Goal: Information Seeking & Learning: Compare options

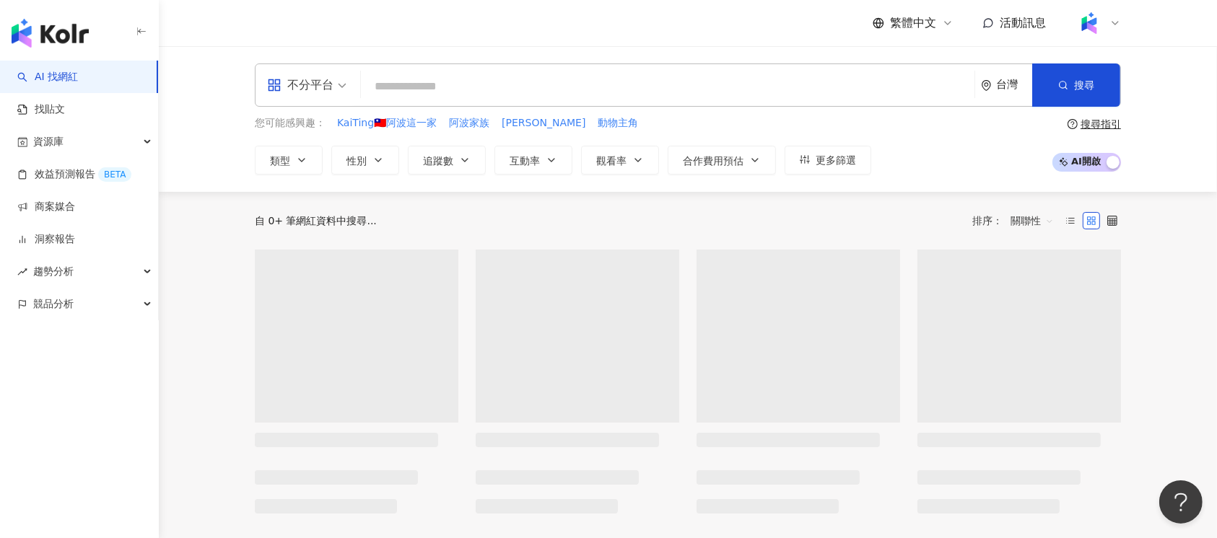
click at [341, 89] on span "不分平台" at bounding box center [306, 85] width 79 height 23
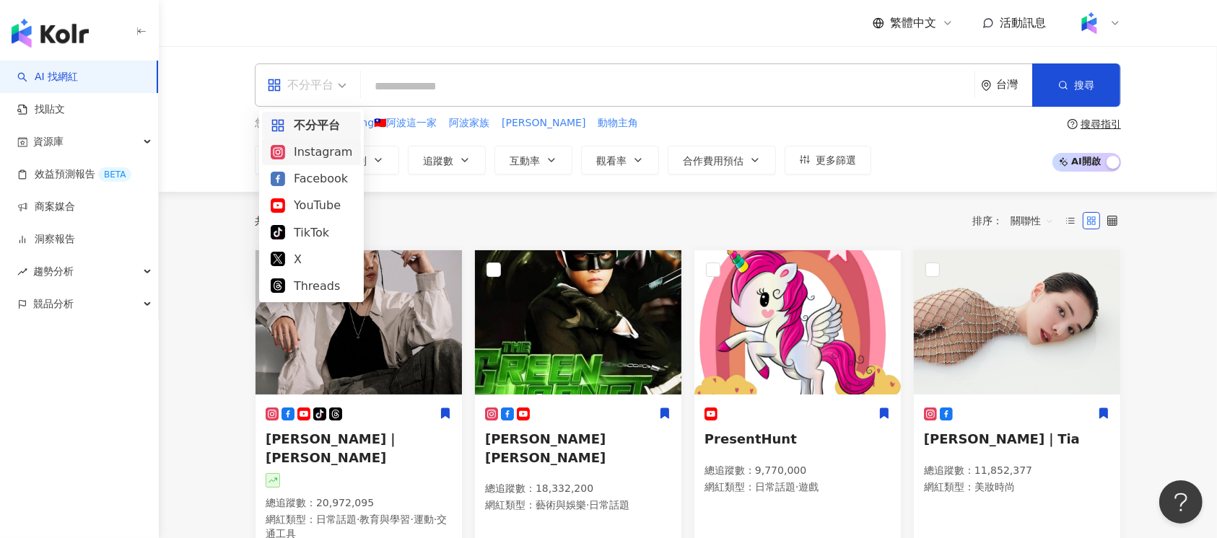
click at [325, 147] on div "Instagram" at bounding box center [312, 152] width 82 height 18
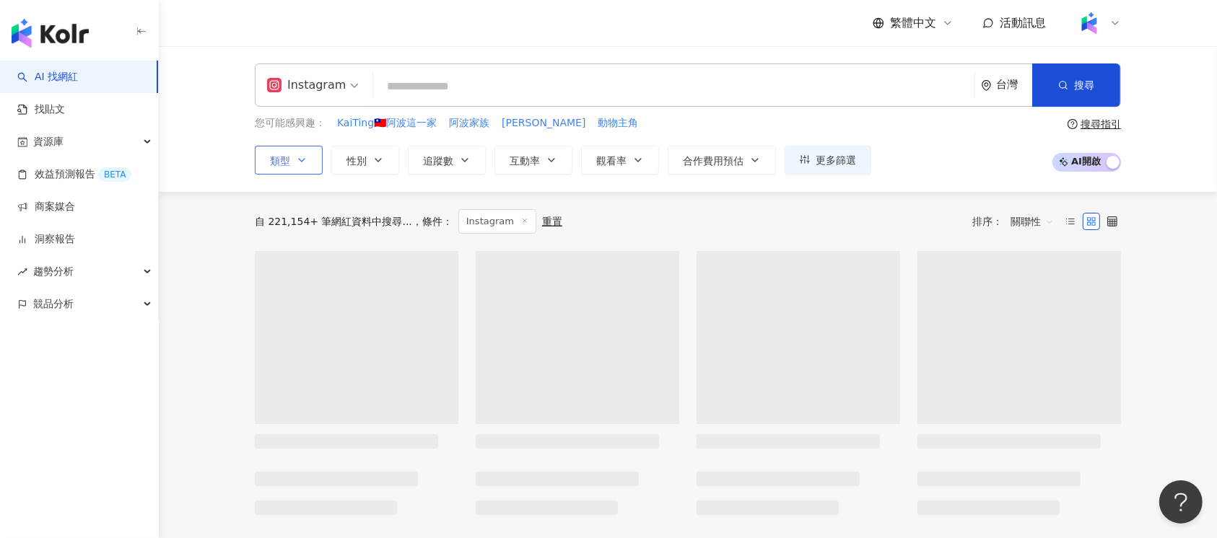
click at [300, 157] on icon "button" at bounding box center [302, 160] width 12 height 12
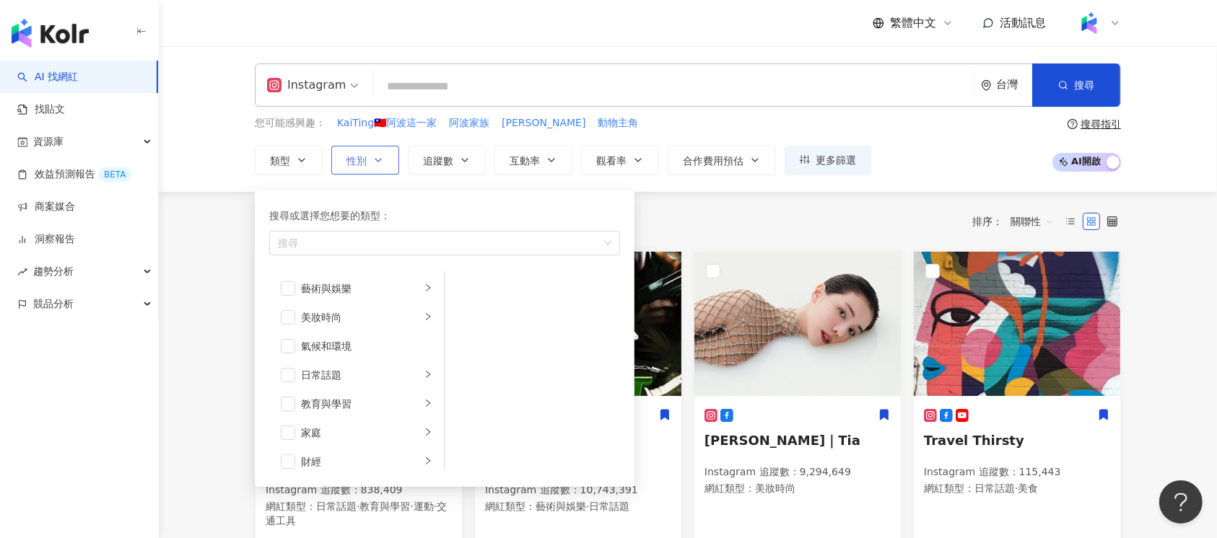
click at [375, 154] on icon "button" at bounding box center [378, 160] width 12 height 12
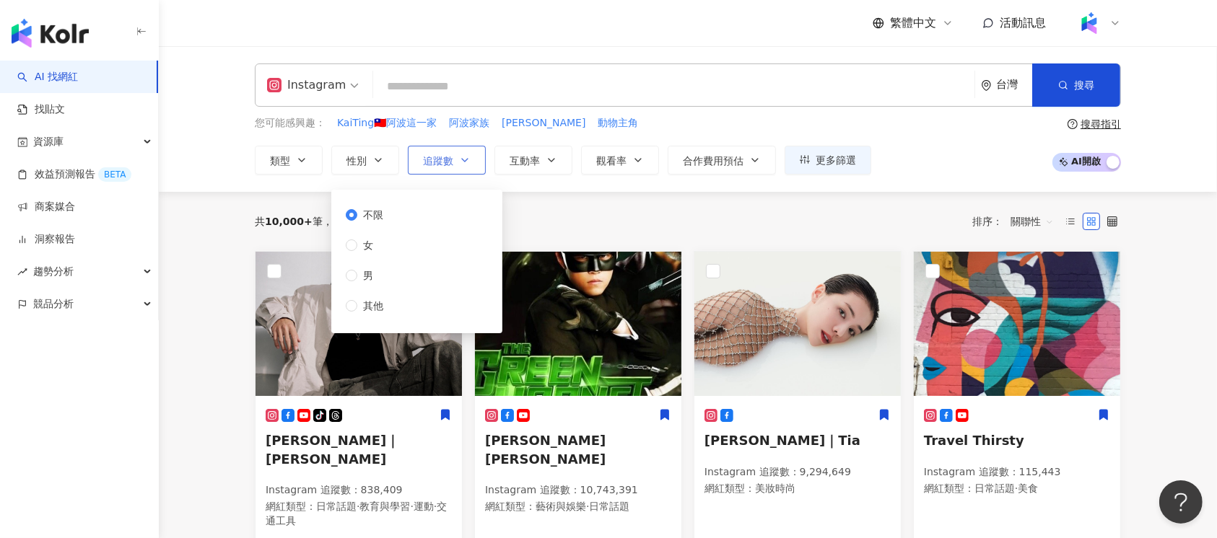
click at [435, 157] on span "追蹤數" at bounding box center [438, 161] width 30 height 12
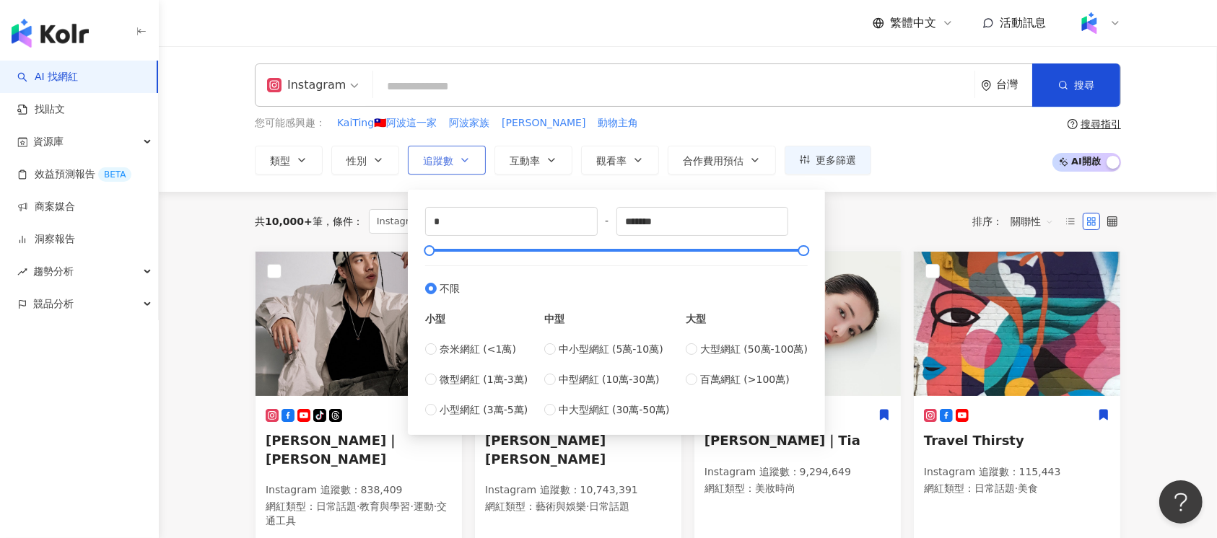
click at [437, 157] on span "追蹤數" at bounding box center [438, 161] width 30 height 12
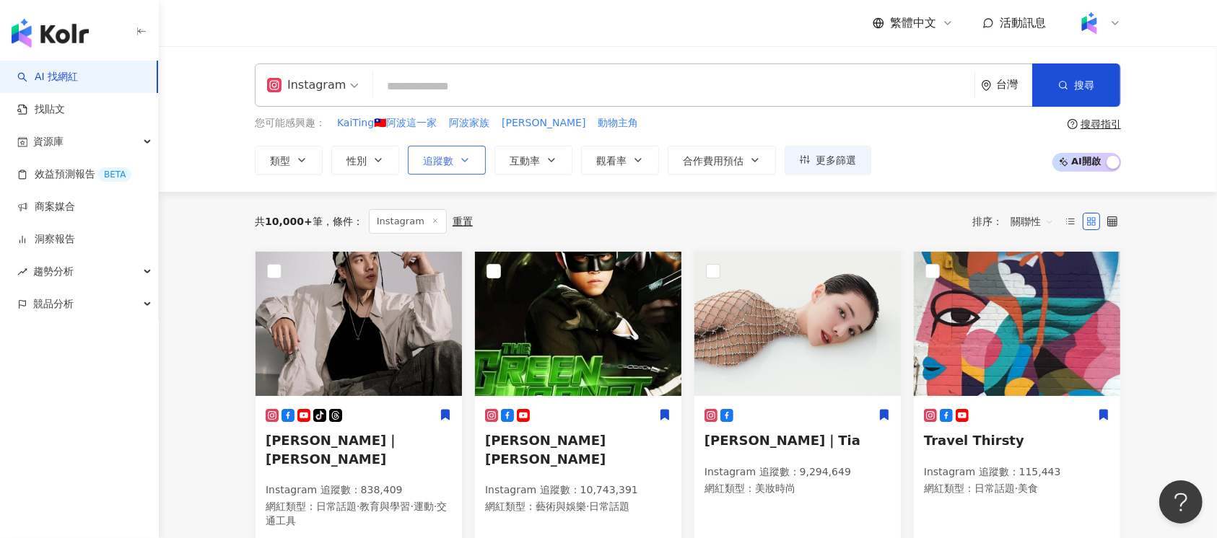
click at [437, 157] on span "追蹤數" at bounding box center [438, 161] width 30 height 12
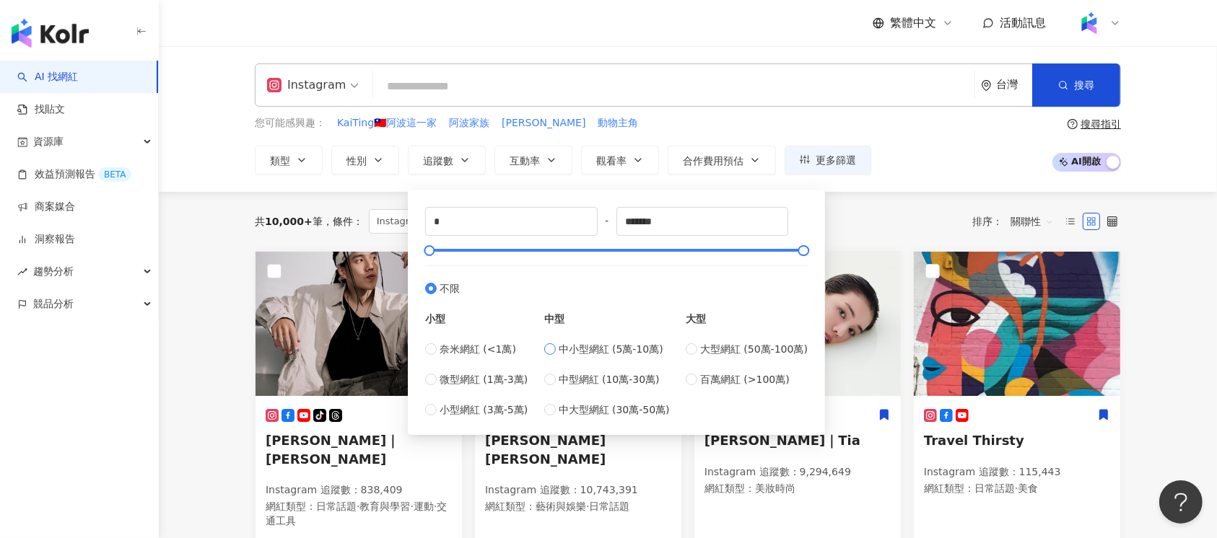
click at [601, 347] on span "中小型網紅 (5萬-10萬)" at bounding box center [611, 349] width 105 height 16
type input "*****"
drag, startPoint x: 672, startPoint y: 217, endPoint x: 572, endPoint y: 226, distance: 100.8
click at [572, 226] on div "***** - ***** 不限 小型 奈米網紅 (<1萬) 微型網紅 (1萬-3萬) 小型網紅 (3萬-5萬) 中型 中小型網紅 (5萬-10萬) 中型網紅…" at bounding box center [616, 312] width 383 height 211
click at [642, 222] on input "******" at bounding box center [702, 221] width 171 height 27
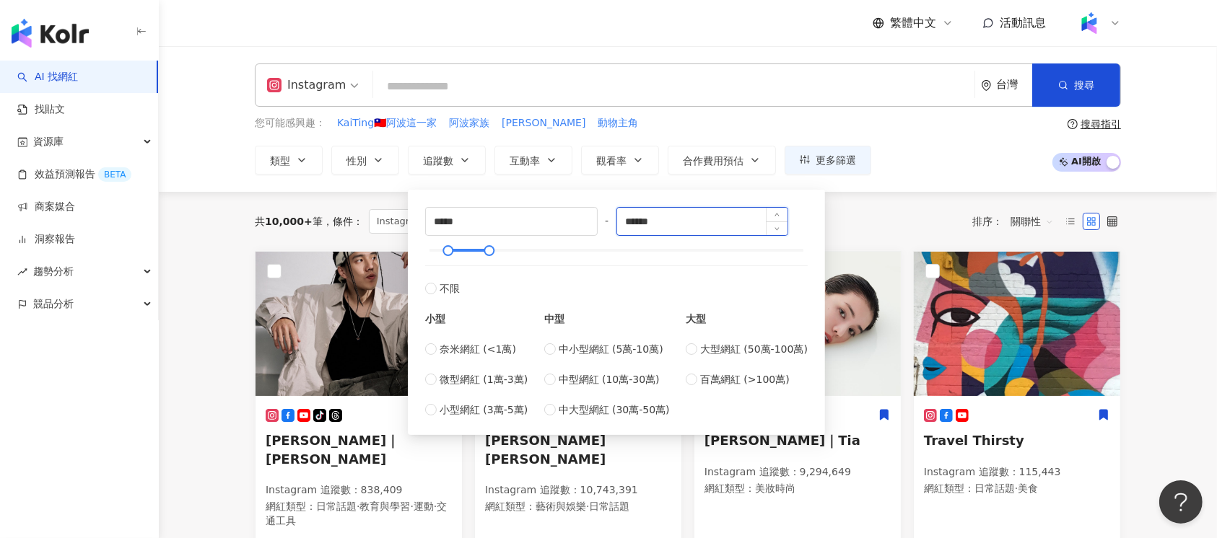
click at [712, 221] on input "******" at bounding box center [702, 221] width 171 height 27
type input "******"
click at [862, 214] on div "共 10,000+ 筆 條件 ： Instagram 重置 排序： 關聯性" at bounding box center [688, 221] width 866 height 25
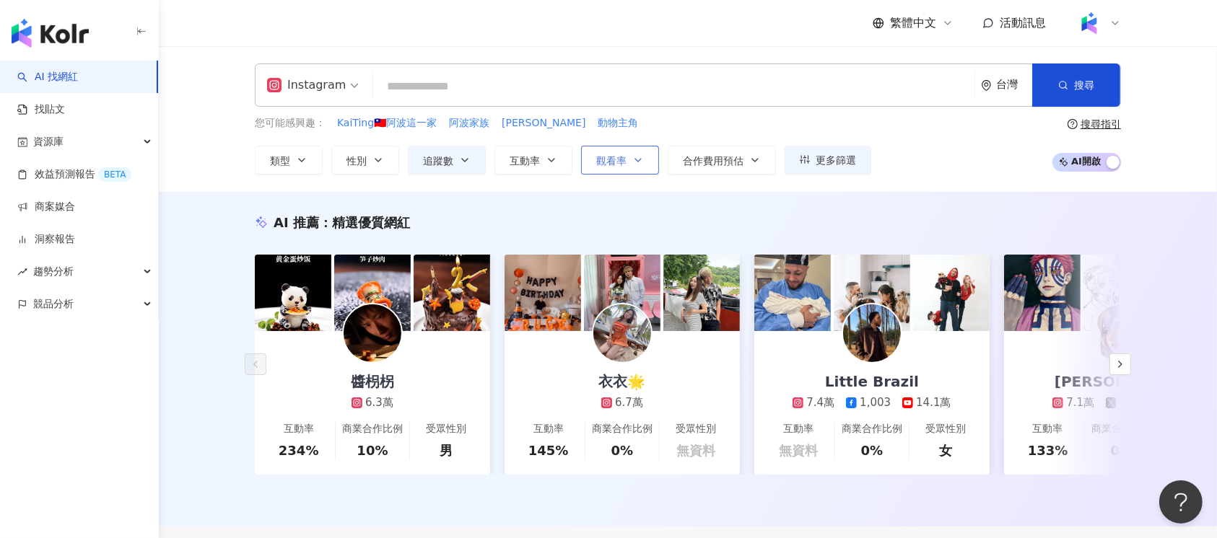
click at [624, 160] on span "觀看率" at bounding box center [611, 161] width 30 height 12
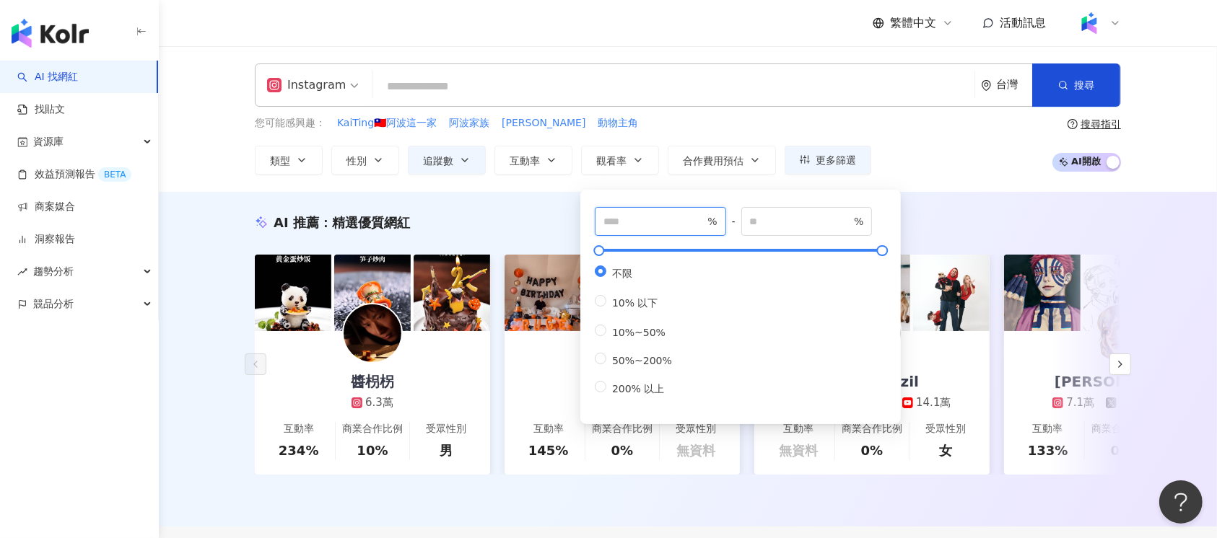
click at [642, 222] on input "number" at bounding box center [653, 222] width 101 height 16
type input "**"
click at [803, 217] on input "number" at bounding box center [800, 222] width 101 height 16
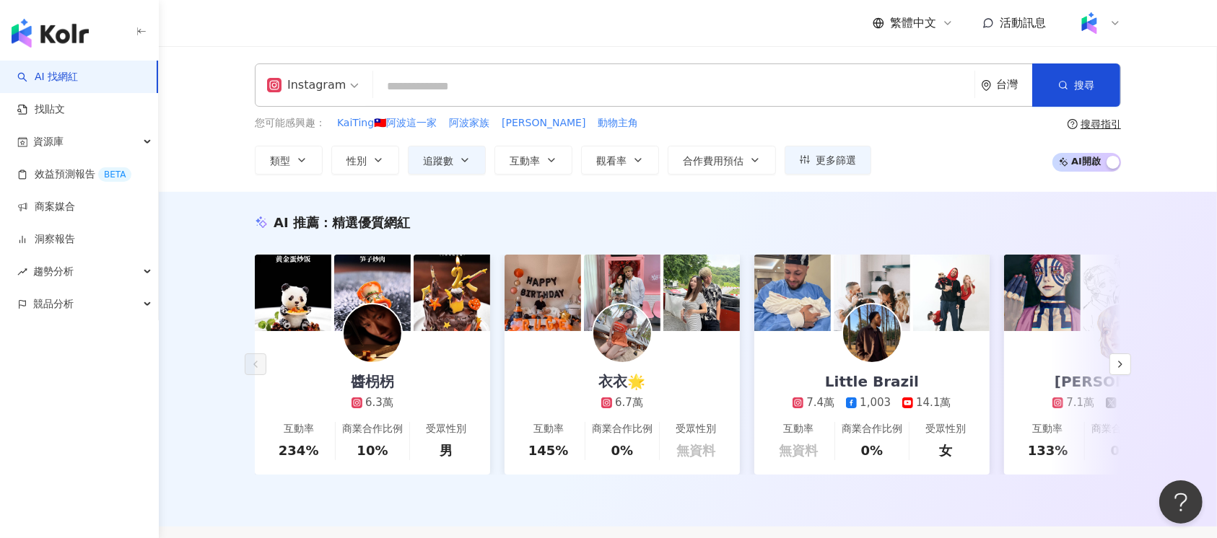
click at [926, 167] on div "您可能感興趣： KaiTing🇹🇼阿波這一家 阿波家族 貝翠絲·波特 動物主角 類型 性別 追蹤數 互動率 觀看率 合作費用預估 更多篩選 不限 女 男 其他…" at bounding box center [688, 144] width 866 height 59
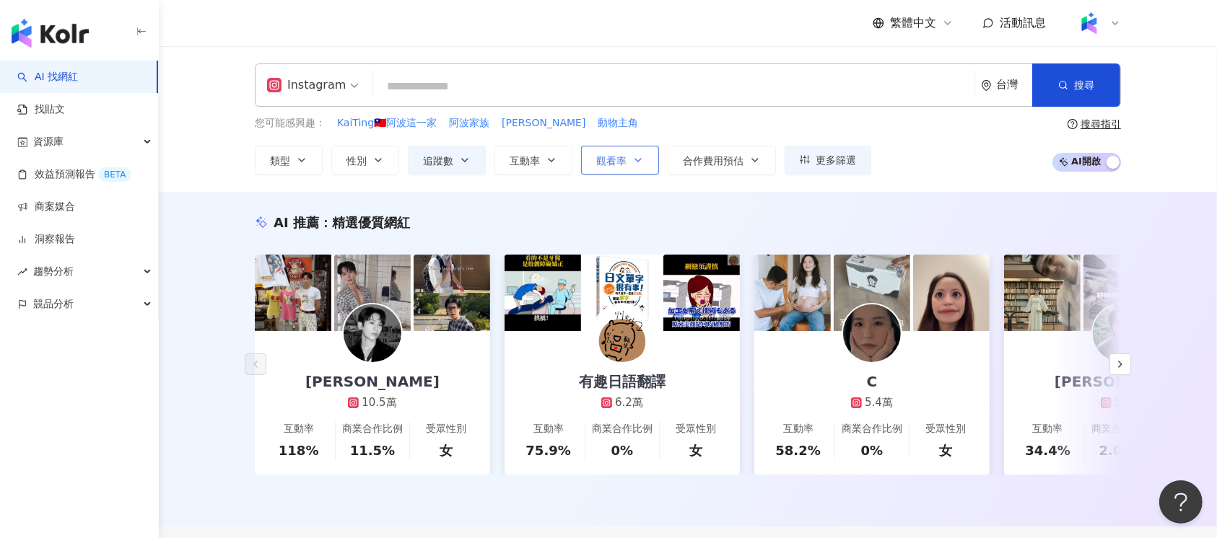
click at [637, 157] on icon "button" at bounding box center [638, 160] width 12 height 12
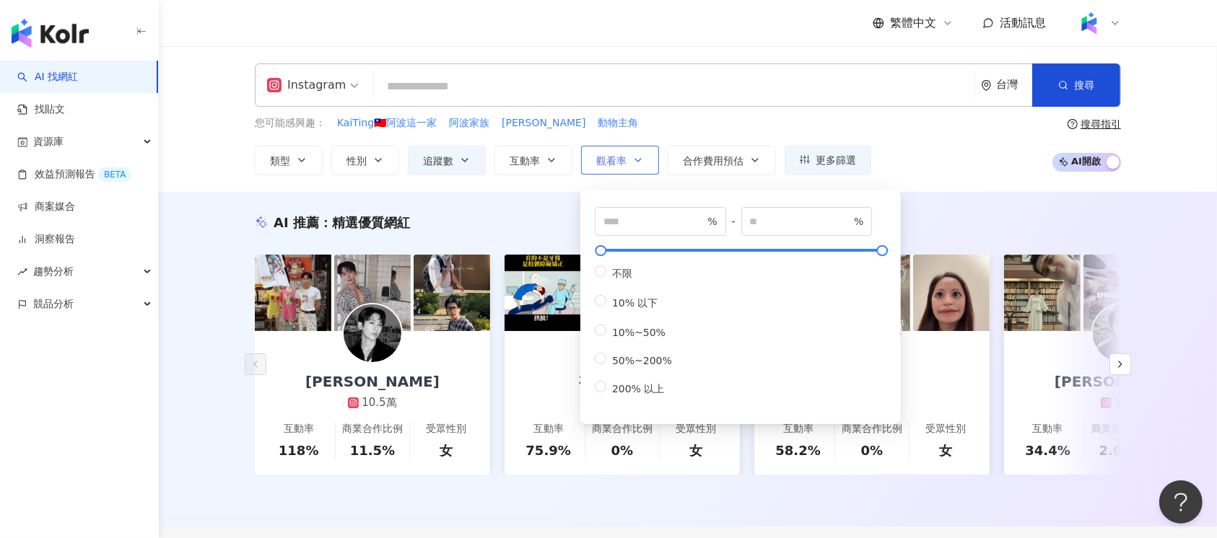
click at [637, 158] on icon "button" at bounding box center [638, 160] width 12 height 12
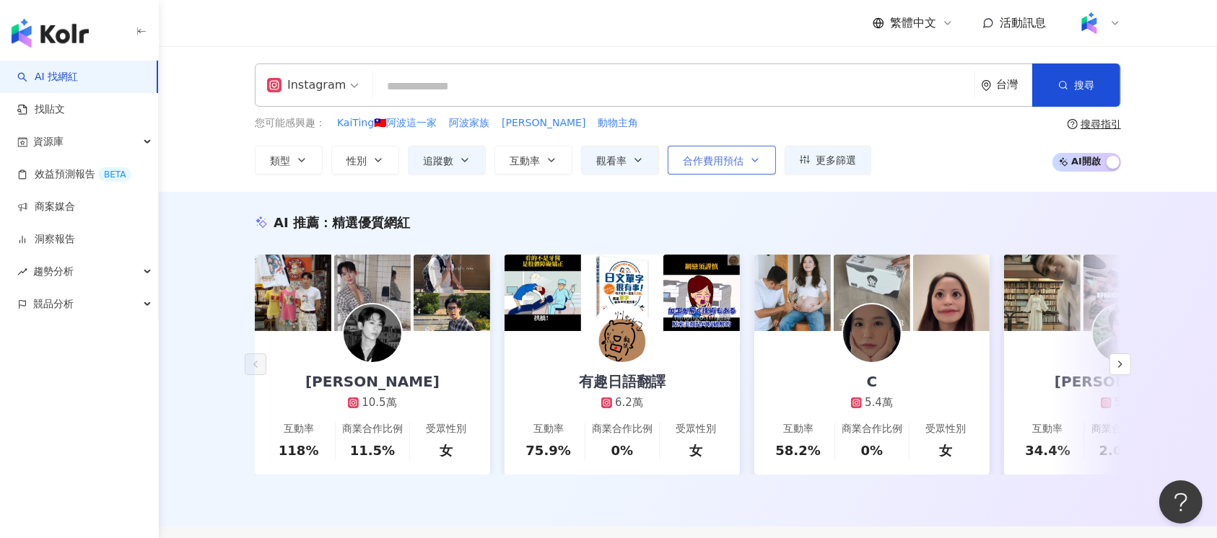
click at [749, 147] on button "合作費用預估" at bounding box center [722, 160] width 108 height 29
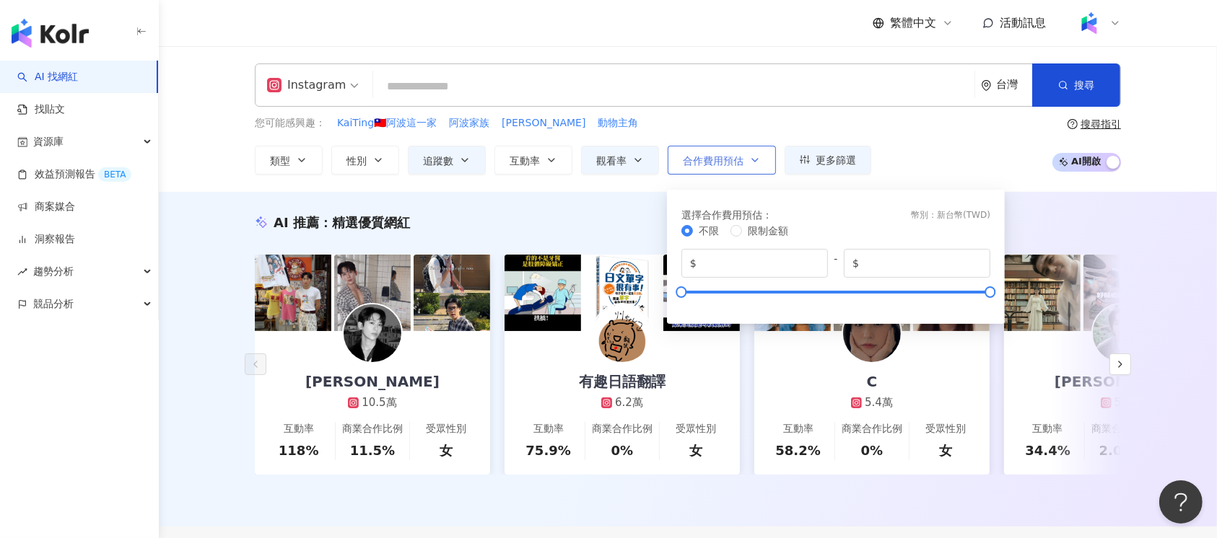
click at [754, 149] on button "合作費用預估" at bounding box center [722, 160] width 108 height 29
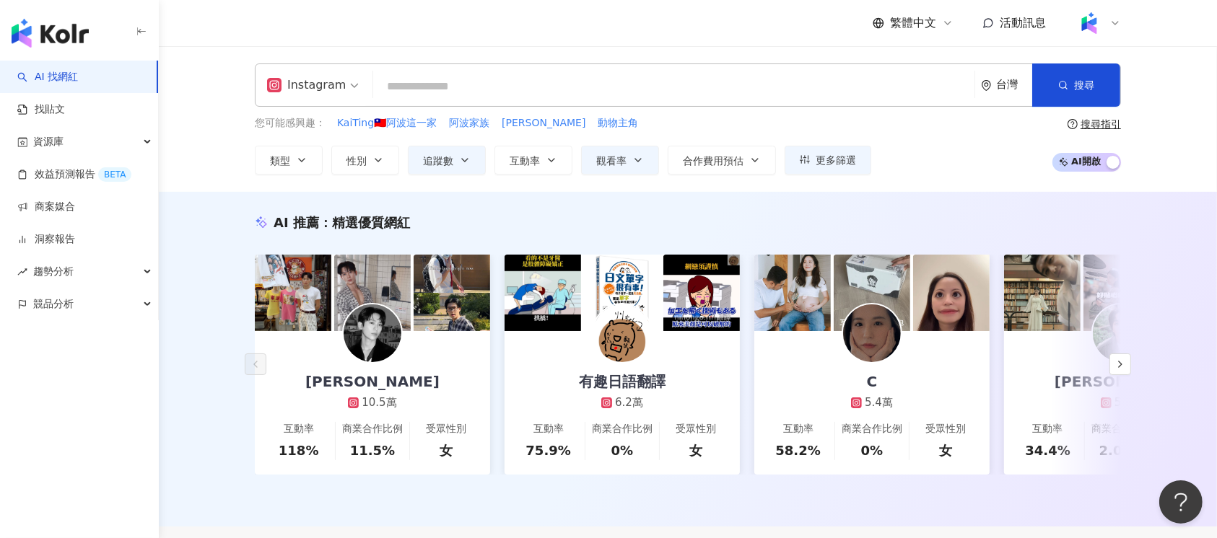
click at [599, 74] on input "search" at bounding box center [674, 86] width 590 height 27
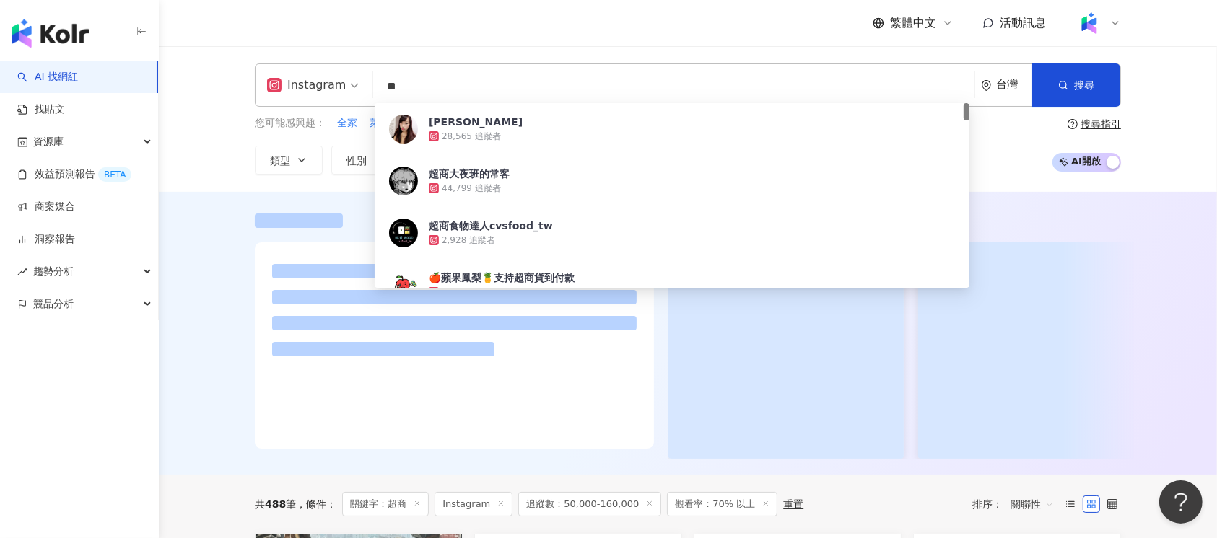
type input "**"
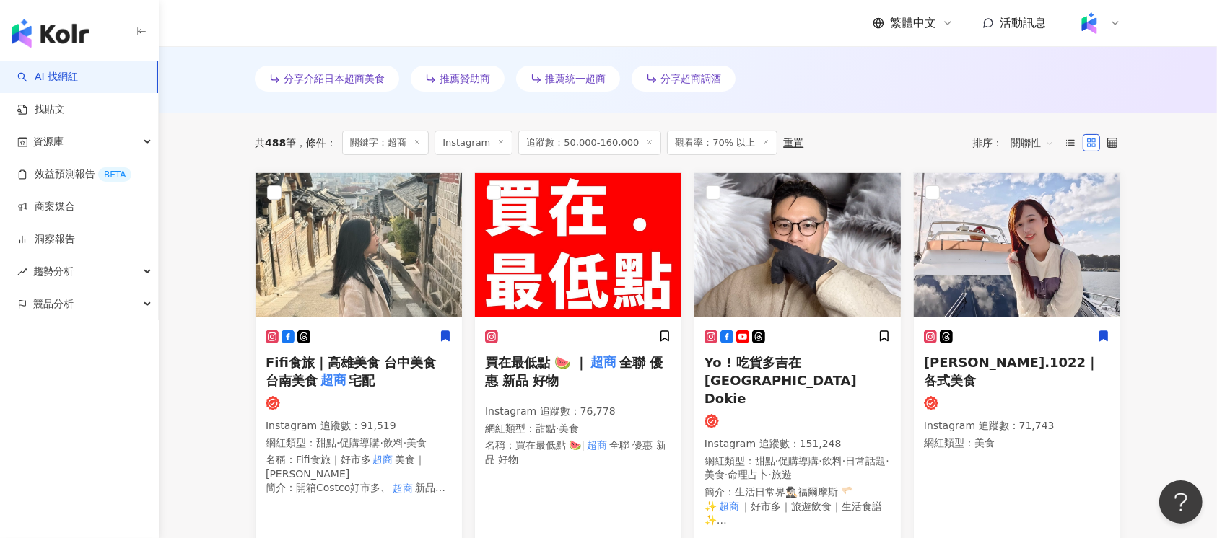
scroll to position [481, 0]
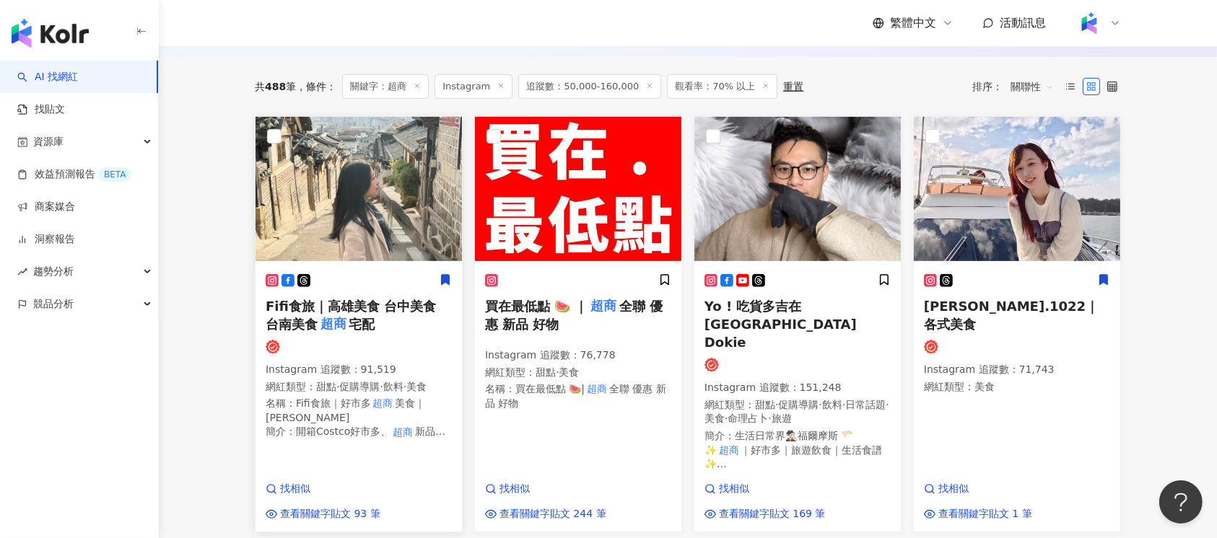
click at [291, 315] on span "Fifi食旅｜高雄美食 台中美食 台南美食" at bounding box center [351, 315] width 170 height 33
click at [537, 324] on span "全聯 優惠 新品 好物" at bounding box center [574, 315] width 178 height 33
click at [759, 318] on h5 "Yo ! 吃貨多吉在台北Foodie Dokie" at bounding box center [797, 324] width 186 height 55
drag, startPoint x: 689, startPoint y: 305, endPoint x: 762, endPoint y: 324, distance: 76.0
click at [762, 324] on div "Yo ! 吃貨多吉在台北Foodie Dokie Instagram 追蹤數 ： 151,248 網紅類型 ： 甜點 · 促購導購 · 飲料 · 日常話題 ·…" at bounding box center [797, 324] width 219 height 416
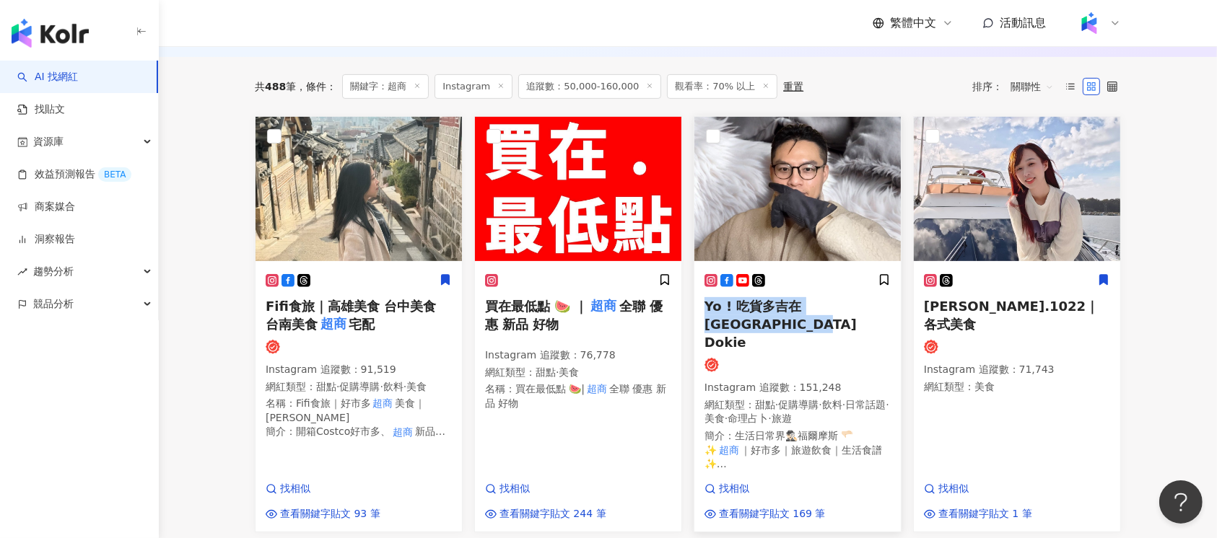
copy span "Yo ! 吃貨多吉在台北Foodie Dokie"
click at [818, 314] on span "Yo ! 吃貨多吉在台北Foodie Dokie" at bounding box center [780, 324] width 152 height 51
click at [1051, 313] on span "astrid.1022｜各式美食" at bounding box center [1011, 315] width 175 height 33
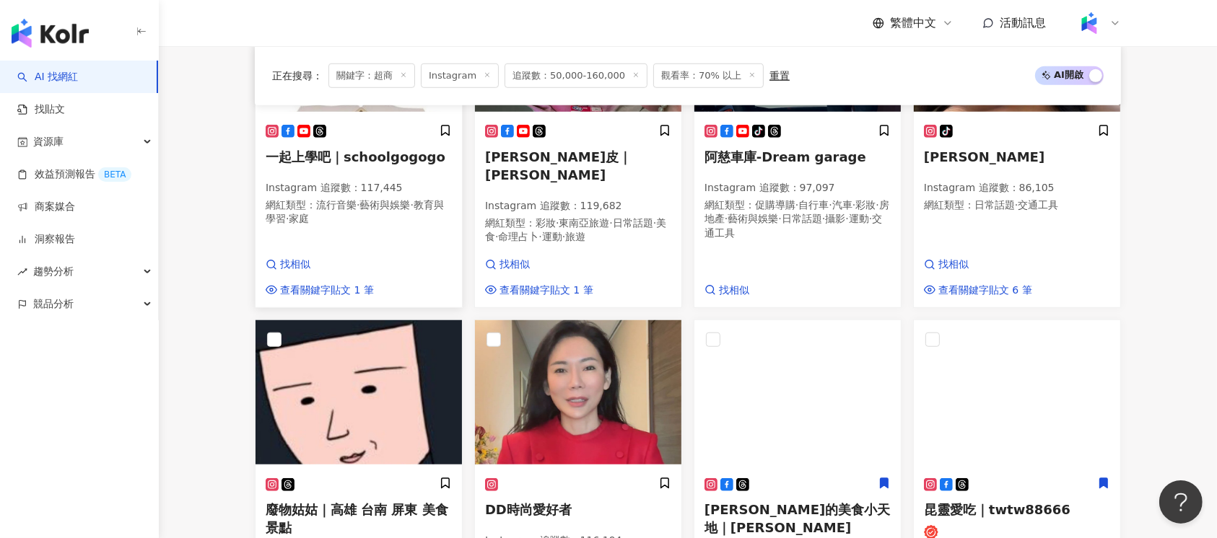
scroll to position [1155, 0]
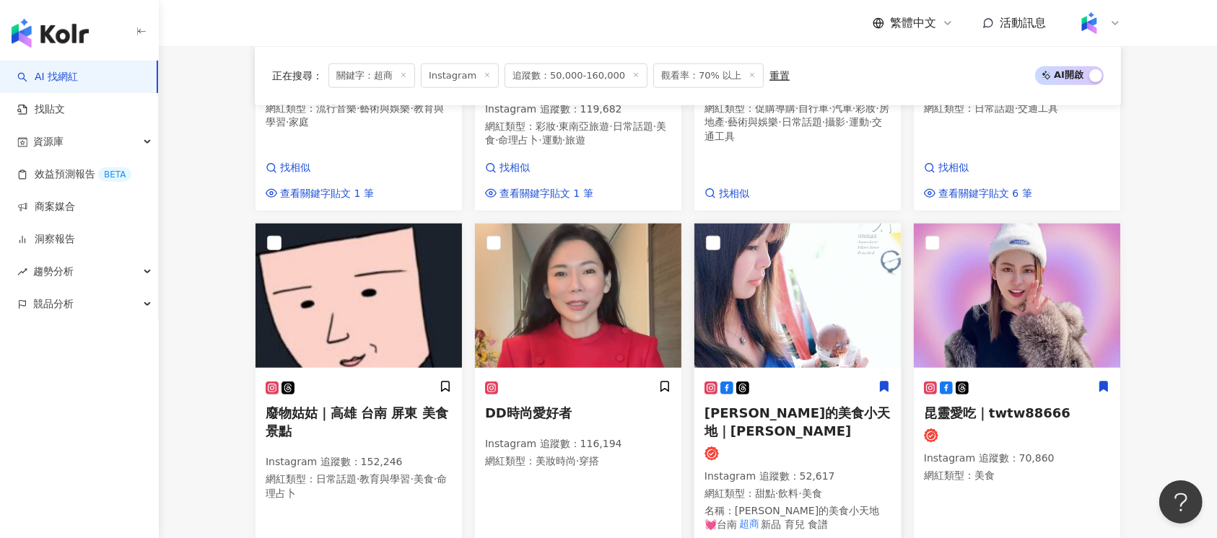
click at [782, 406] on span "Peggy的美食小天地｜peggy_lifetime" at bounding box center [796, 422] width 185 height 33
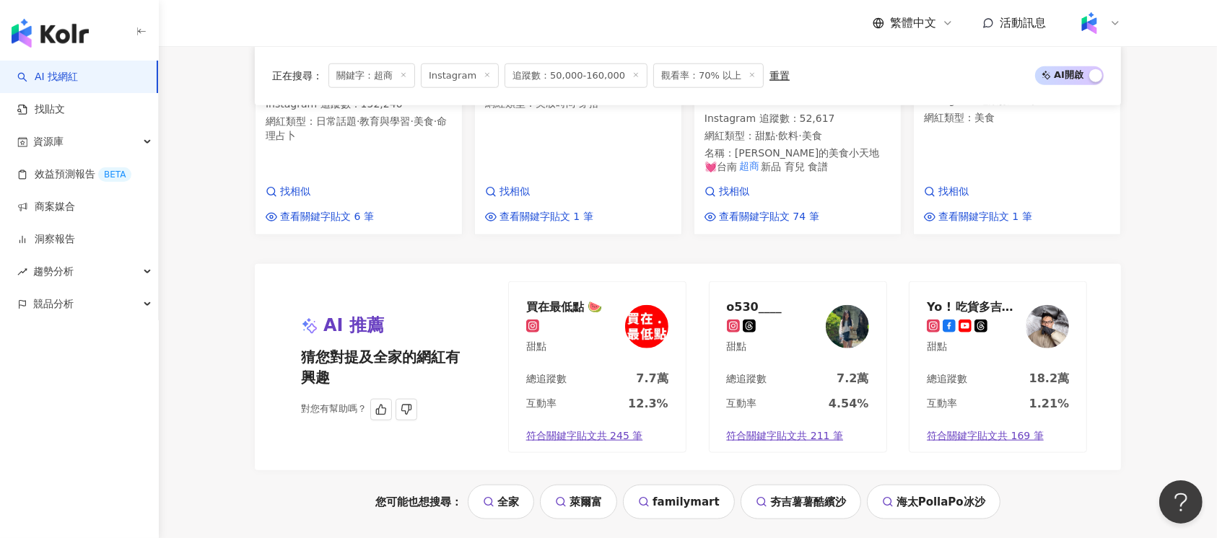
scroll to position [1635, 0]
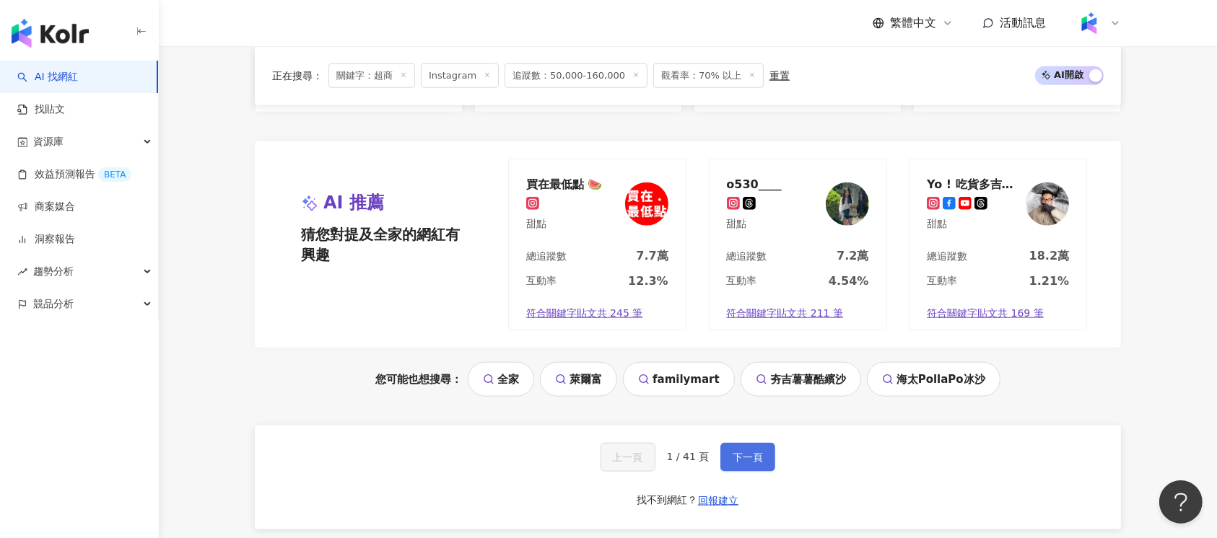
click at [746, 443] on button "下一頁" at bounding box center [747, 457] width 55 height 29
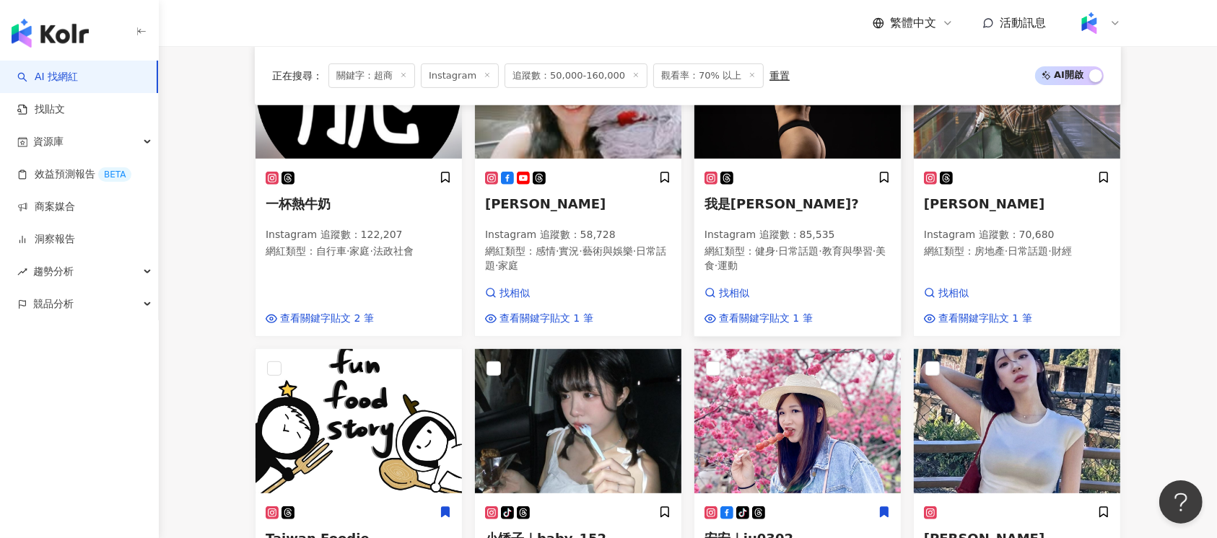
scroll to position [769, 0]
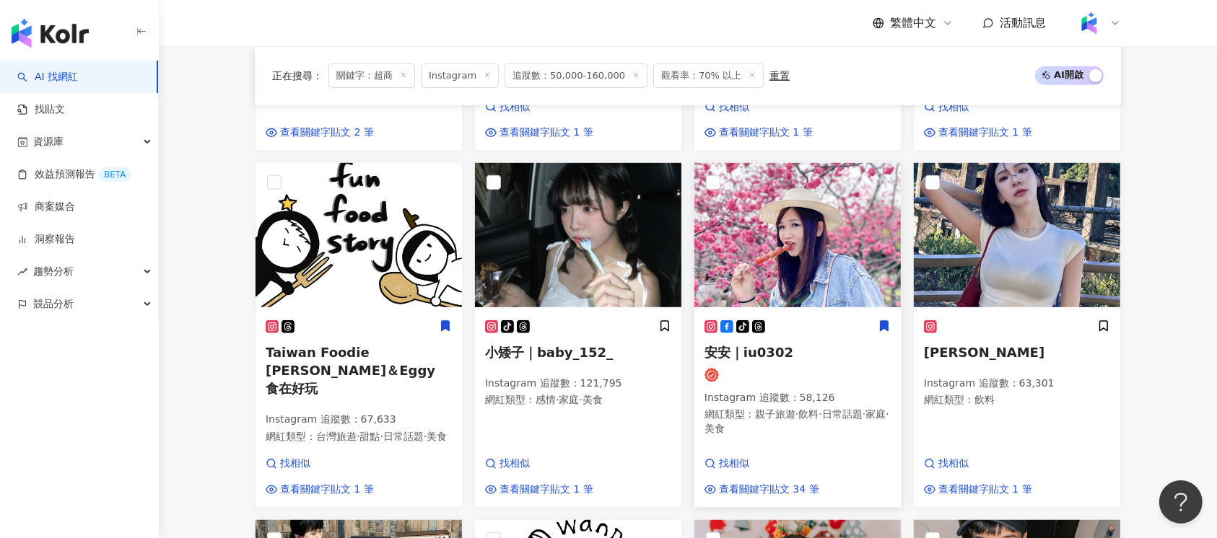
click at [785, 349] on span "安安｜iu0302" at bounding box center [748, 352] width 89 height 15
click at [404, 362] on h5 "Taiwan Foodie 尼克＆Eggy 食在好玩" at bounding box center [359, 371] width 186 height 55
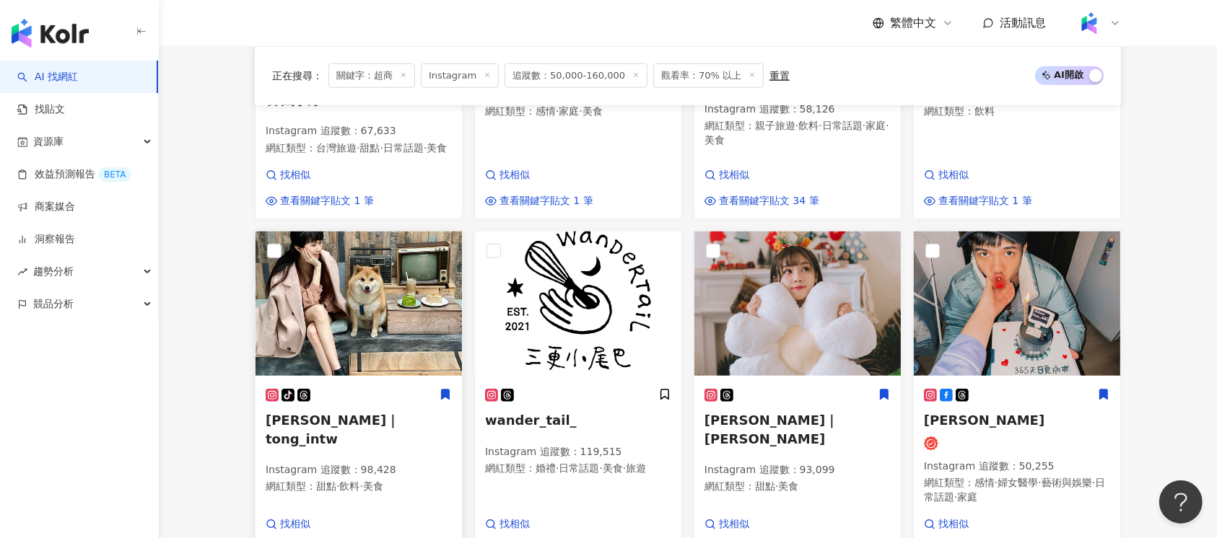
scroll to position [1443, 0]
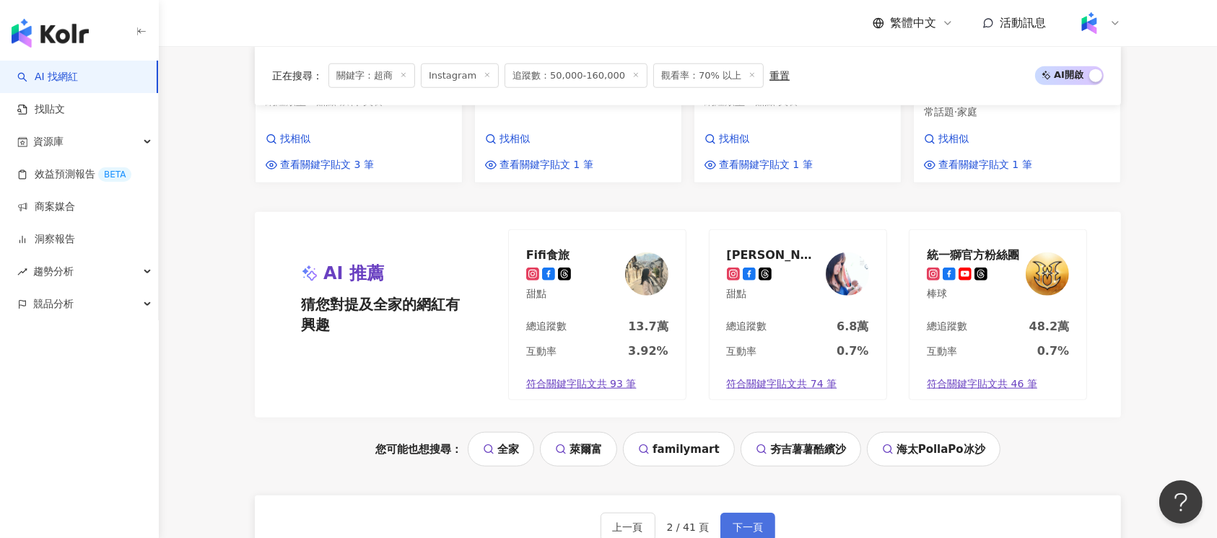
click at [739, 515] on button "下一頁" at bounding box center [747, 527] width 55 height 29
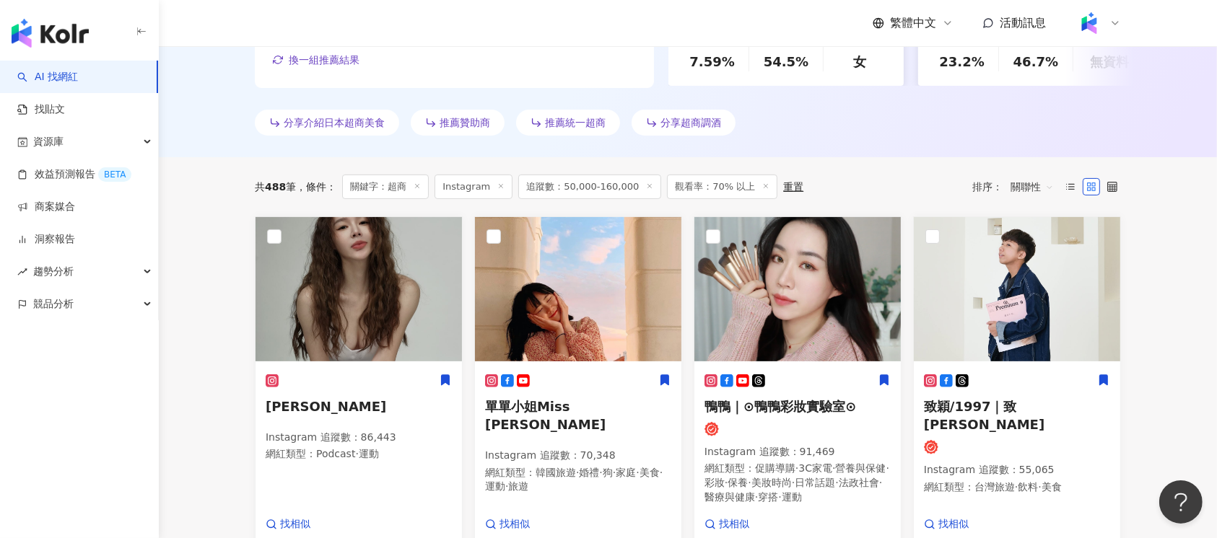
scroll to position [385, 0]
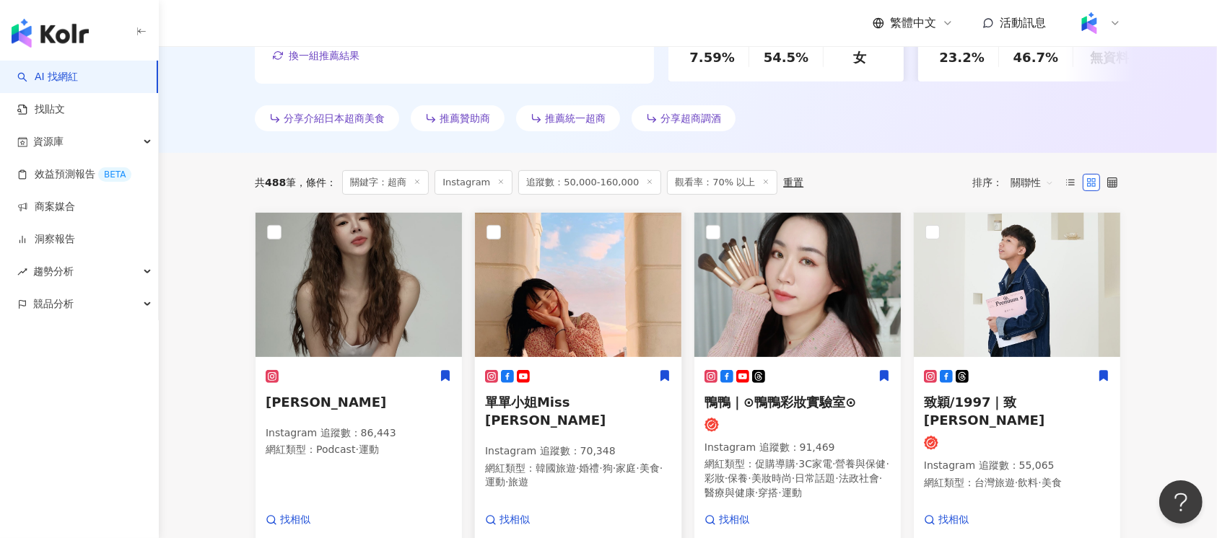
click at [611, 421] on div "單單小姐Miss DanDan Instagram 追蹤數 ： 70,348 網紅類型 ： 韓國旅遊 · 婚禮 · 狗 · 家庭 · 美食 · 運動 · 旅遊" at bounding box center [578, 437] width 186 height 134
click at [982, 404] on span "致穎/1997｜致穎" at bounding box center [984, 411] width 121 height 33
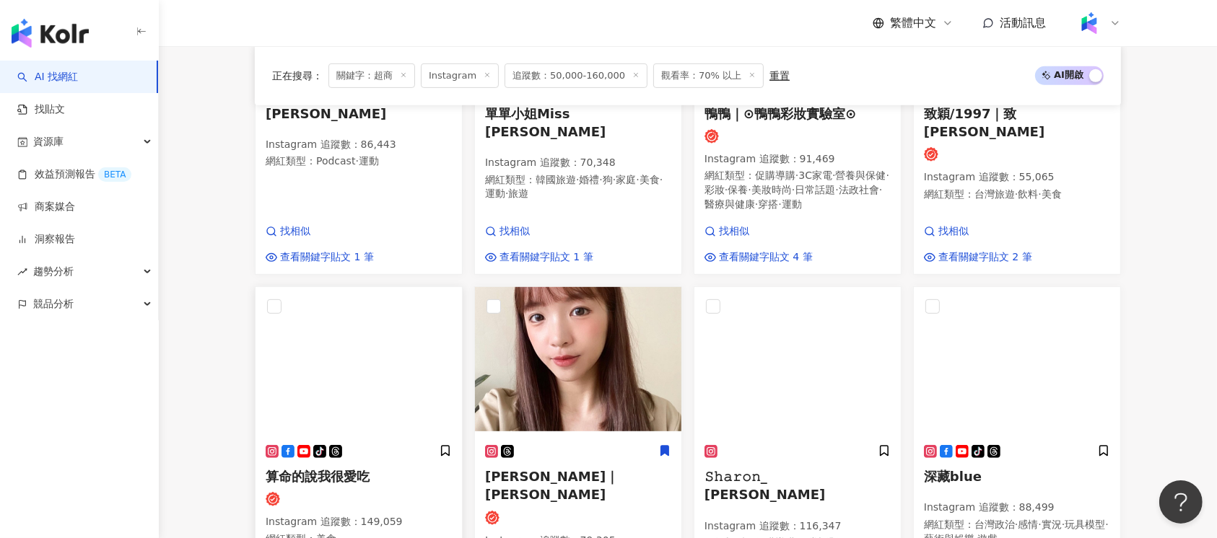
scroll to position [866, 0]
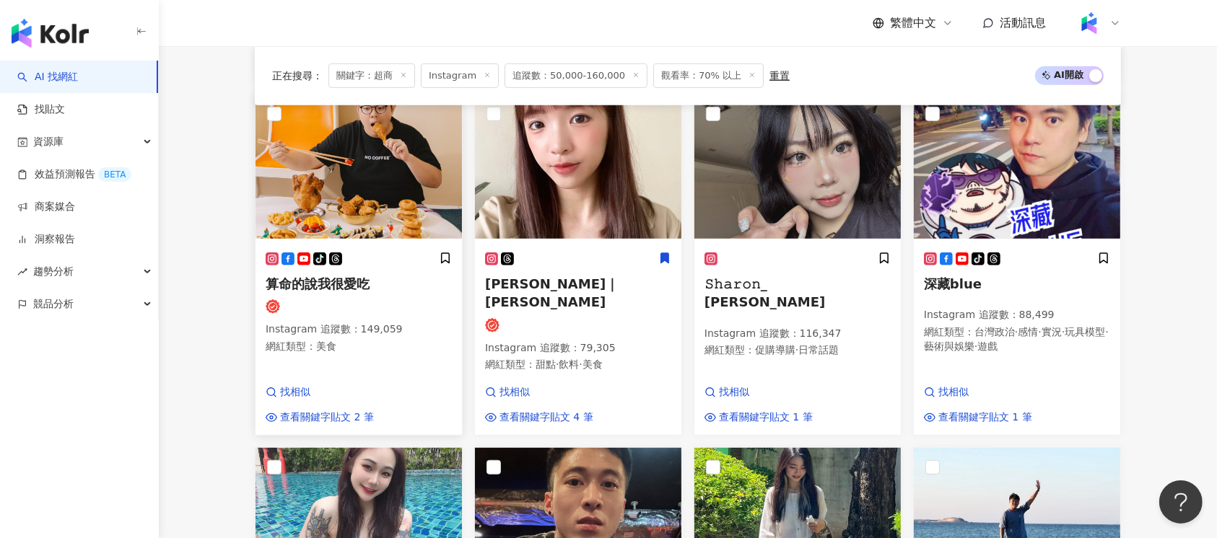
click at [398, 314] on div at bounding box center [359, 307] width 186 height 14
click at [613, 320] on div at bounding box center [578, 325] width 186 height 14
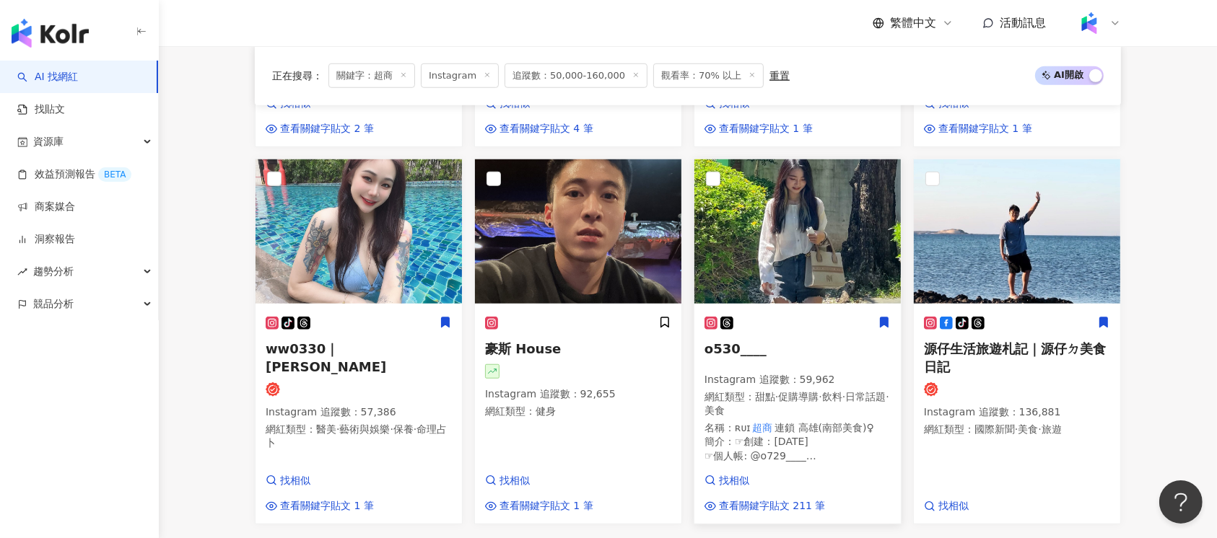
click at [773, 356] on div "o530____ Instagram 追蹤數 ： 59,962 網紅類型 ： 甜點 · 促購導購 · 飲料 · 日常話題 · 美食 名稱 ： ʀᴜɪ 超商 連…" at bounding box center [797, 394] width 186 height 157
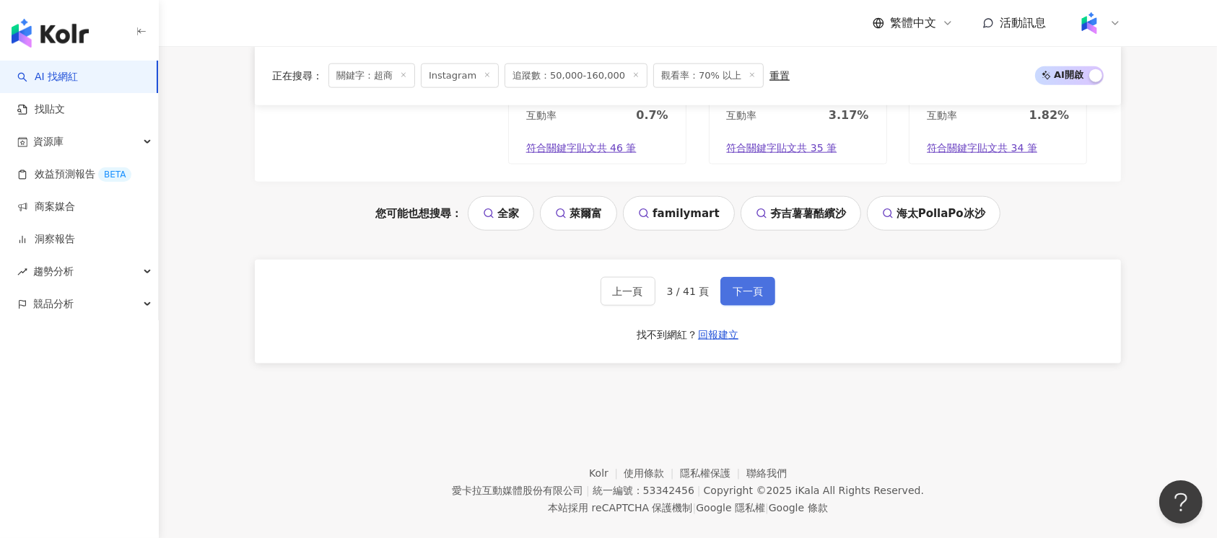
click at [758, 286] on span "下一頁" at bounding box center [748, 292] width 30 height 12
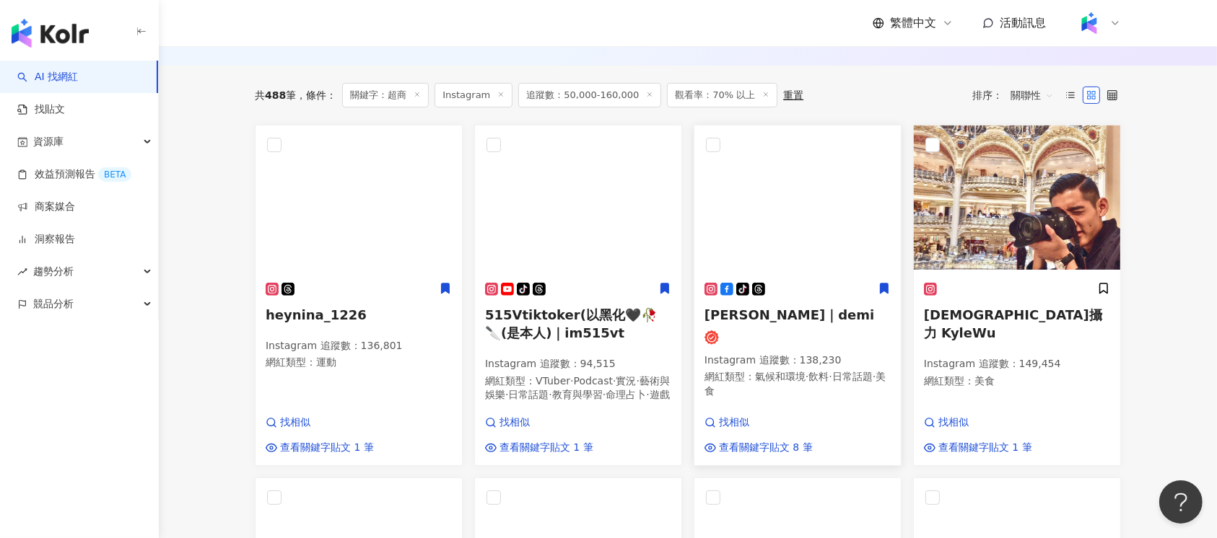
scroll to position [442, 0]
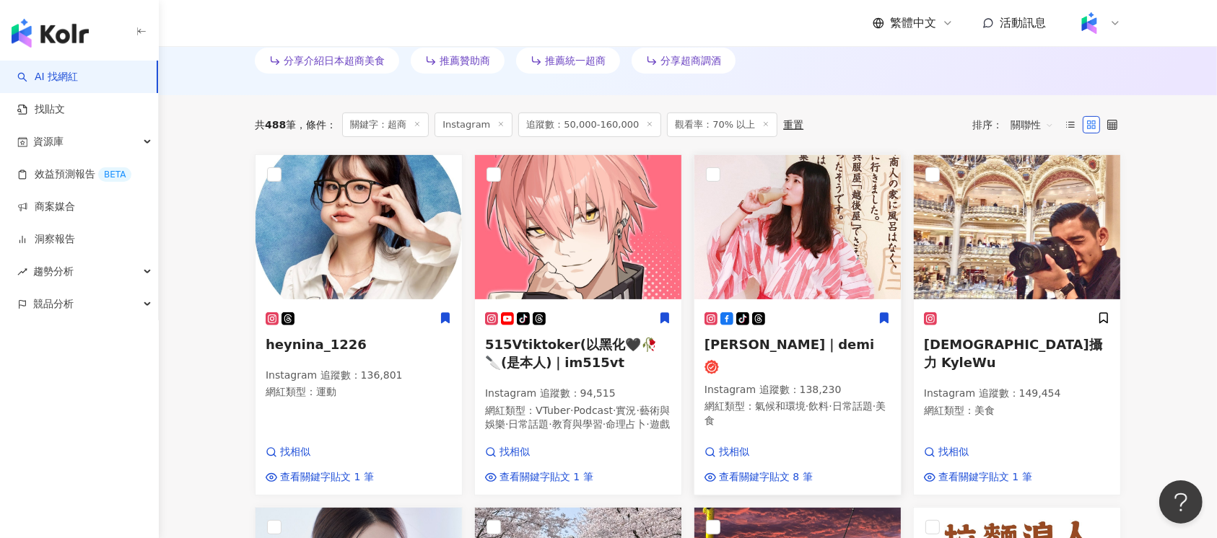
click at [780, 349] on h5 "黛咪｜demi" at bounding box center [797, 345] width 186 height 18
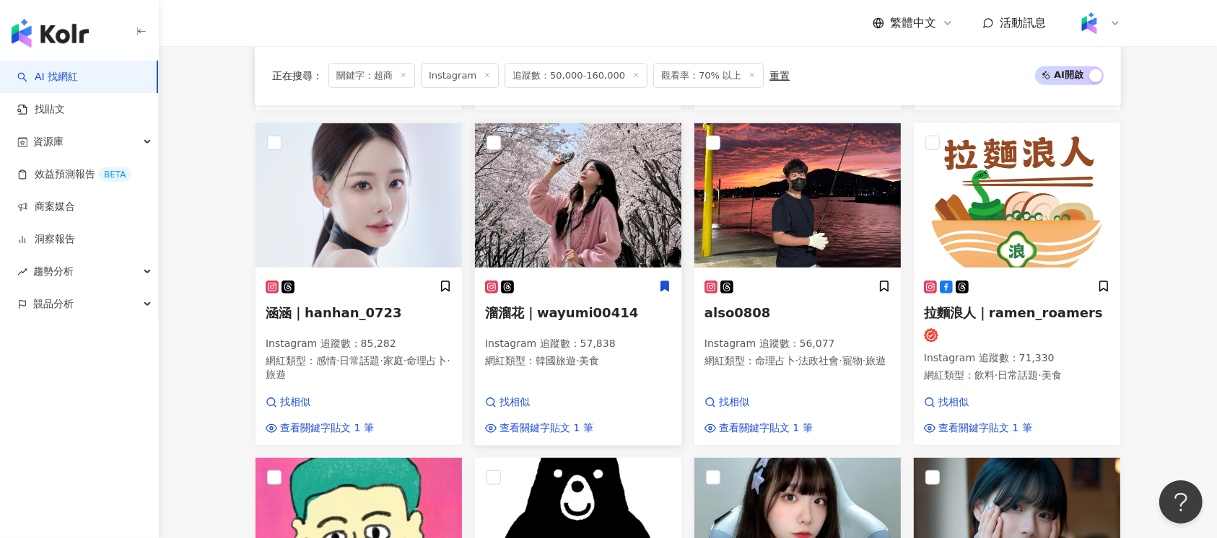
scroll to position [924, 0]
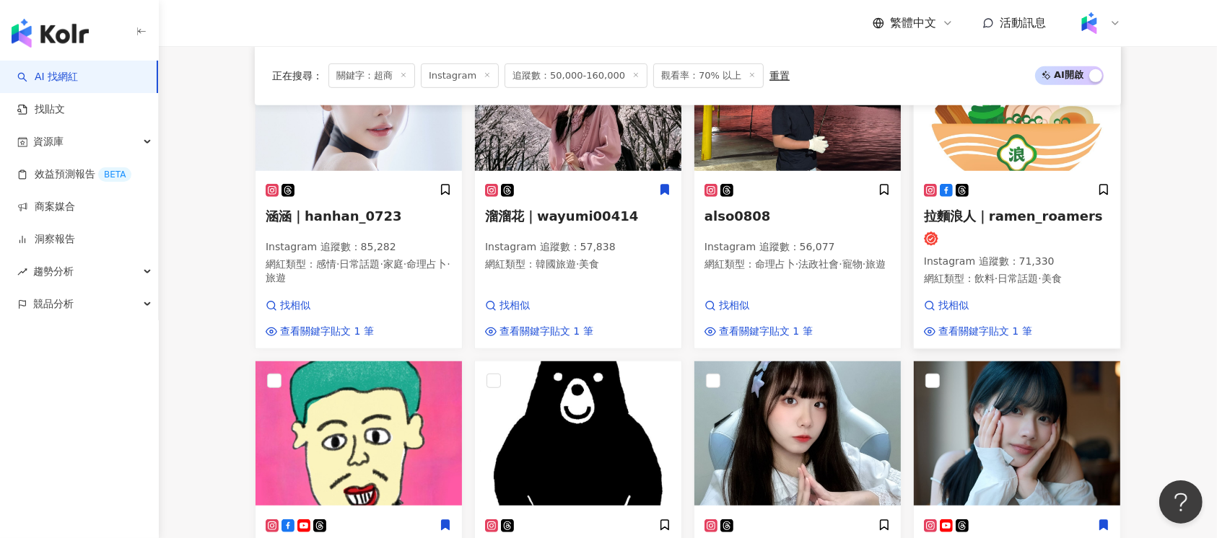
click at [1026, 246] on div at bounding box center [1017, 239] width 186 height 14
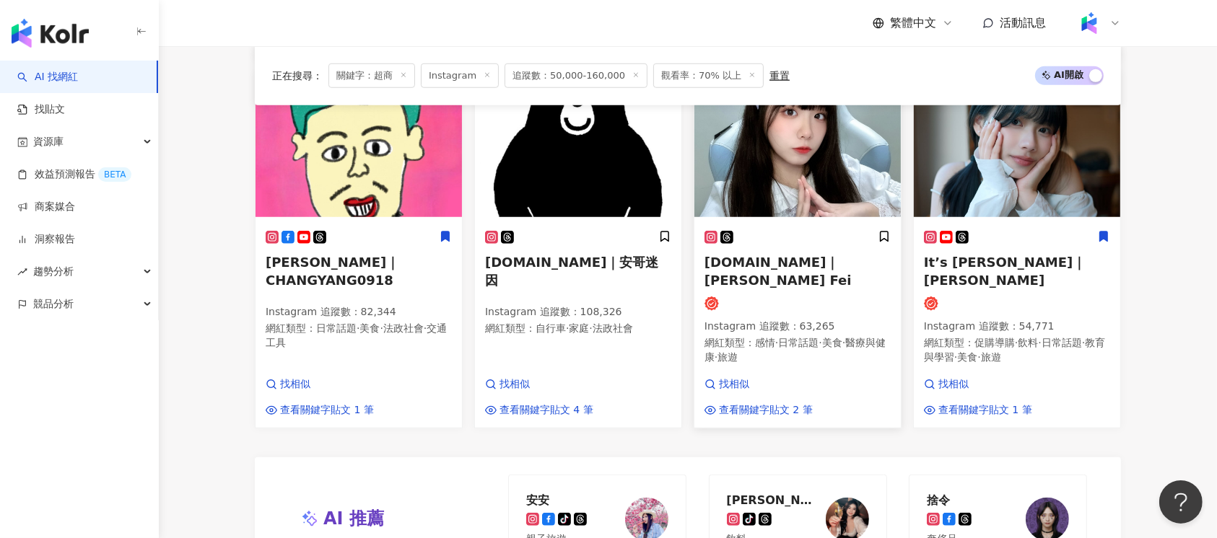
click at [782, 298] on div at bounding box center [797, 304] width 186 height 14
click at [992, 292] on div "It’s Jane｜chjaneen Instagram 追蹤數 ： 54,771 網紅類型 ： 促購導購 · 飲料 · 日常話題 · 教育與學習 · 美食 …" at bounding box center [1017, 304] width 186 height 148
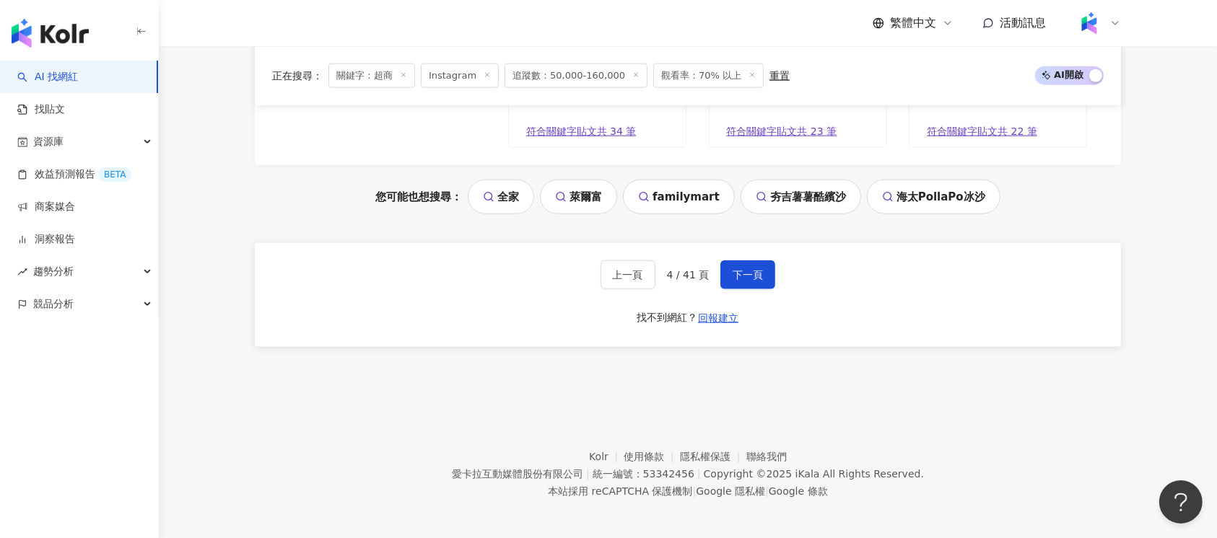
scroll to position [1712, 0]
click at [756, 271] on span "下一頁" at bounding box center [748, 274] width 30 height 12
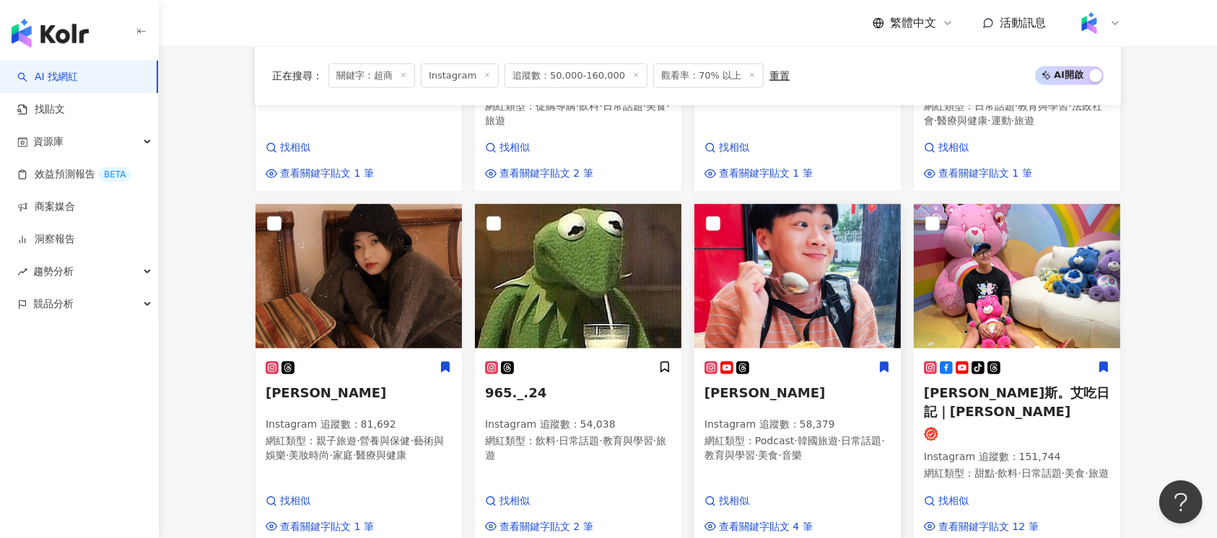
scroll to position [1231, 0]
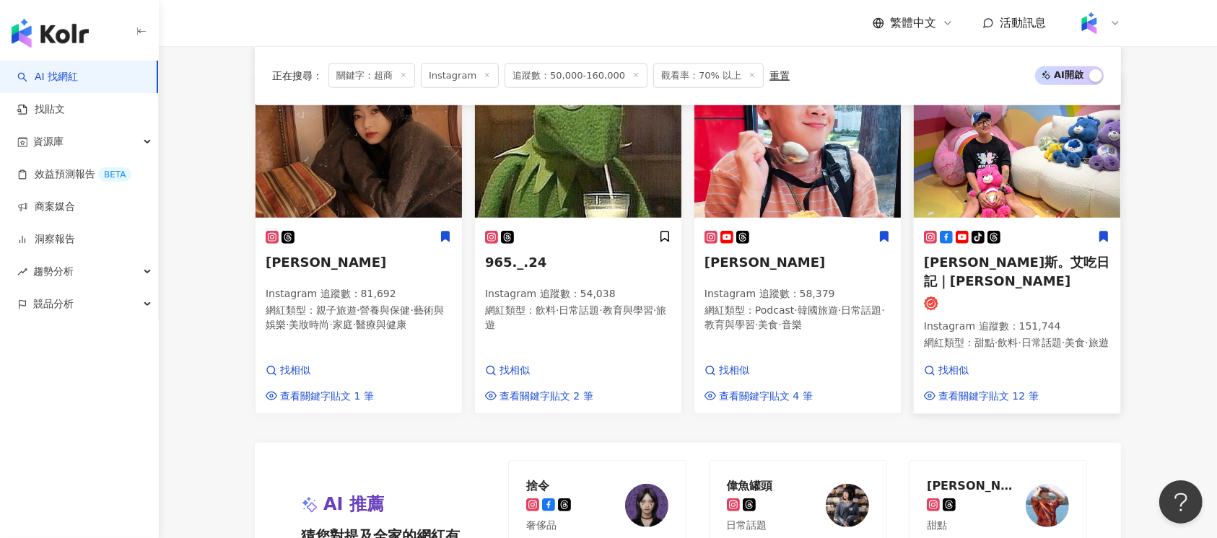
click at [1029, 260] on span "艾瑪斯。艾吃日記｜艾瑪斯" at bounding box center [1016, 271] width 185 height 33
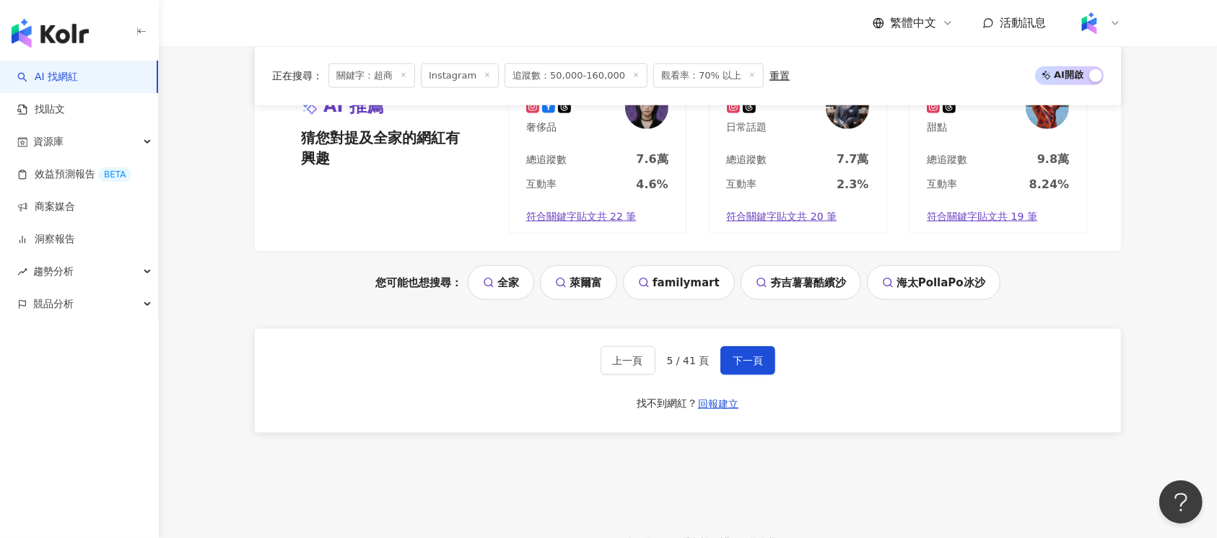
scroll to position [1712, 0]
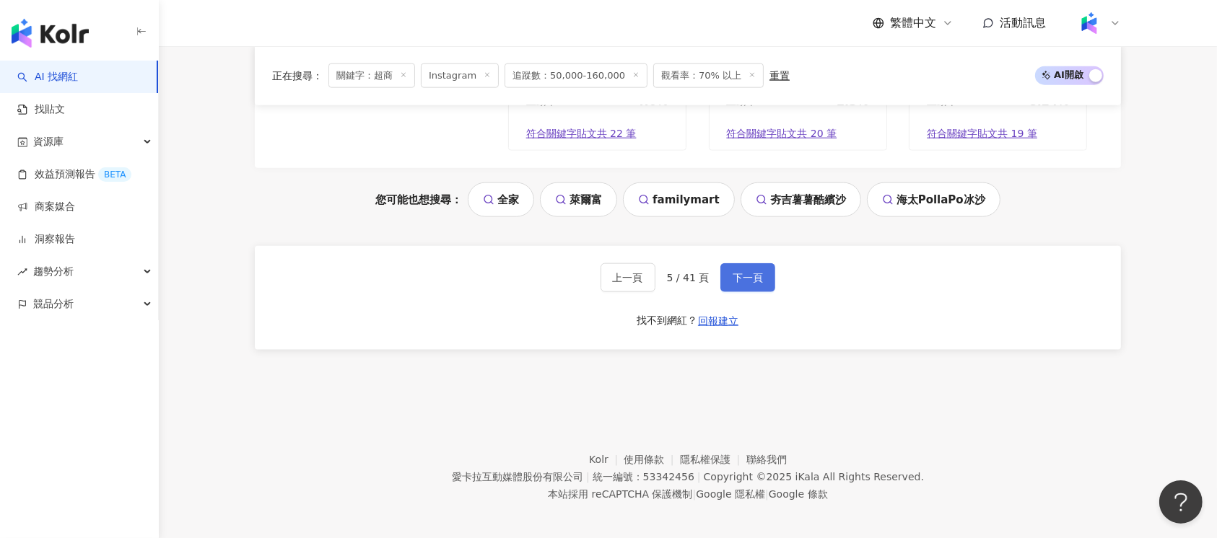
click at [747, 274] on span "下一頁" at bounding box center [748, 278] width 30 height 12
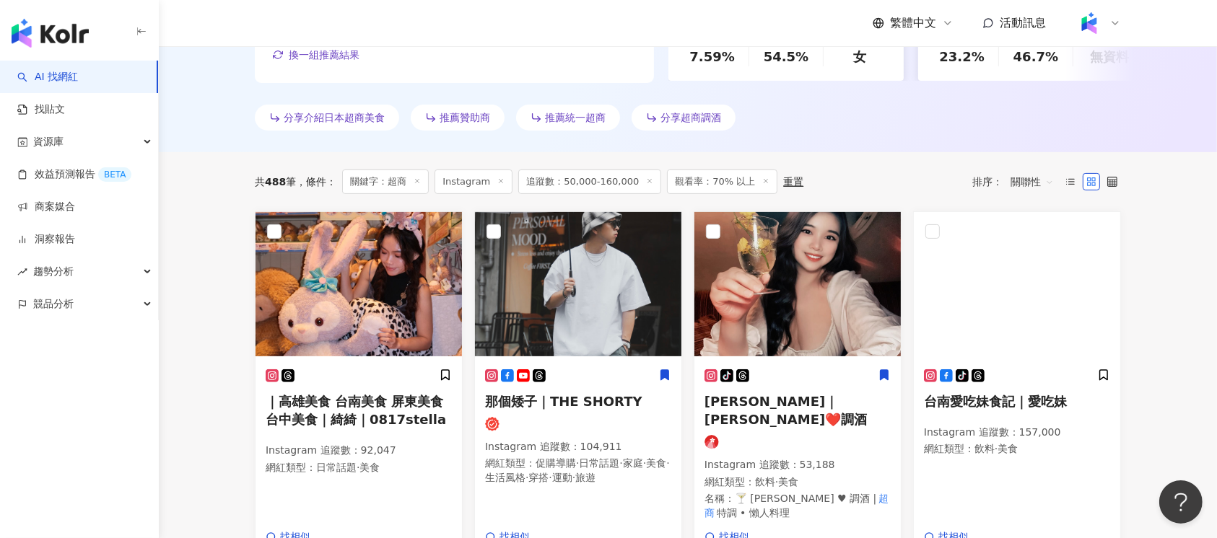
scroll to position [385, 0]
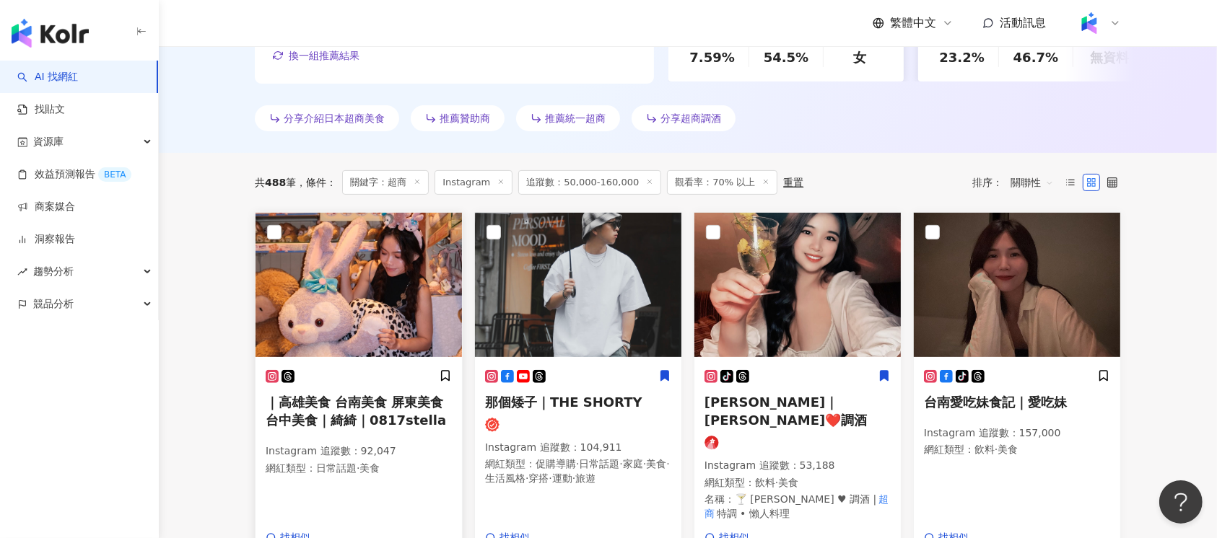
click at [382, 412] on span "｜高雄美食 台南美食 屏東美食 台中美食｜綺綺｜0817stella" at bounding box center [356, 411] width 180 height 33
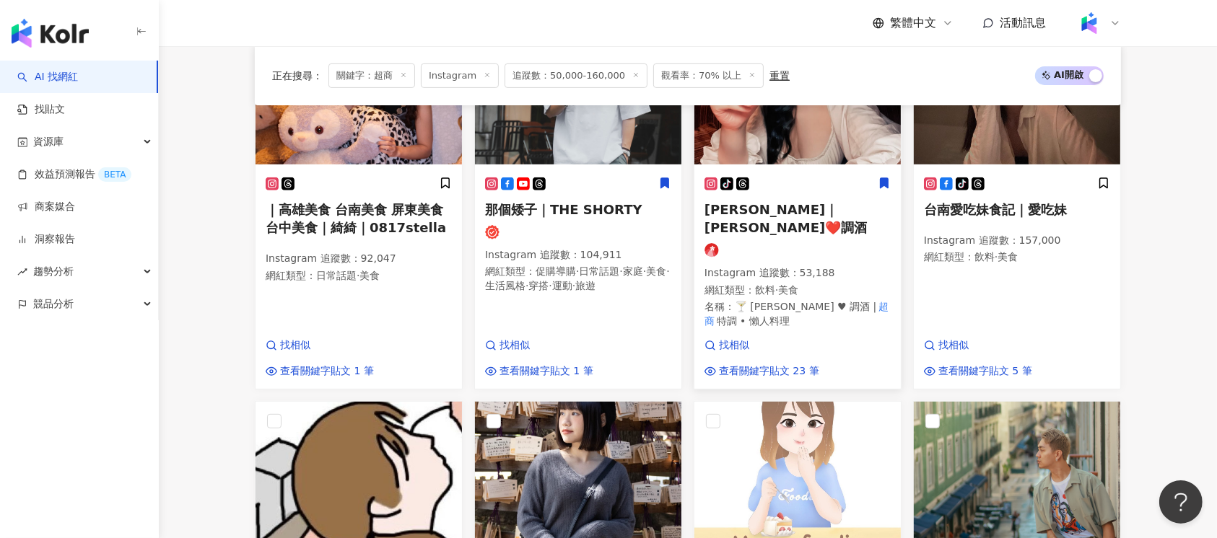
click at [795, 223] on div "tiktok-icon Sandra｜珊卓❤️調酒 Instagram 追蹤數 ： 53,188 網紅類型 ： 飲料 · 美食 名稱 ： 🍸 珊卓 ♥︎ 調酒…" at bounding box center [797, 258] width 186 height 162
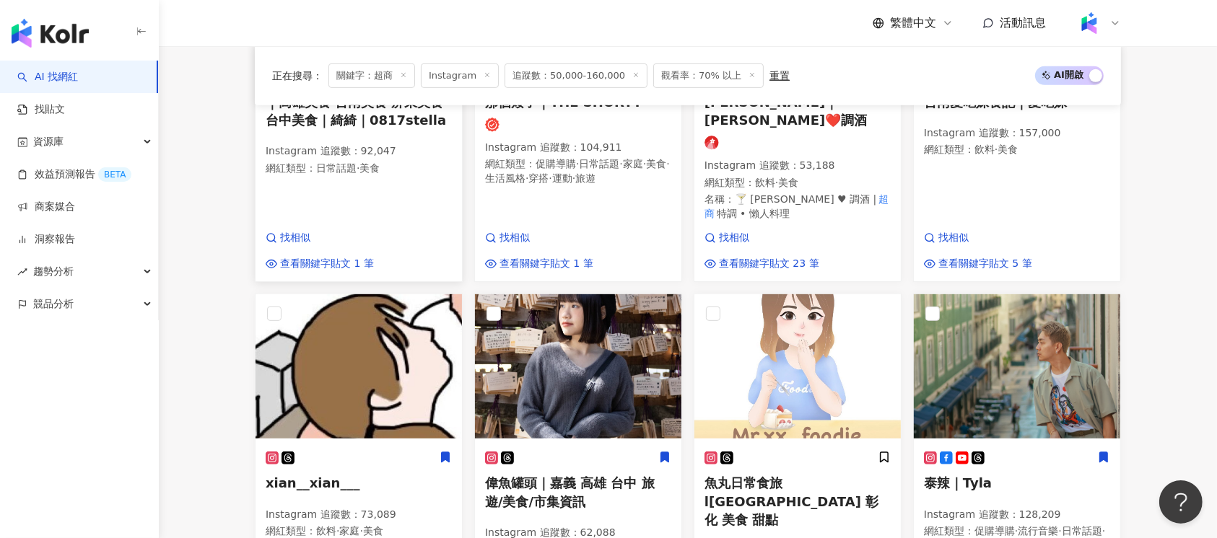
scroll to position [769, 0]
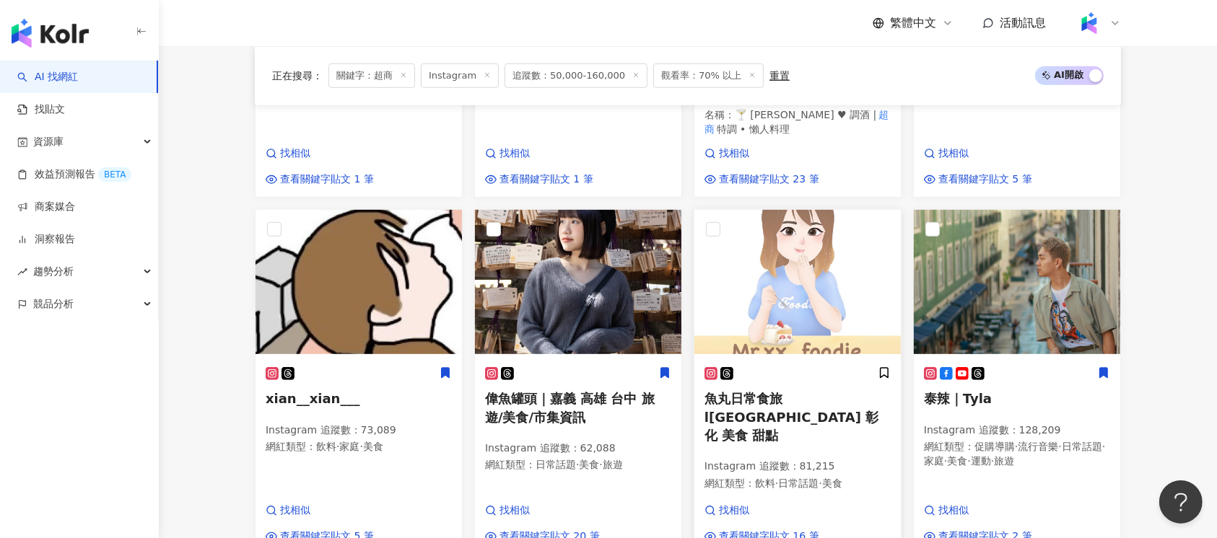
click at [825, 405] on h5 "魚丸日常食旅l台中 台北 彰化 美食 甜點" at bounding box center [797, 417] width 186 height 55
click at [1000, 367] on div at bounding box center [1017, 374] width 186 height 15
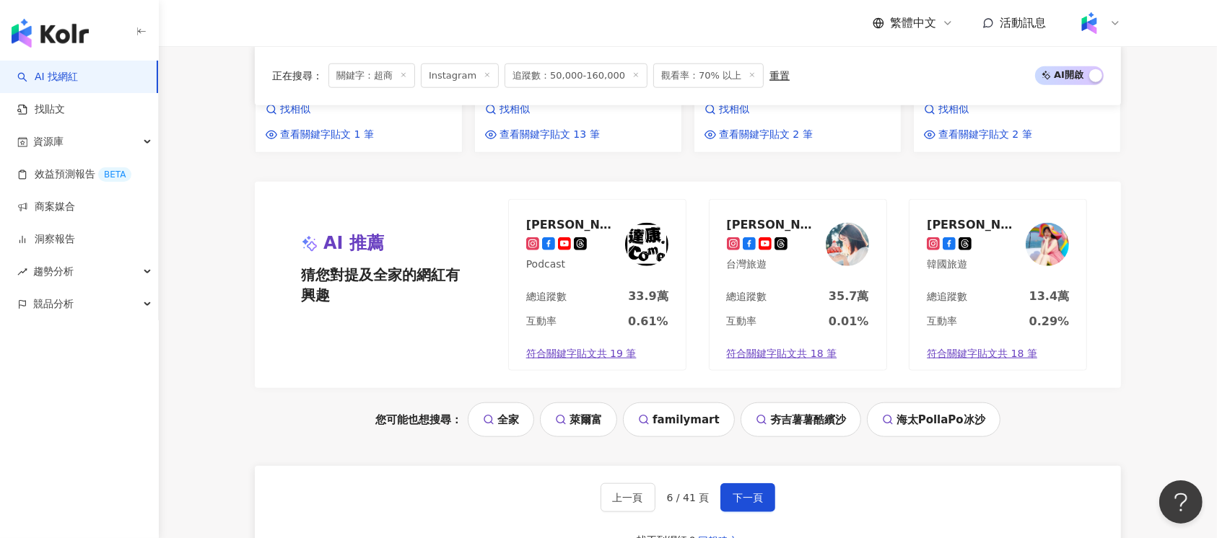
scroll to position [1539, 0]
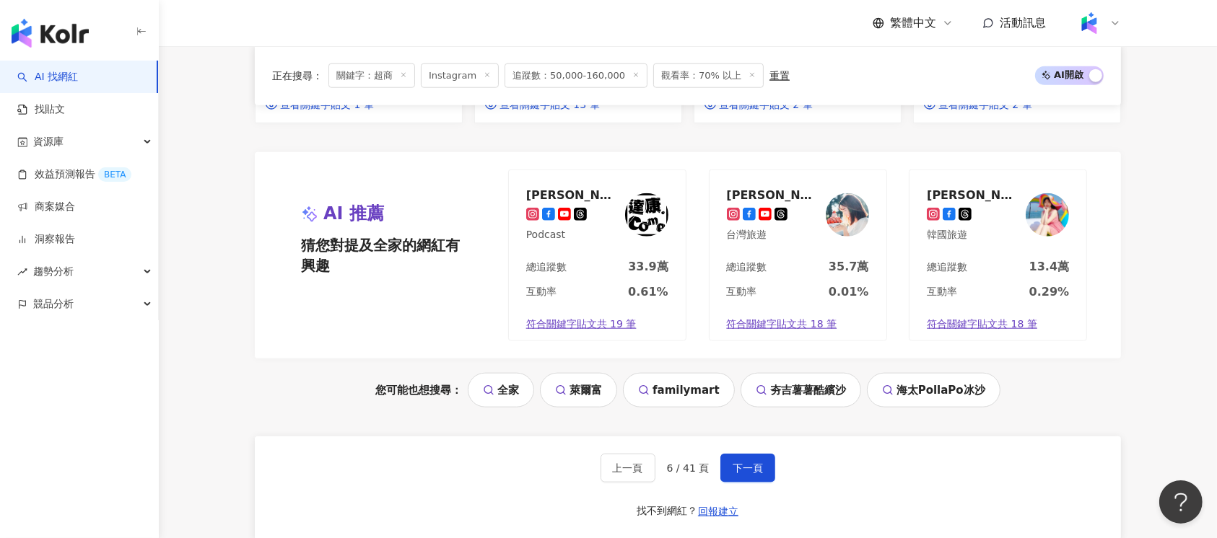
click at [751, 454] on button "下一頁" at bounding box center [747, 468] width 55 height 29
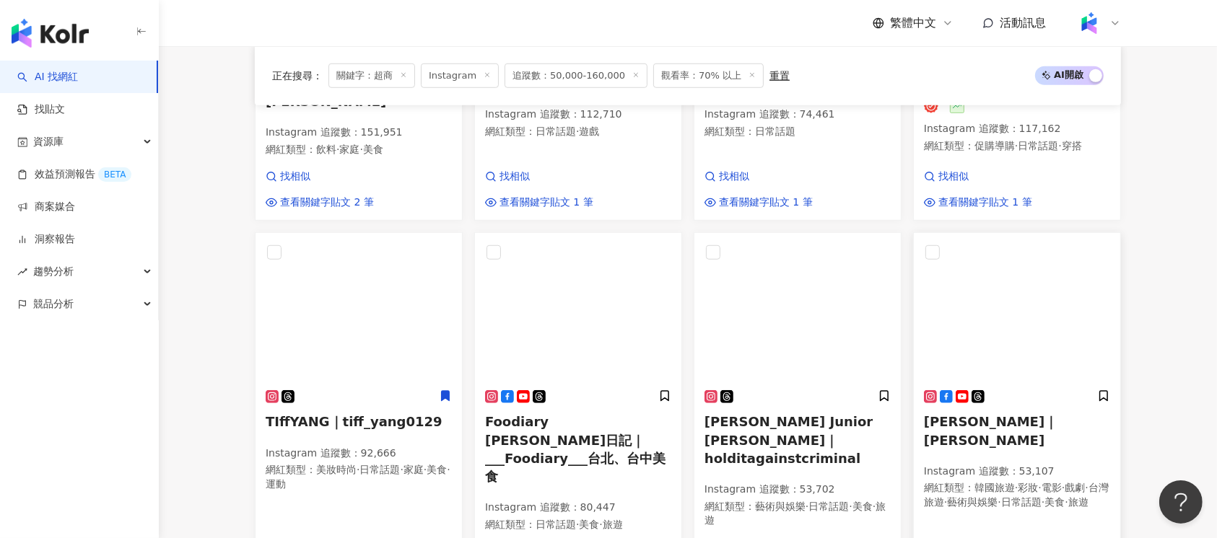
scroll to position [1062, 0]
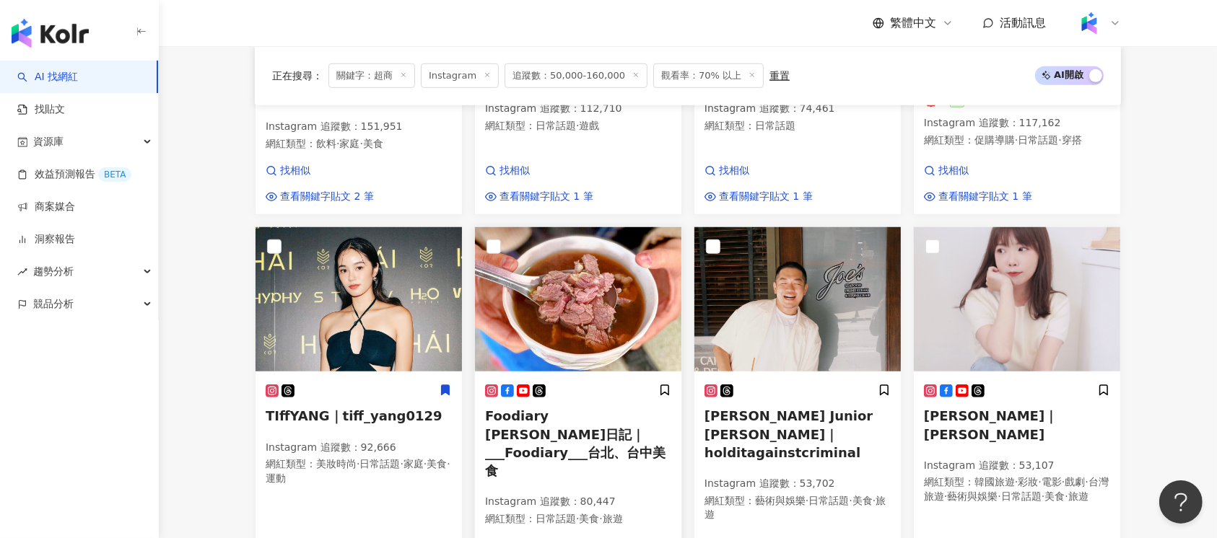
click at [596, 423] on span "Foodiary 蔡蔡美食日記｜___Foodiary___台北、台中美食" at bounding box center [575, 443] width 180 height 70
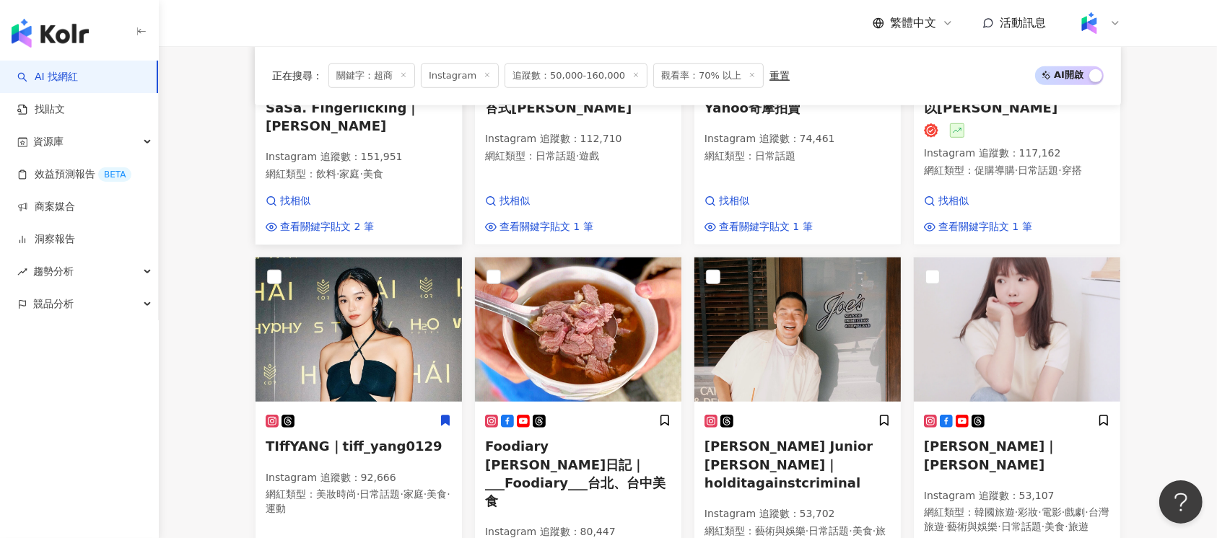
scroll to position [1609, 0]
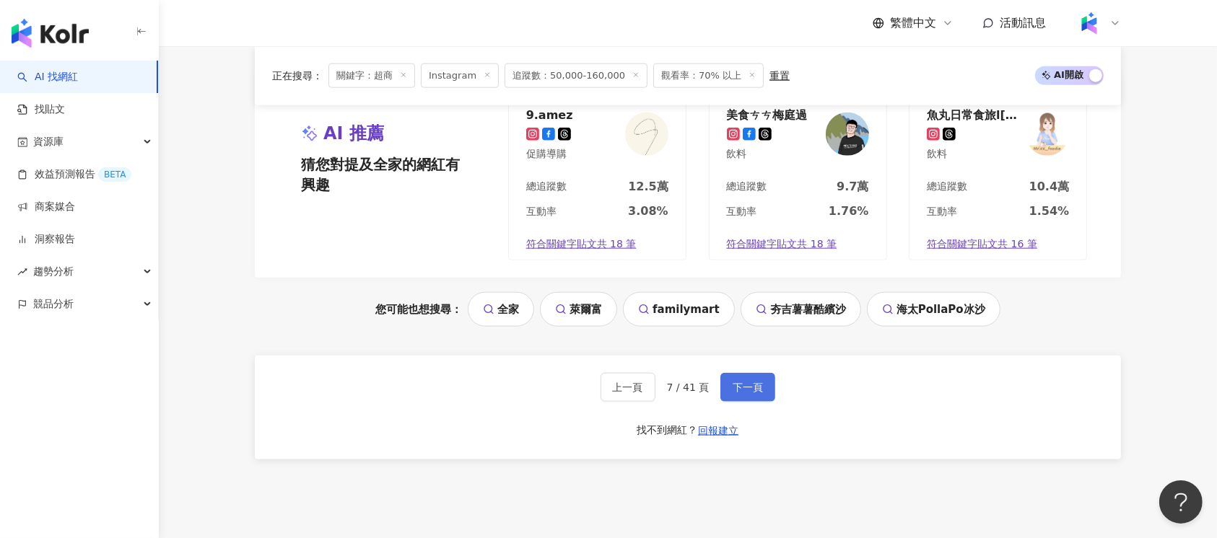
click at [747, 382] on span "下一頁" at bounding box center [748, 388] width 30 height 12
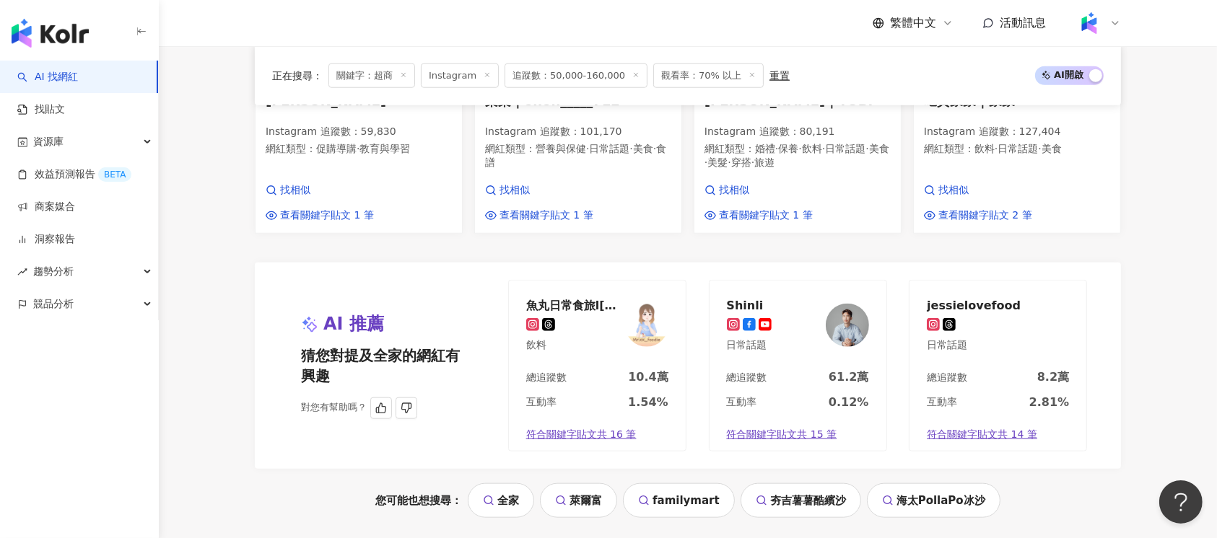
scroll to position [1539, 0]
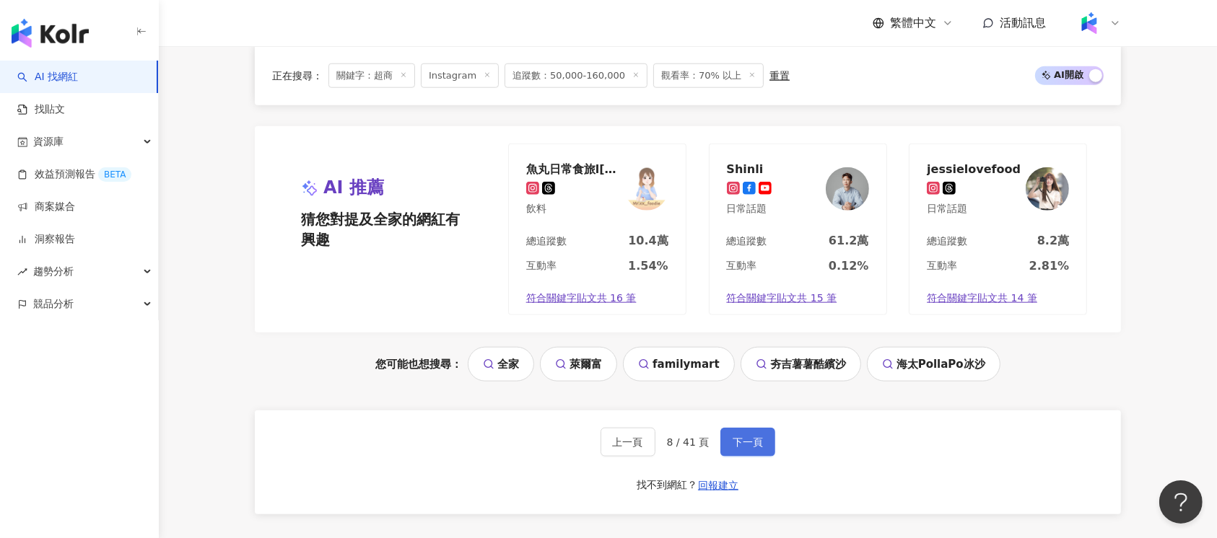
click at [752, 437] on span "下一頁" at bounding box center [748, 443] width 30 height 12
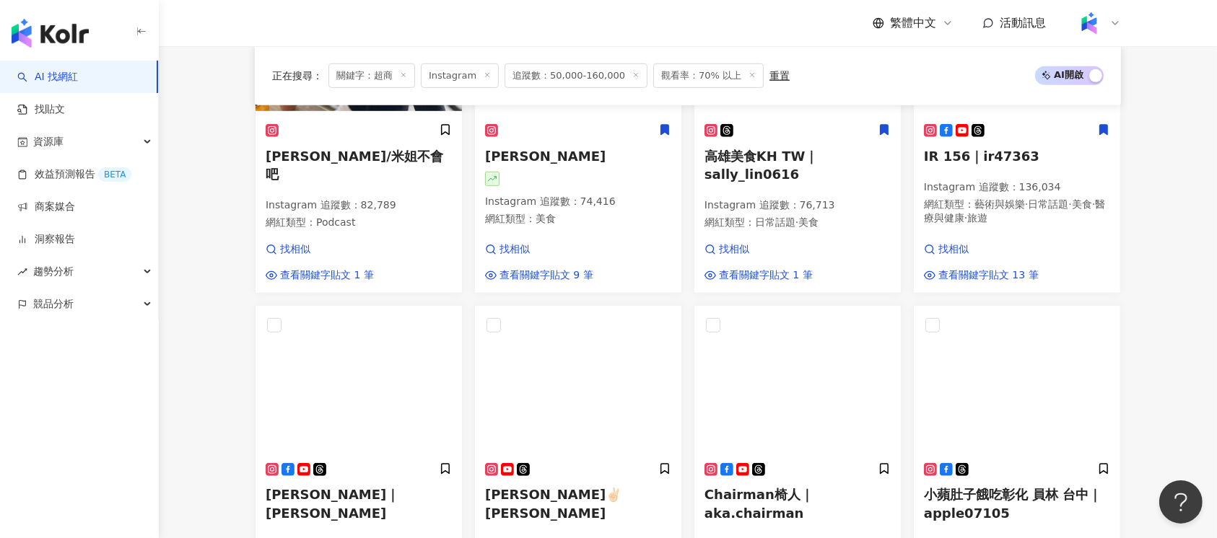
scroll to position [791, 0]
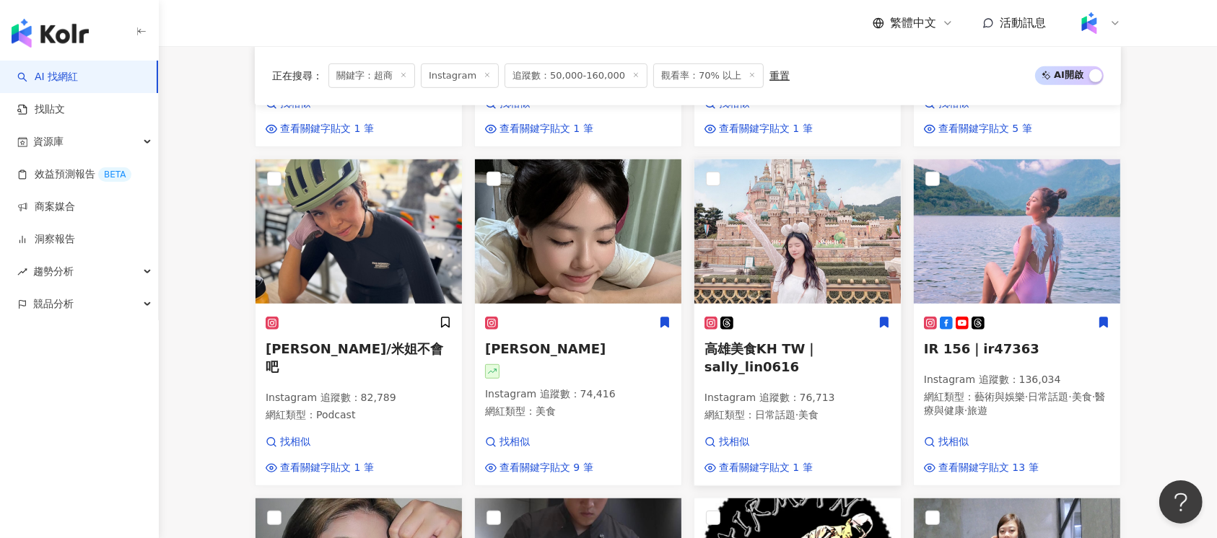
click at [771, 372] on span "高雄美食KH TW｜sally_lin0616" at bounding box center [760, 357] width 113 height 33
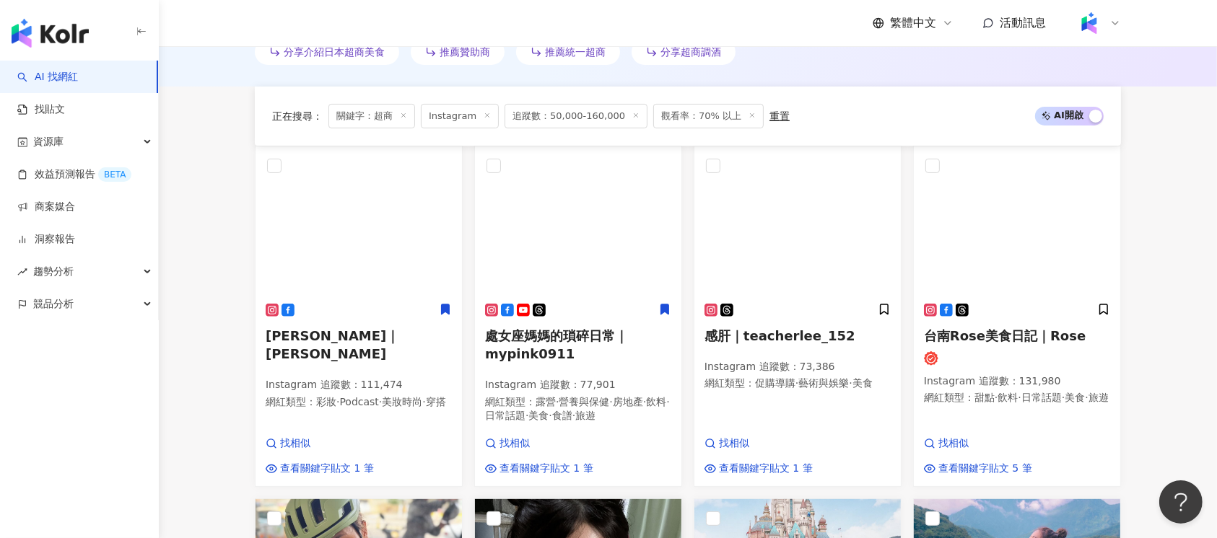
scroll to position [406, 0]
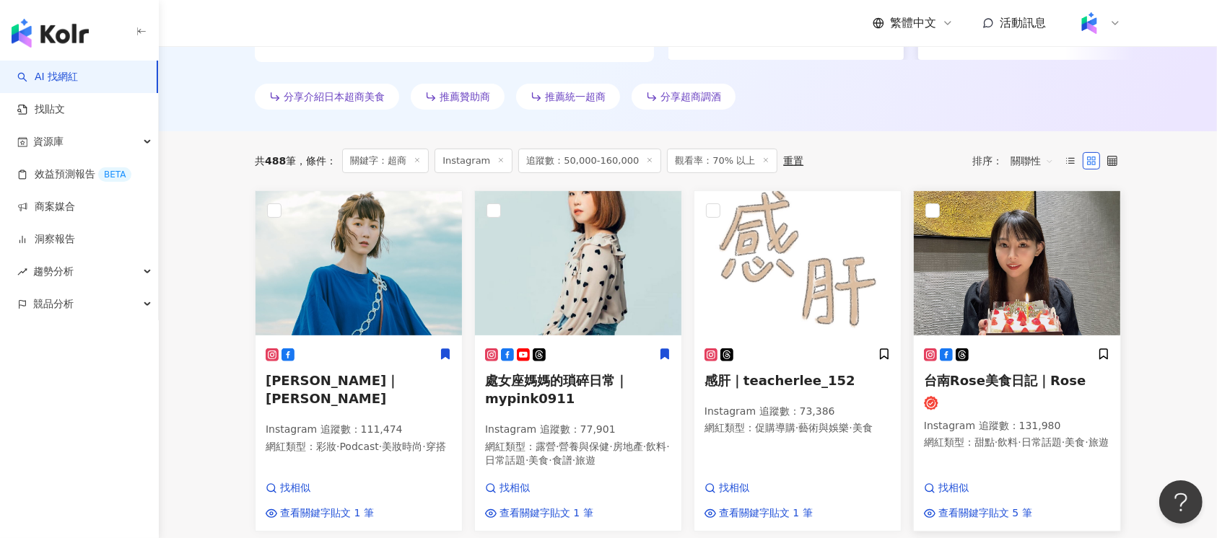
click at [1025, 383] on span "台南Rose美食日記｜Rose" at bounding box center [1005, 380] width 162 height 15
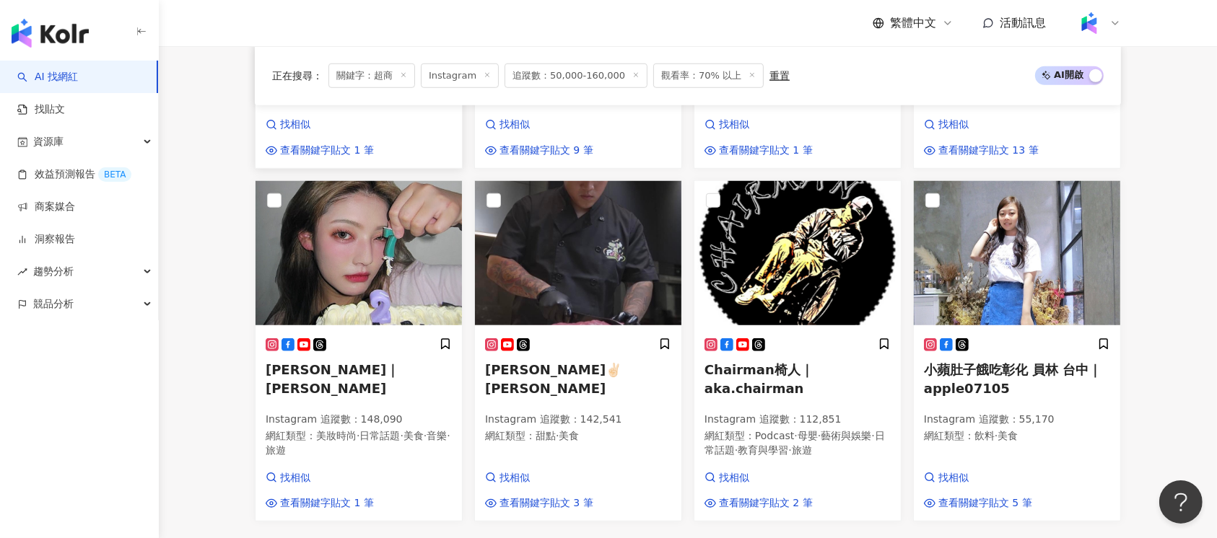
scroll to position [1176, 0]
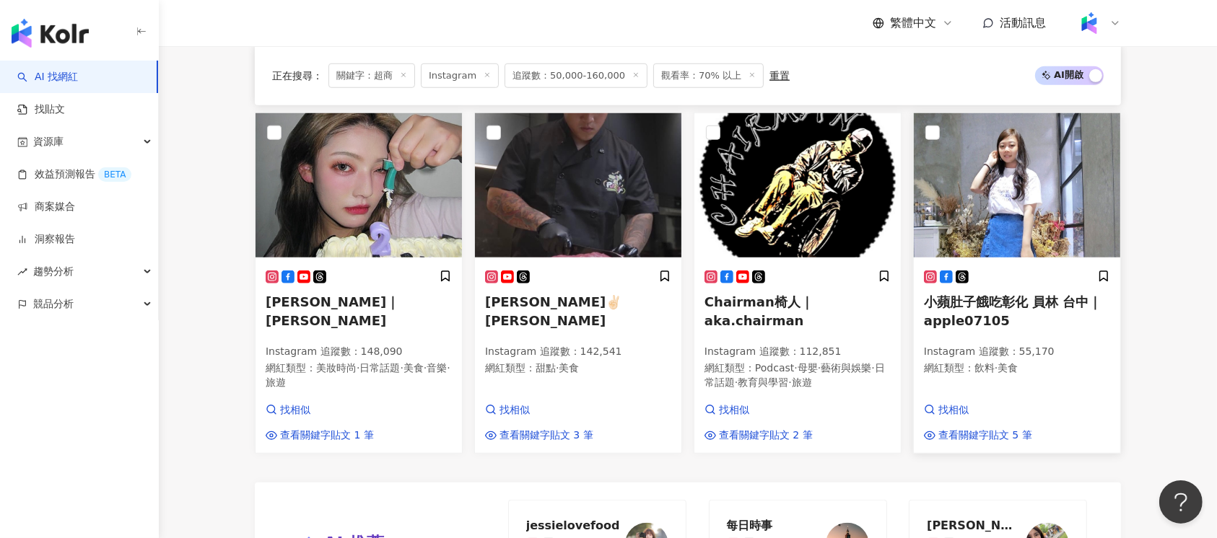
click at [1017, 329] on h5 "小蘋肚子餓吃彰化 員林 台中｜apple07105" at bounding box center [1017, 311] width 186 height 36
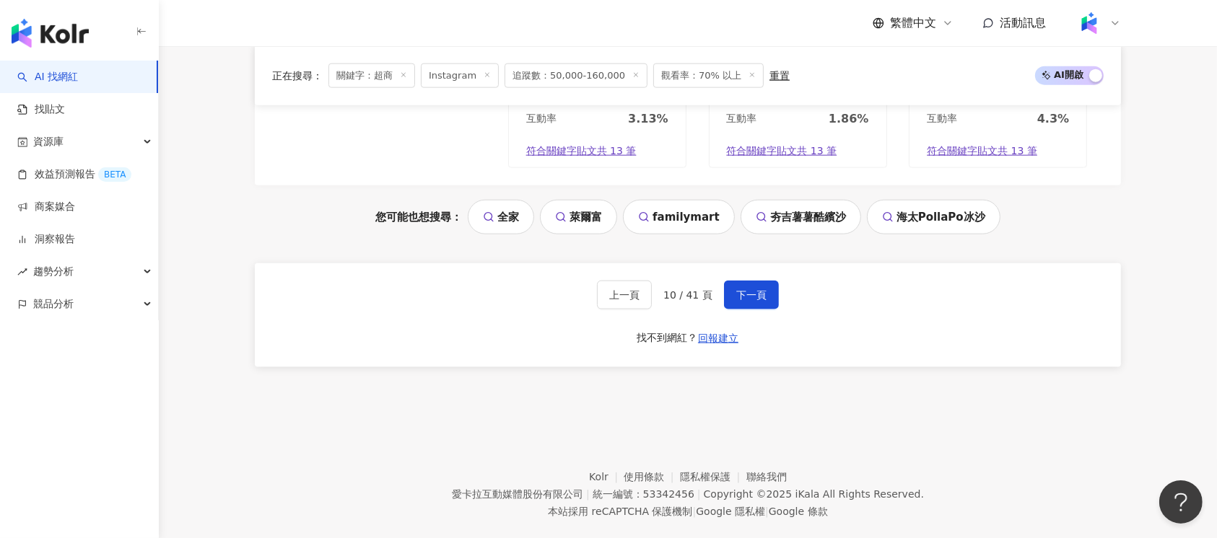
scroll to position [1752, 0]
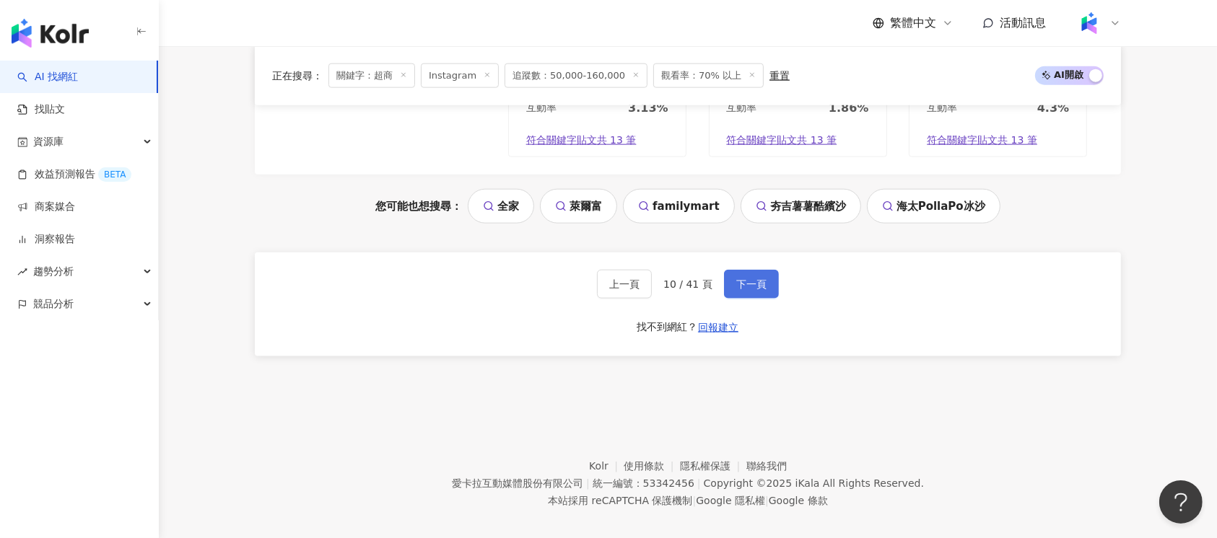
click at [755, 279] on span "下一頁" at bounding box center [751, 285] width 30 height 12
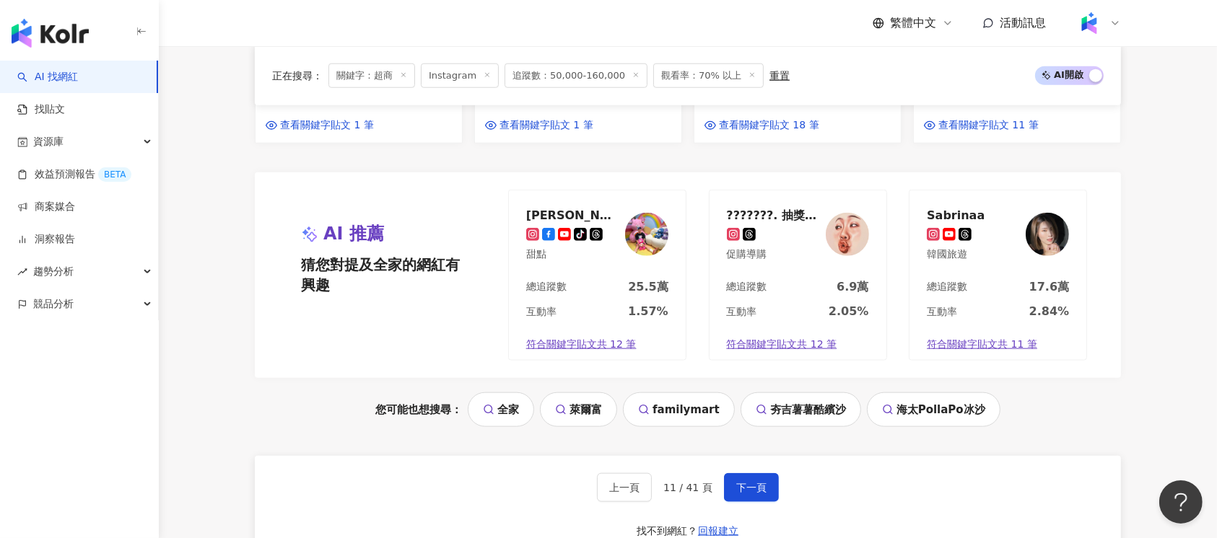
scroll to position [1716, 0]
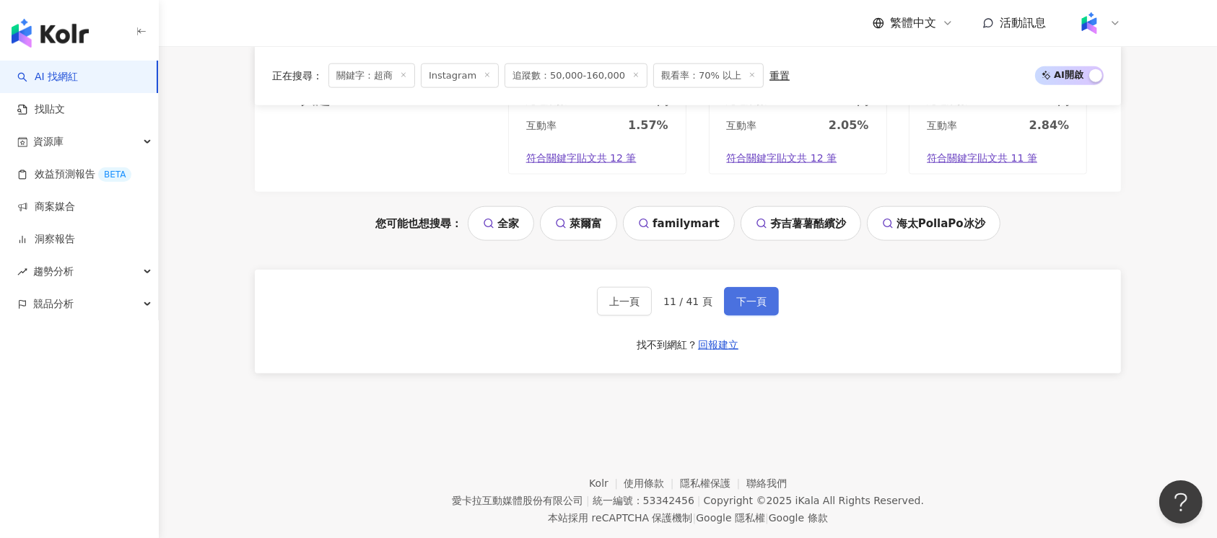
click at [734, 287] on button "下一頁" at bounding box center [751, 301] width 55 height 29
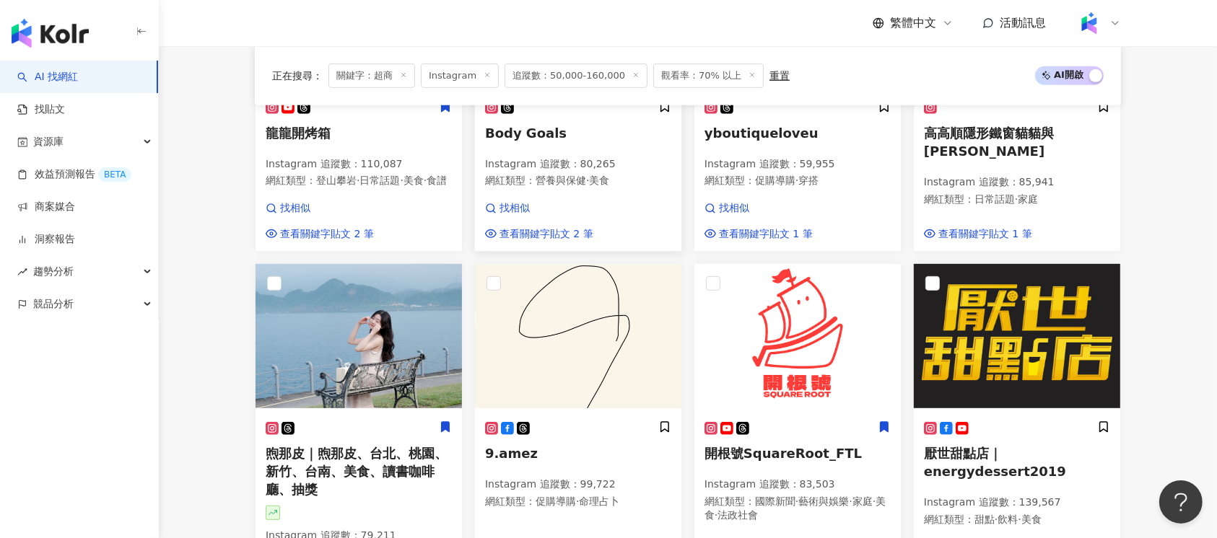
scroll to position [772, 0]
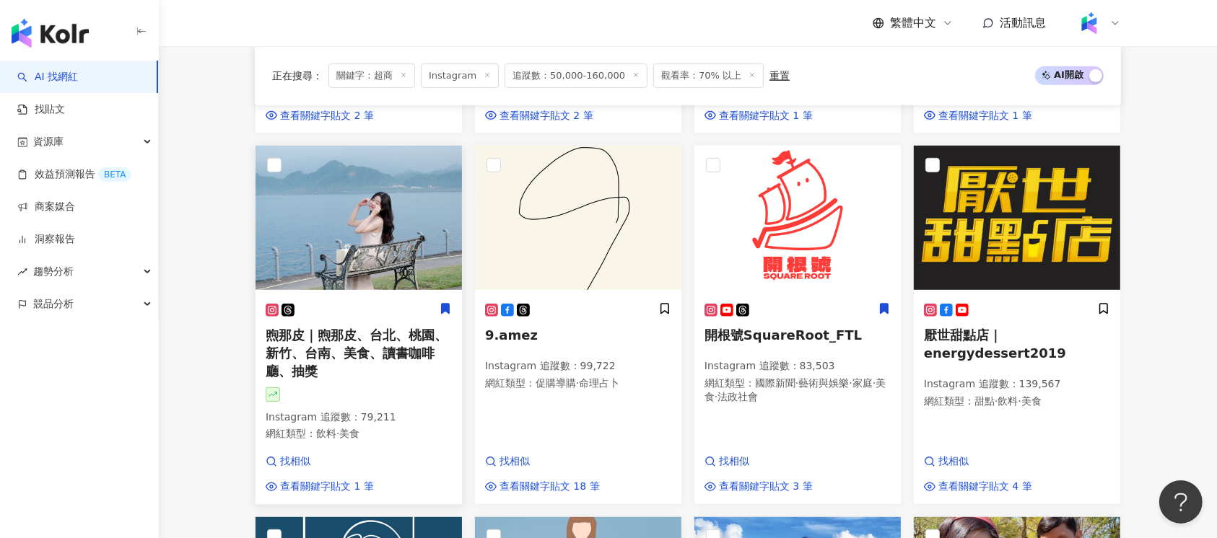
click at [406, 381] on h5 "煦那皮｜煦那皮、台北、桃園、新竹、台南、美食、讀書咖啡廳、抽獎" at bounding box center [359, 353] width 186 height 55
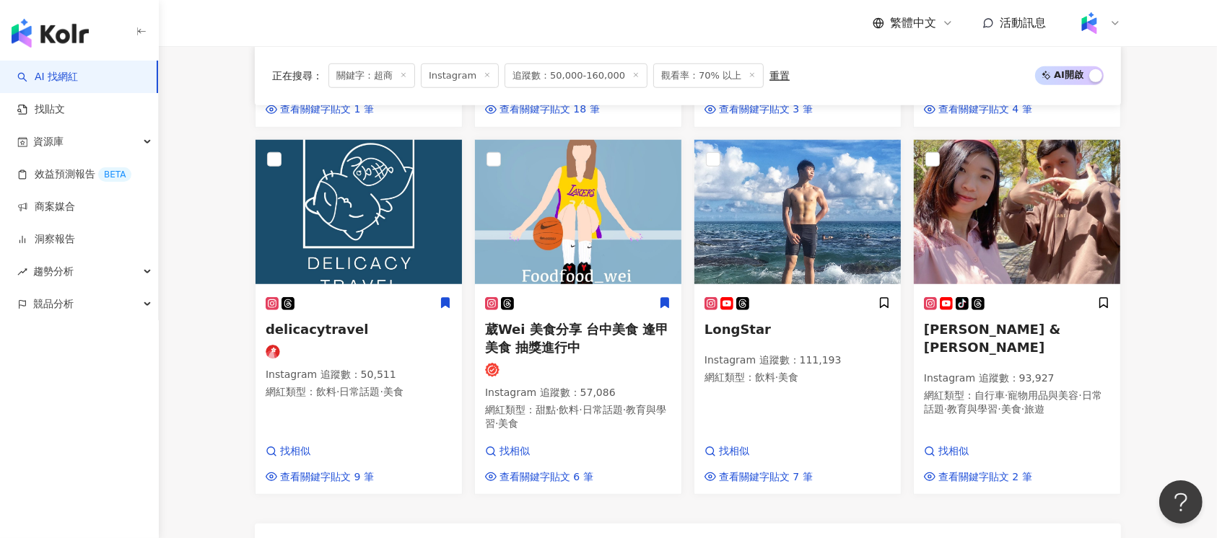
scroll to position [1157, 0]
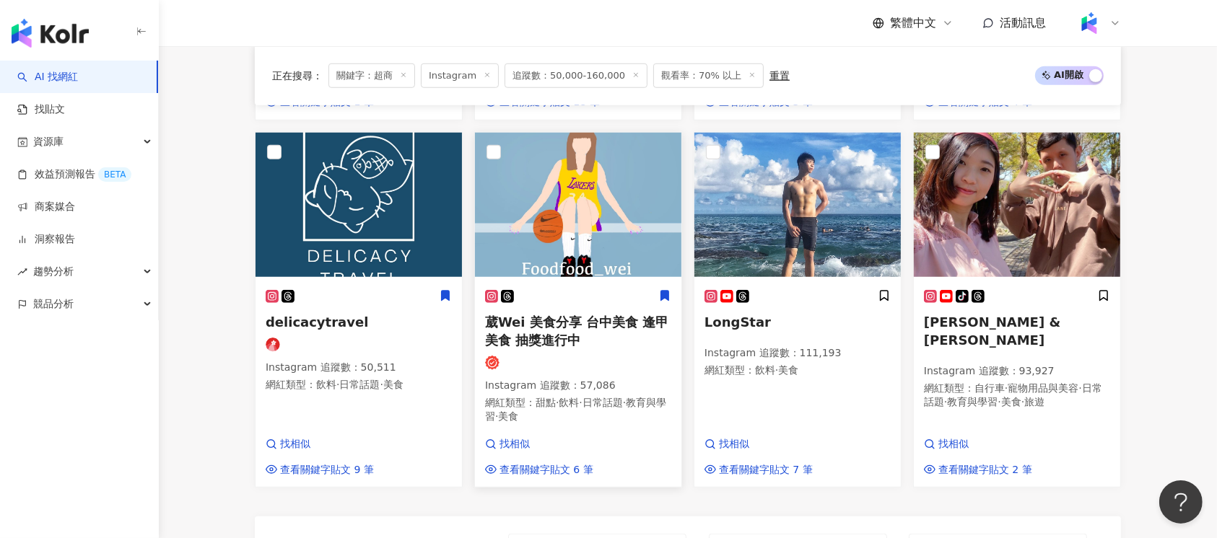
click at [589, 367] on div "葳Wei 美食分享 台中美食 逢甲美食 抽獎進行中 Instagram 追蹤數 ： 57,086 網紅類型 ： 甜點 · 飲料 · 日常話題 · 教育與學習 …" at bounding box center [578, 363] width 186 height 148
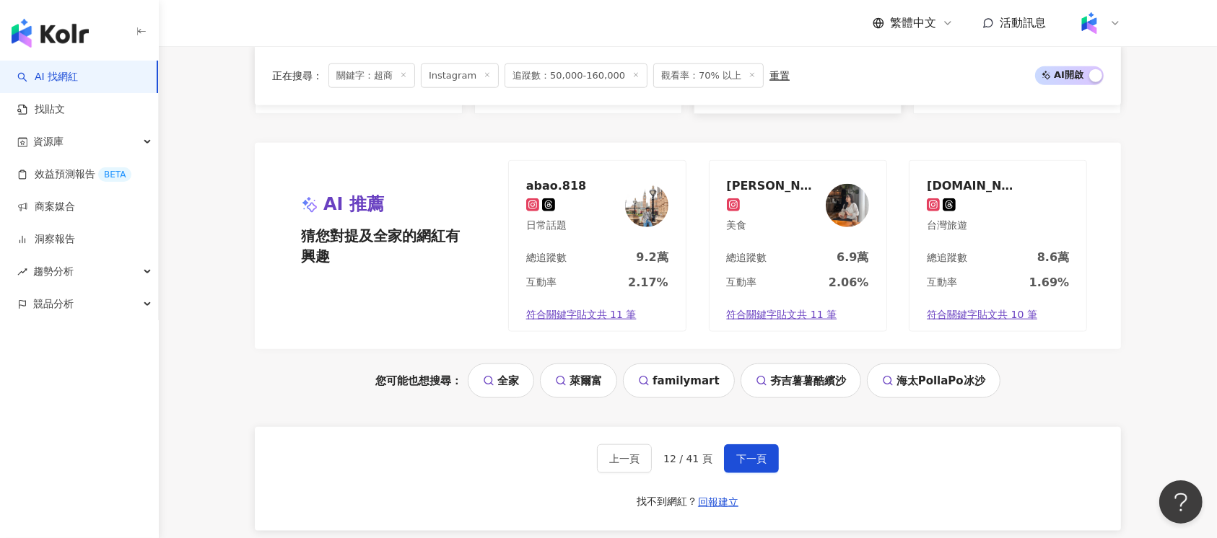
scroll to position [1542, 0]
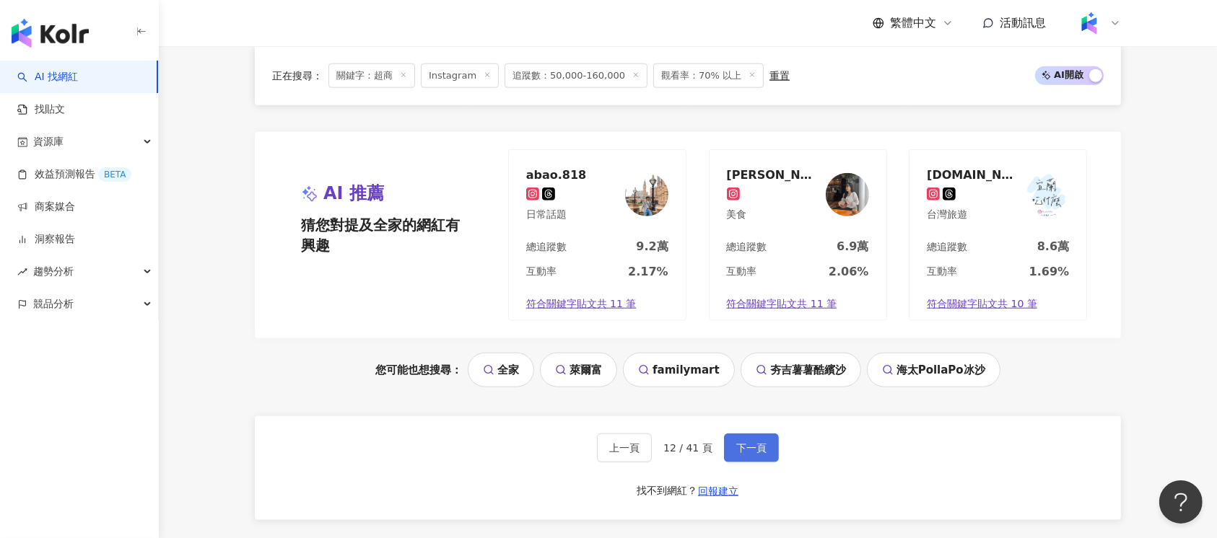
click at [756, 454] on span "下一頁" at bounding box center [751, 448] width 30 height 12
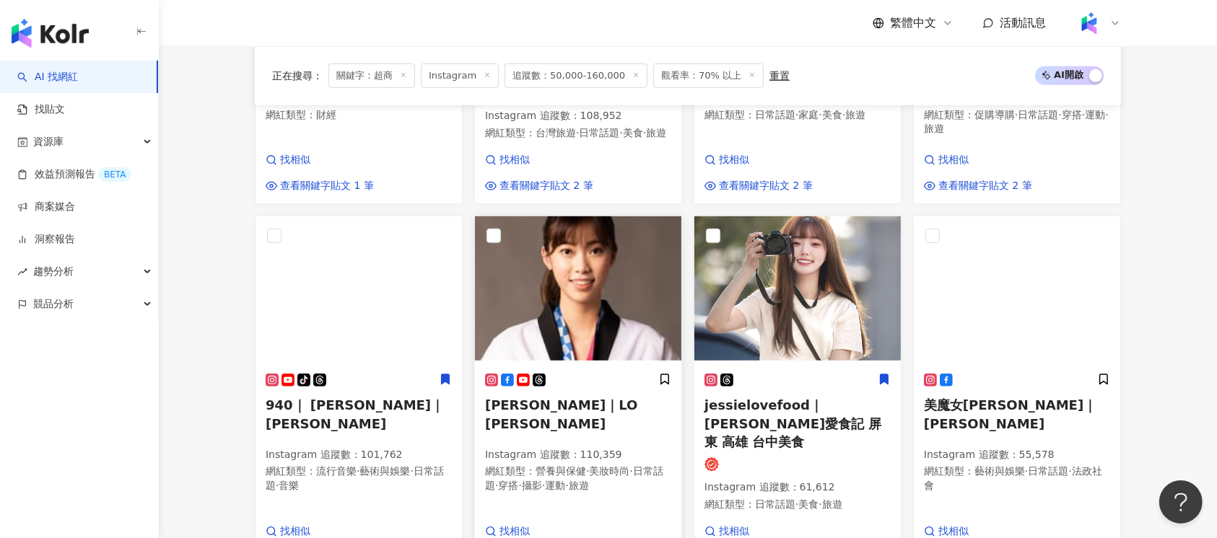
scroll to position [1085, 0]
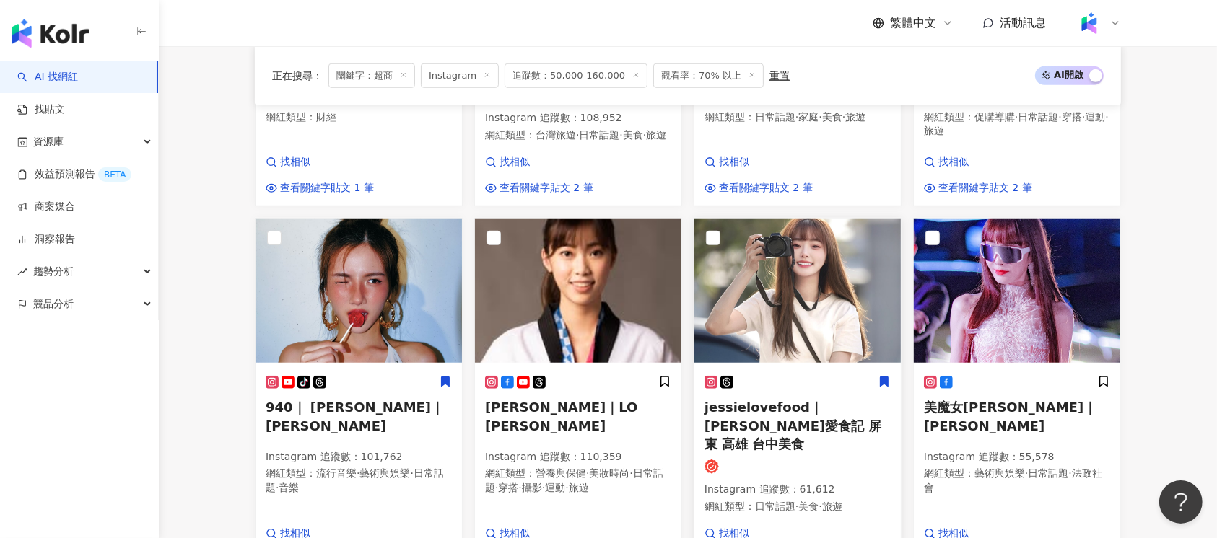
click at [812, 460] on div at bounding box center [797, 467] width 186 height 14
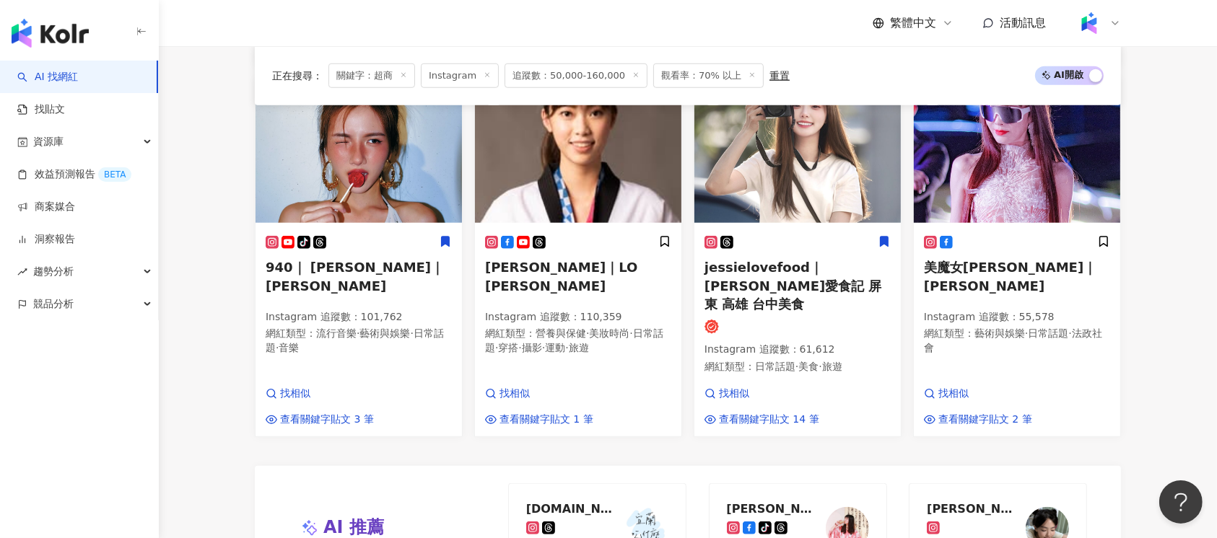
scroll to position [1470, 0]
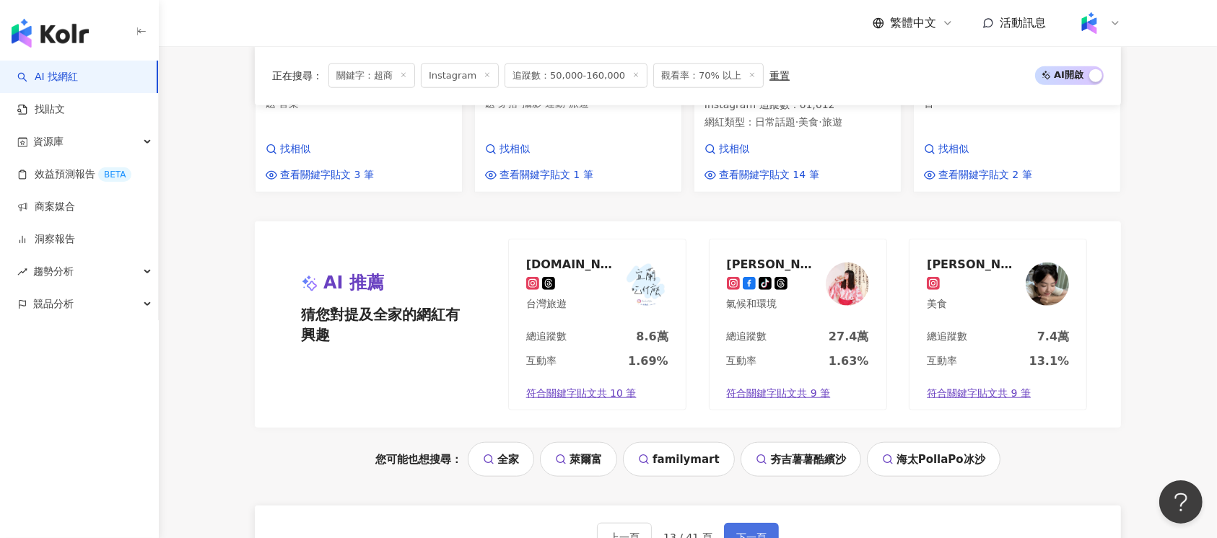
click at [746, 532] on span "下一頁" at bounding box center [751, 538] width 30 height 12
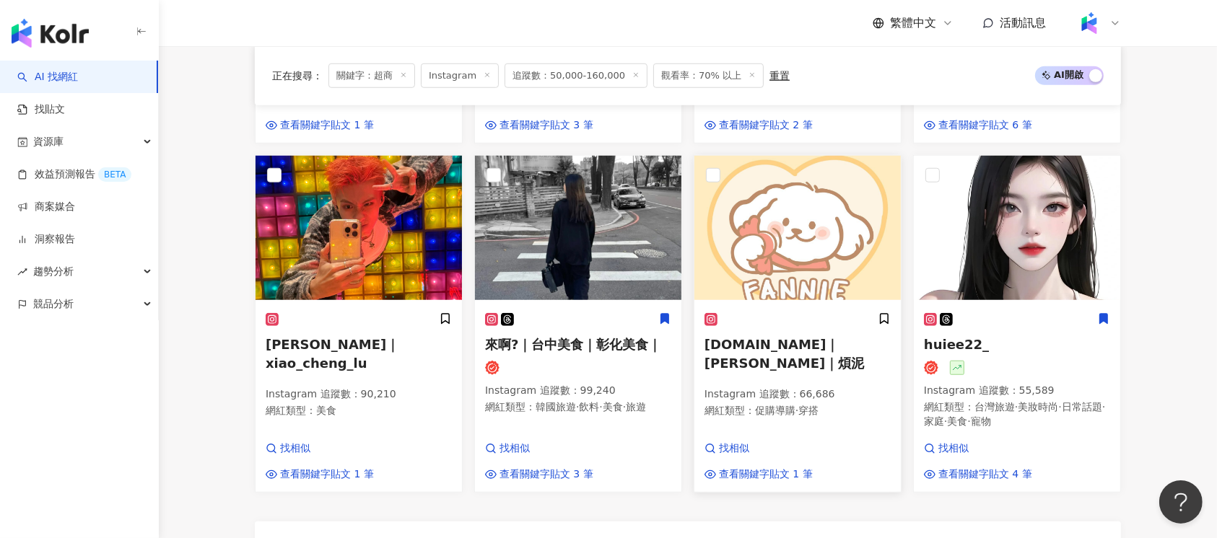
scroll to position [1251, 0]
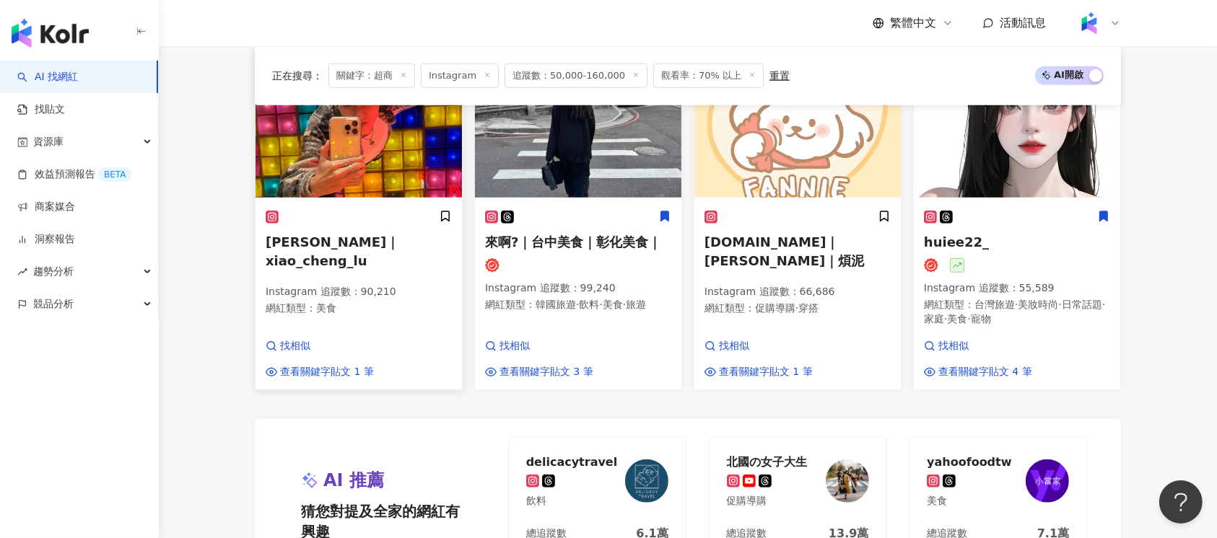
click at [371, 243] on div "呂曉澄｜xiao_cheng_lu Instagram 追蹤數 ： 90,210 網紅類型 ： 美食" at bounding box center [359, 269] width 186 height 119
click at [542, 210] on div at bounding box center [578, 217] width 186 height 15
click at [1023, 252] on div "huiee22_ Instagram 追蹤數 ： 55,589 網紅類型 ： 台灣旅遊 · 美妝時尚 · 日常話題 · 家庭 · 美食 · 寵物" at bounding box center [1017, 275] width 186 height 130
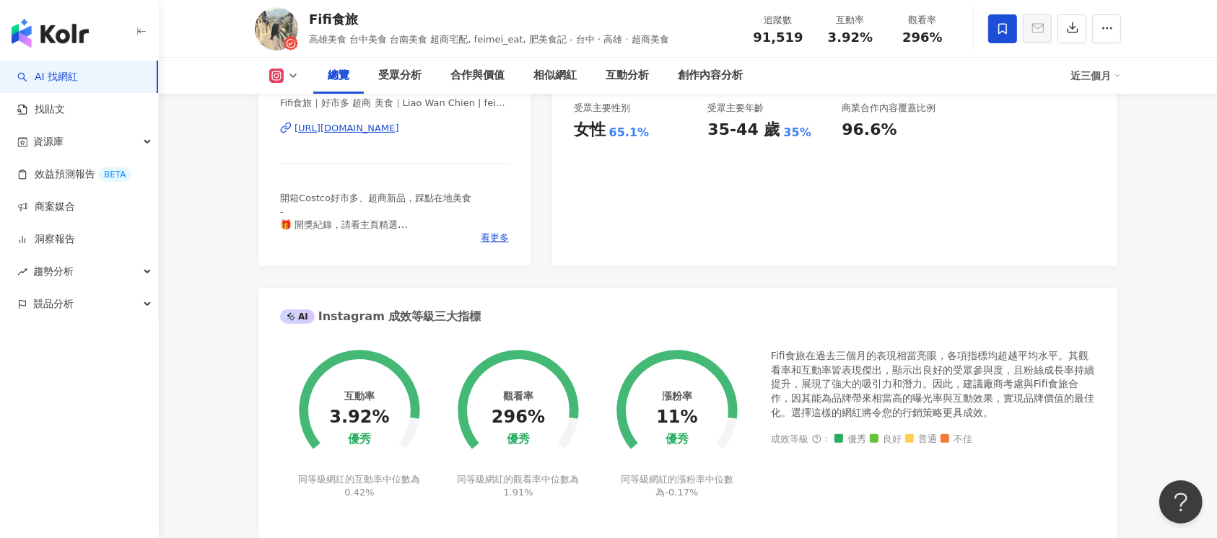
scroll to position [385, 0]
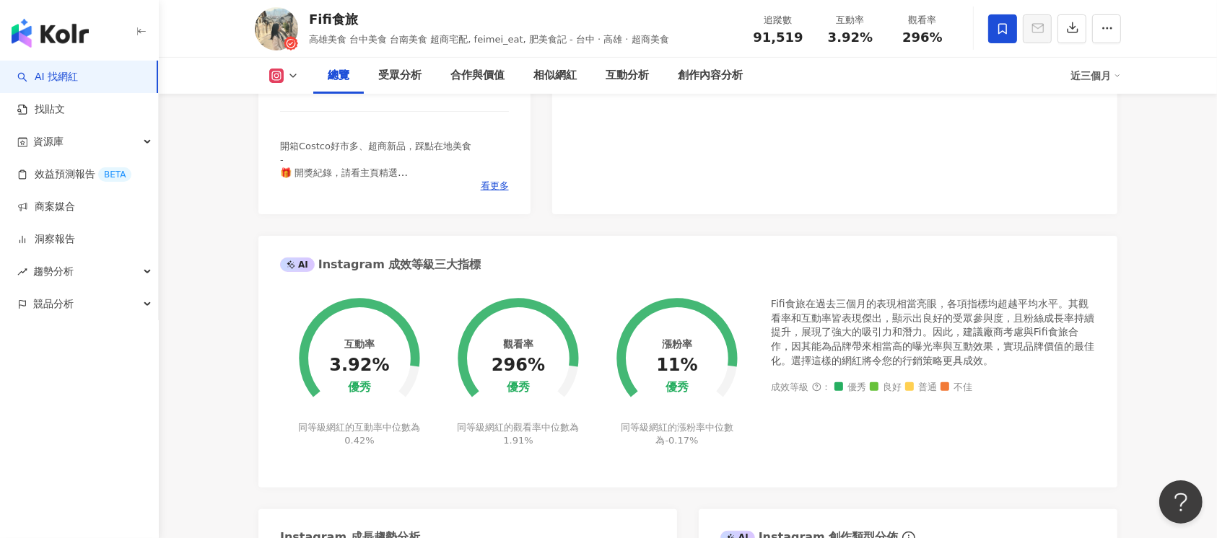
click at [456, 177] on div "社群簡介 Fifi食旅｜好市多 超商 美食｜Liao Wan Chien | feimei_eat https://www.instagram.com/fei…" at bounding box center [394, 106] width 229 height 174
click at [399, 83] on div "https://www.instagram.com/feimei_eat/" at bounding box center [346, 76] width 105 height 13
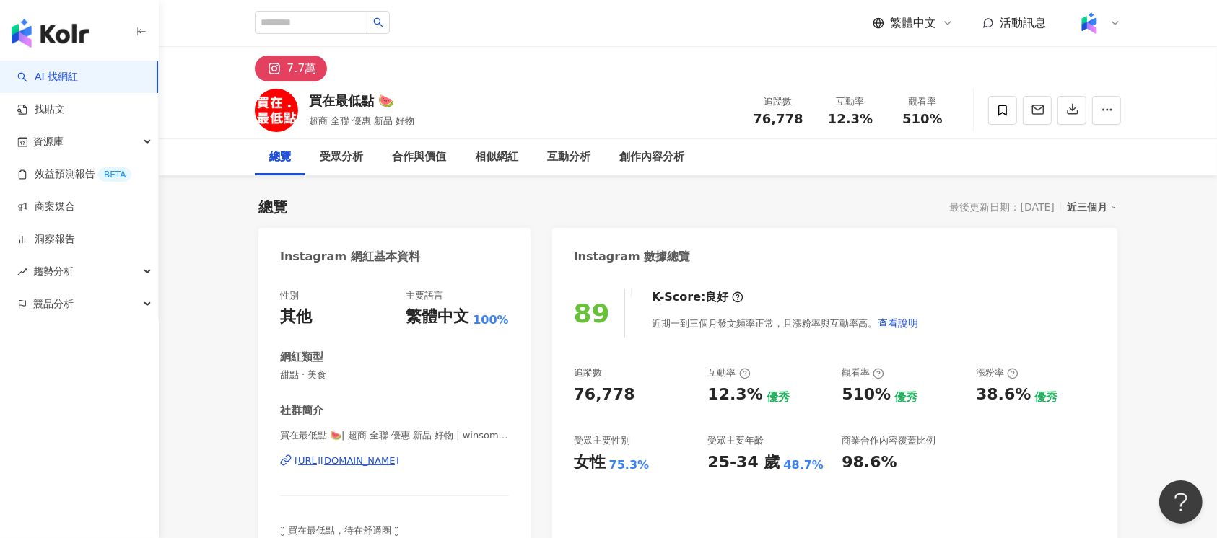
click at [399, 460] on div "https://www.instagram.com/winsomemoney.888/" at bounding box center [346, 461] width 105 height 13
drag, startPoint x: 308, startPoint y: 98, endPoint x: 375, endPoint y: 98, distance: 67.1
click at [375, 98] on div "買在最低點 🍉 超商 全聯 優惠 新品 好物 追蹤數 76,778 互動率 12.3% 觀看率 510%" at bounding box center [688, 110] width 924 height 57
copy div "買在最低點"
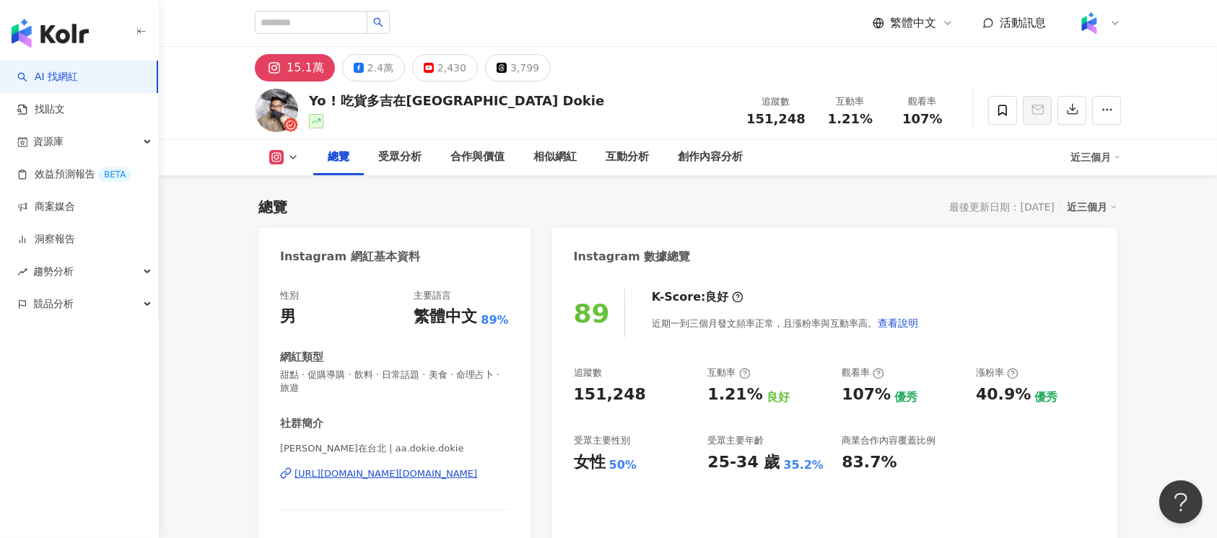
click at [460, 476] on div "https://www.instagram.com/aa.dokie.dokie/" at bounding box center [385, 474] width 183 height 13
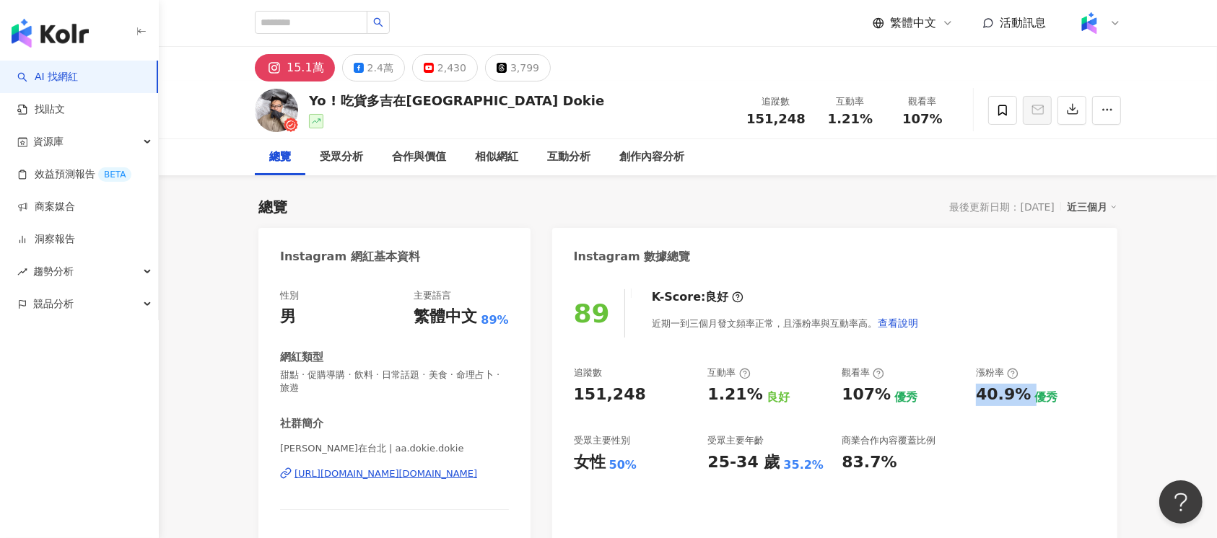
drag, startPoint x: 976, startPoint y: 395, endPoint x: 1026, endPoint y: 395, distance: 50.5
click at [1026, 395] on div "40.9% 優秀" at bounding box center [1036, 395] width 120 height 22
copy div "40.9%"
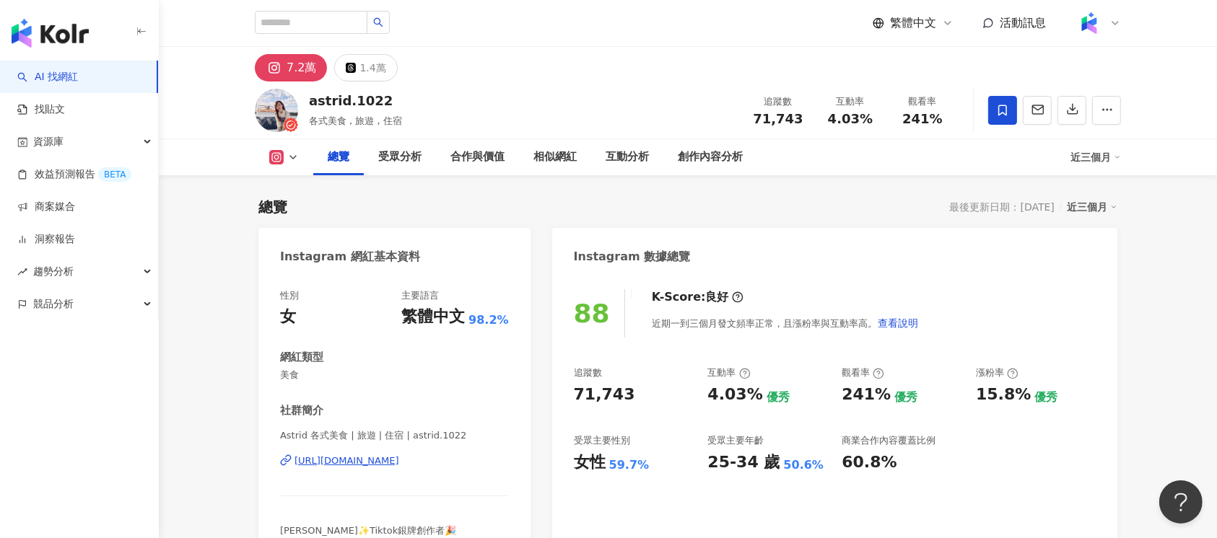
click at [399, 462] on div "[URL][DOMAIN_NAME]" at bounding box center [346, 461] width 105 height 13
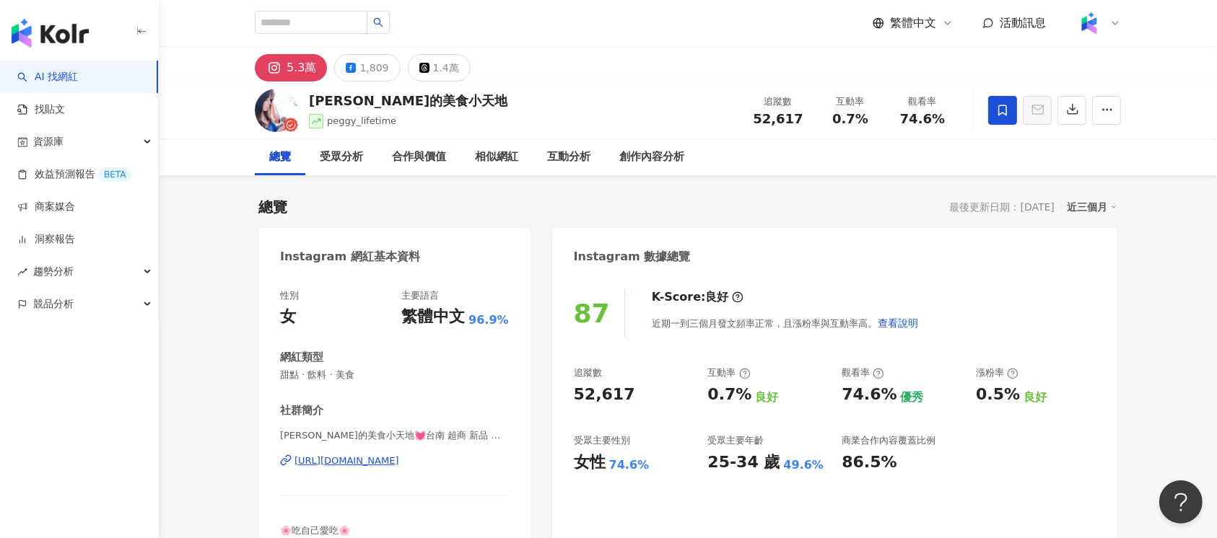
click at [399, 461] on div "[URL][DOMAIN_NAME]" at bounding box center [346, 461] width 105 height 13
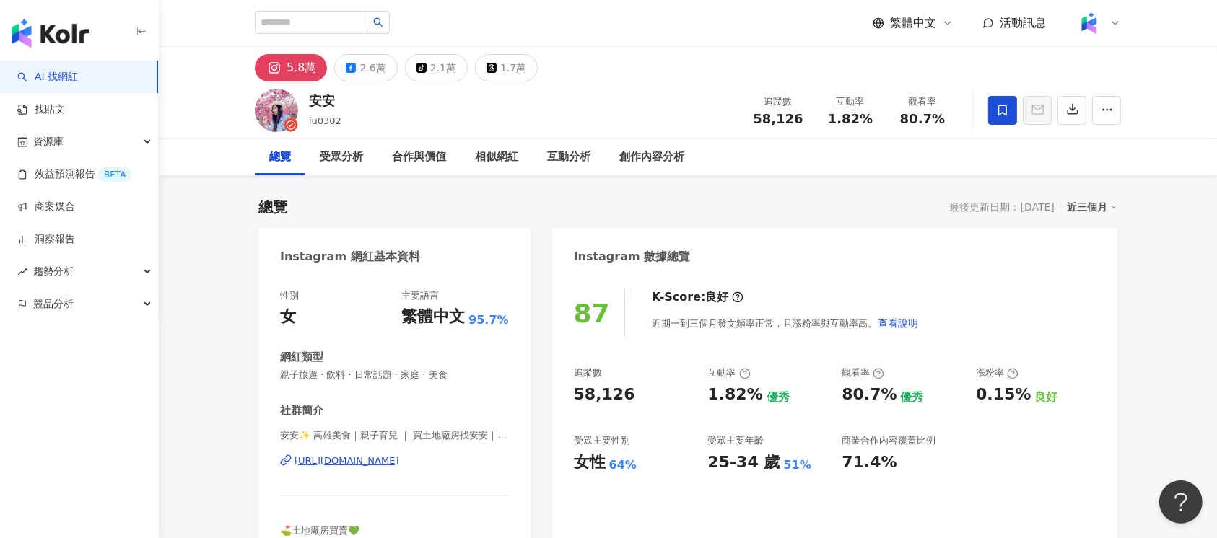
click at [392, 468] on div "安安✨ 高雄美食｜親子育兒 ｜ 買土地廠房找安安｜露營｜旅遊 | iu0302 [URL][DOMAIN_NAME]" at bounding box center [394, 471] width 229 height 84
click at [388, 463] on div "[URL][DOMAIN_NAME]" at bounding box center [346, 461] width 105 height 13
drag, startPoint x: 979, startPoint y: 395, endPoint x: 1021, endPoint y: 397, distance: 42.6
click at [1021, 397] on div "0.15%" at bounding box center [1003, 395] width 55 height 22
copy div "0.15%"
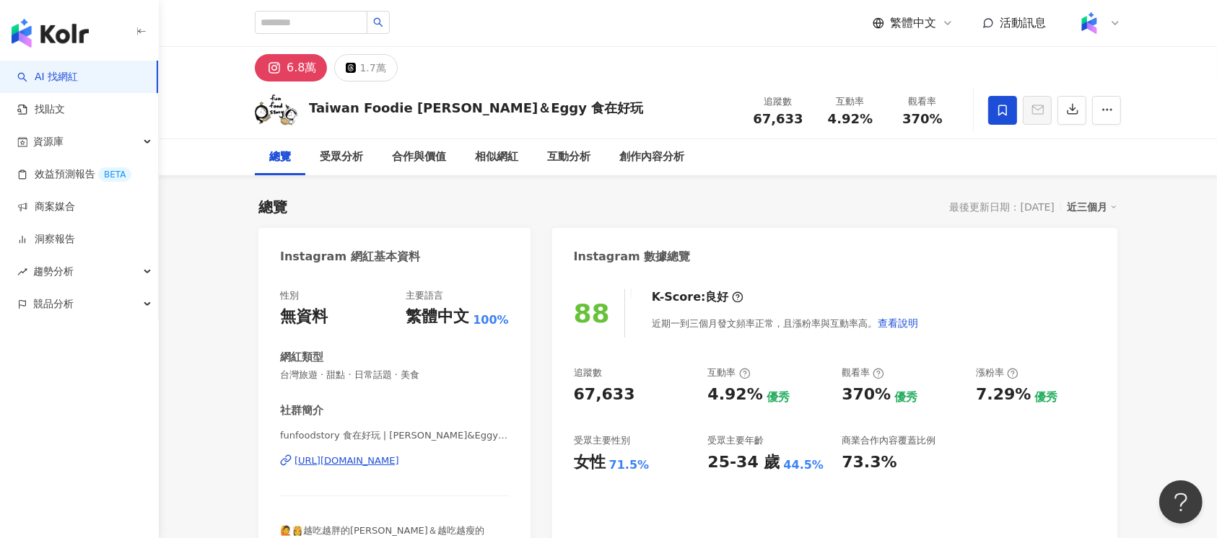
click at [399, 403] on div "https://www.instagram.com/funfoodstory/" at bounding box center [346, 461] width 105 height 13
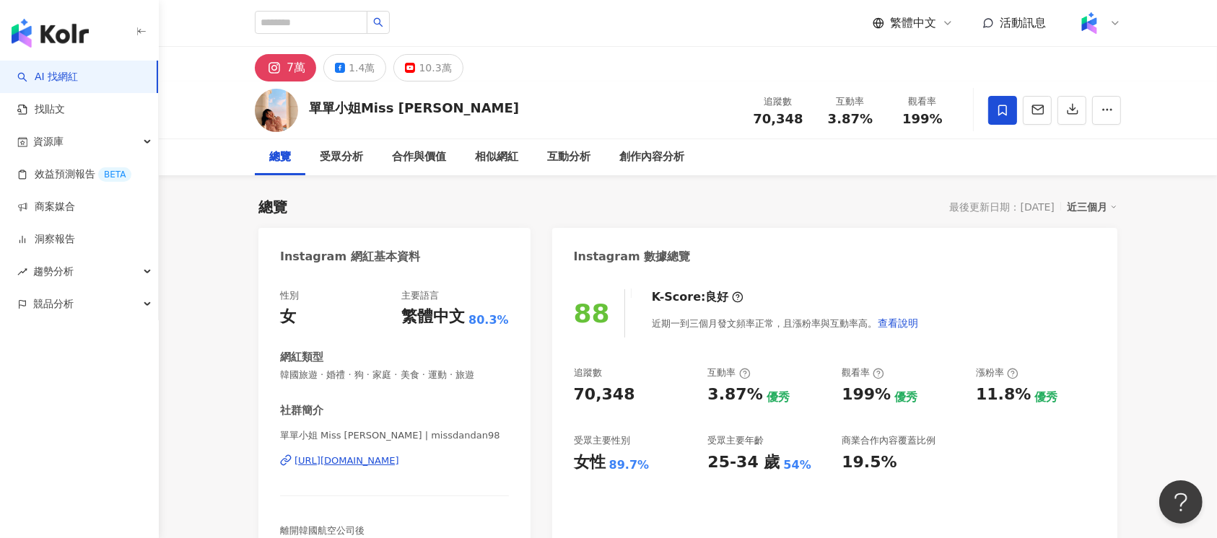
click at [399, 463] on div "[URL][DOMAIN_NAME]" at bounding box center [346, 461] width 105 height 13
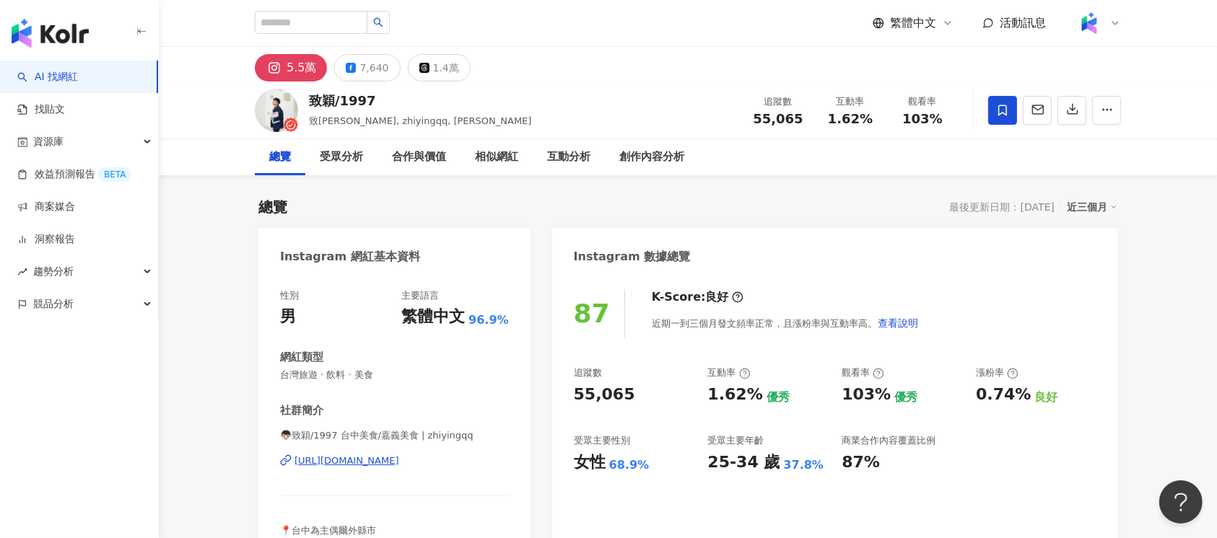
click at [399, 403] on div "[URL][DOMAIN_NAME]" at bounding box center [346, 461] width 105 height 13
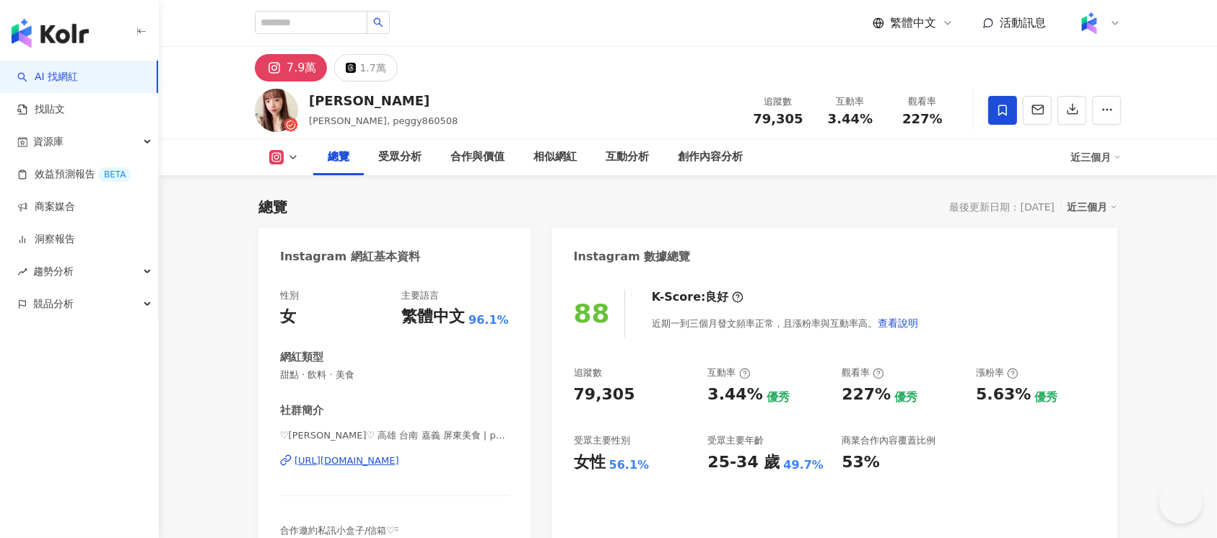
click at [399, 465] on div "https://www.instagram.com/peggy860508/" at bounding box center [346, 461] width 105 height 13
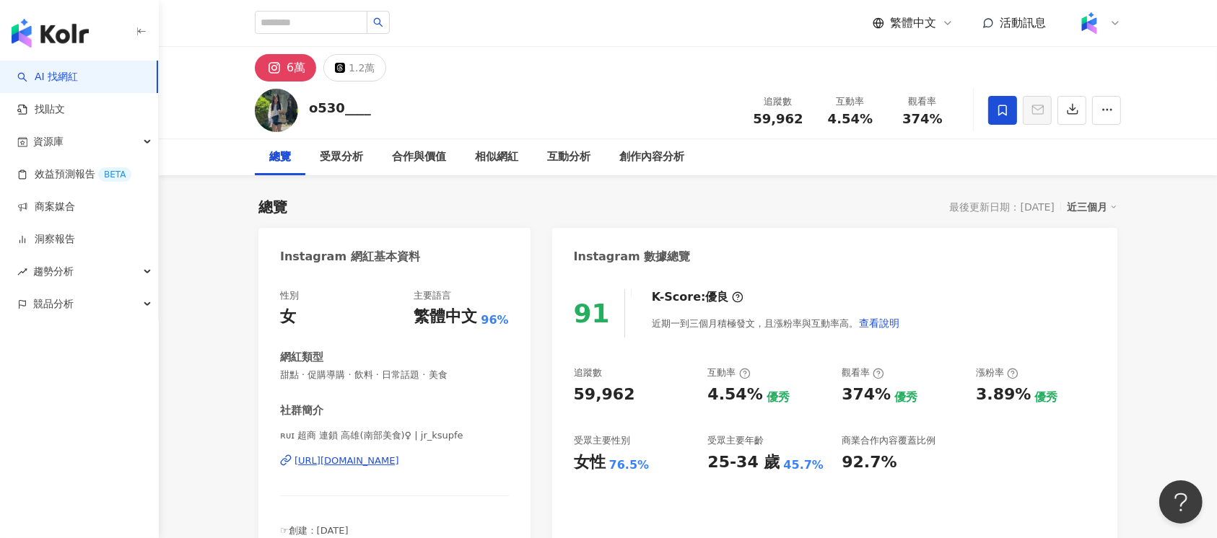
click at [399, 403] on div "https://www.instagram.com/jr_ksupfe/" at bounding box center [346, 461] width 105 height 13
drag, startPoint x: 974, startPoint y: 398, endPoint x: 1020, endPoint y: 397, distance: 46.9
click at [912, 397] on div "追蹤數 59,962 互動率 4.54% 優秀 觀看率 374% 優秀 漲粉率 3.89% 優秀 受眾主要性別 女性 76.5% 受眾主要年齡 25-34 歲…" at bounding box center [835, 420] width 522 height 107
copy div "3.89%"
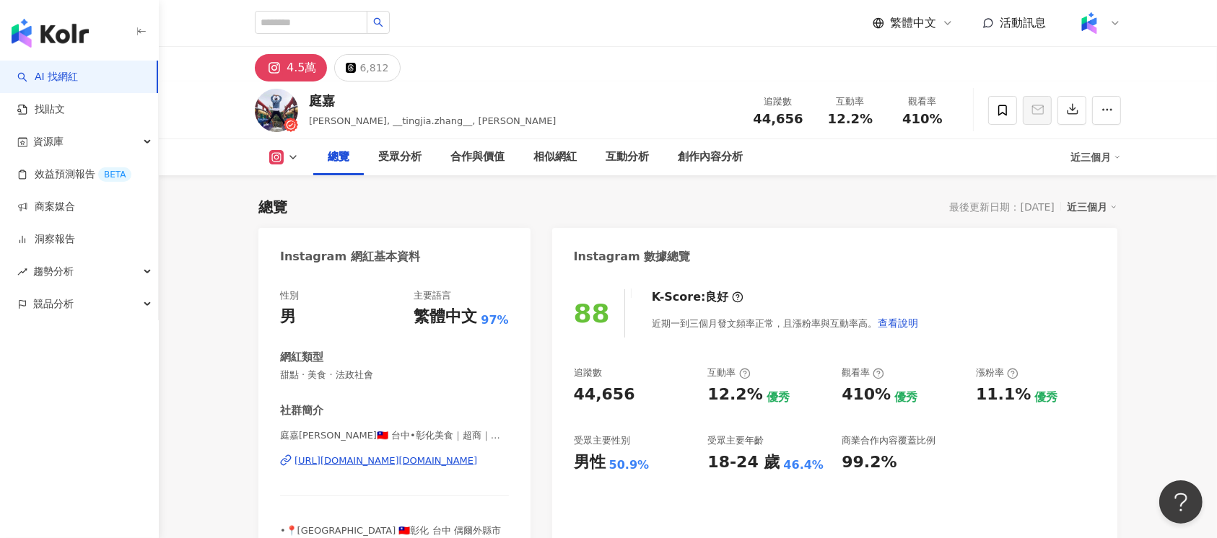
scroll to position [88, 0]
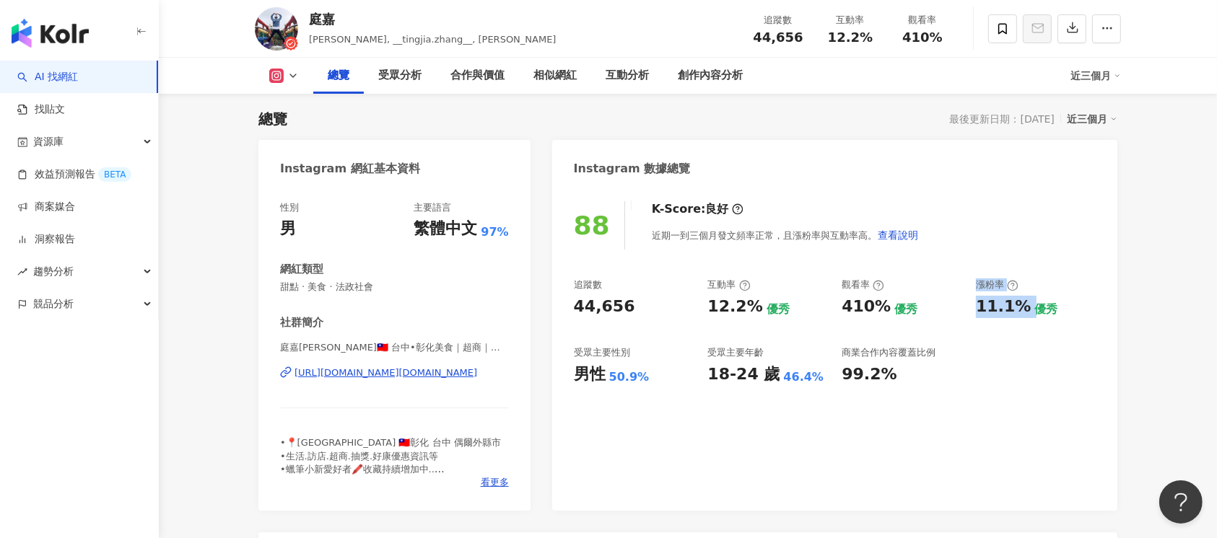
drag, startPoint x: 999, startPoint y: 309, endPoint x: 965, endPoint y: 310, distance: 34.0
click at [965, 310] on div "追蹤數 44,656 互動率 12.2% 優秀 觀看率 410% 優秀 漲粉率 11.1% 優秀 受眾主要性別 男性 50.9% 受眾主要年齡 18-24 歲…" at bounding box center [835, 332] width 522 height 107
drag, startPoint x: 965, startPoint y: 310, endPoint x: 1008, endPoint y: 313, distance: 42.7
click at [1008, 313] on div "追蹤數 44,656 互動率 12.2% 優秀 觀看率 410% 優秀 漲粉率 11.1% 優秀 受眾主要性別 男性 50.9% 受眾主要年齡 18-24 歲…" at bounding box center [835, 332] width 522 height 107
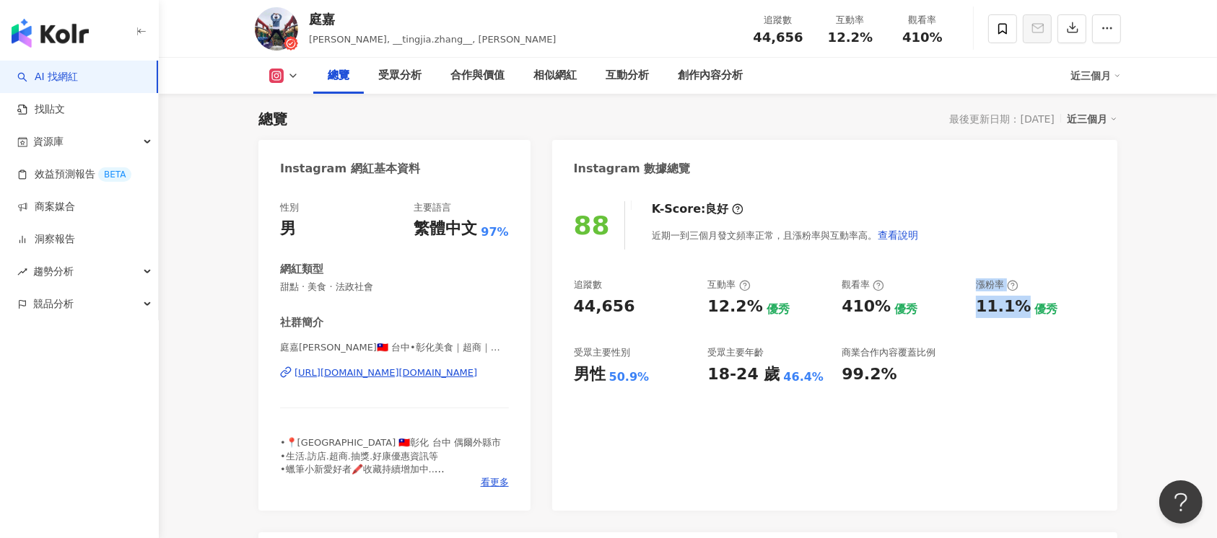
click at [961, 323] on div "追蹤數 44,656 互動率 12.2% 優秀 觀看率 410% 優秀 漲粉率 11.1% 優秀 受眾主要性別 男性 50.9% 受眾主要年齡 18-24 歲…" at bounding box center [835, 332] width 522 height 107
drag, startPoint x: 970, startPoint y: 306, endPoint x: 1020, endPoint y: 316, distance: 51.5
click at [1020, 316] on div "追蹤數 44,656 互動率 12.2% 優秀 觀看率 410% 優秀 漲粉率 11.1% 優秀 受眾主要性別 男性 50.9% 受眾主要年齡 18-24 歲…" at bounding box center [835, 332] width 522 height 107
copy div "11.1%"
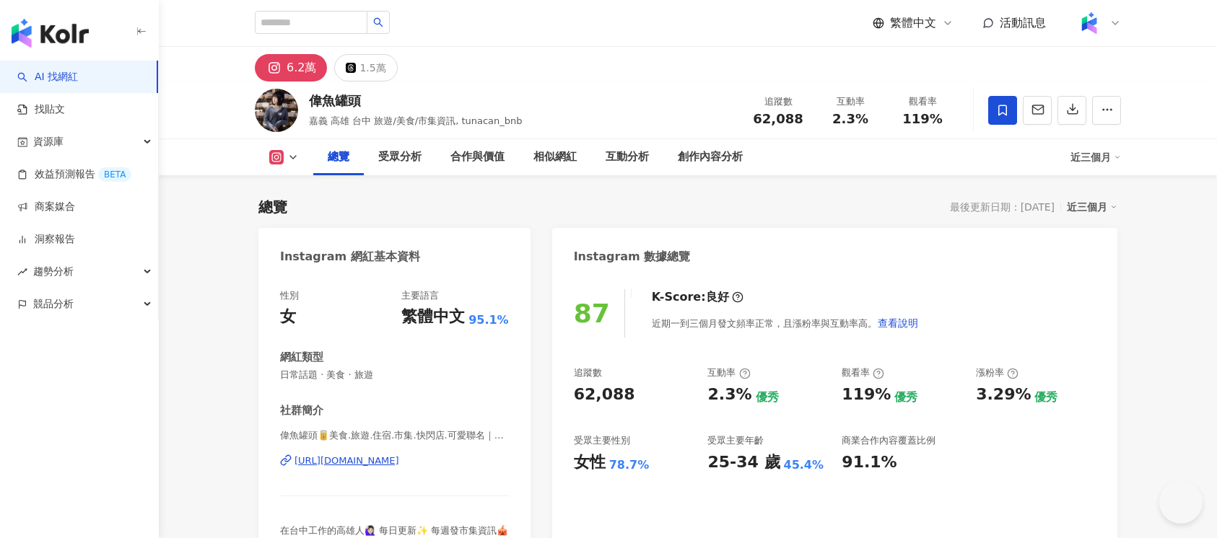
click at [394, 467] on div "[URL][DOMAIN_NAME]" at bounding box center [346, 461] width 105 height 13
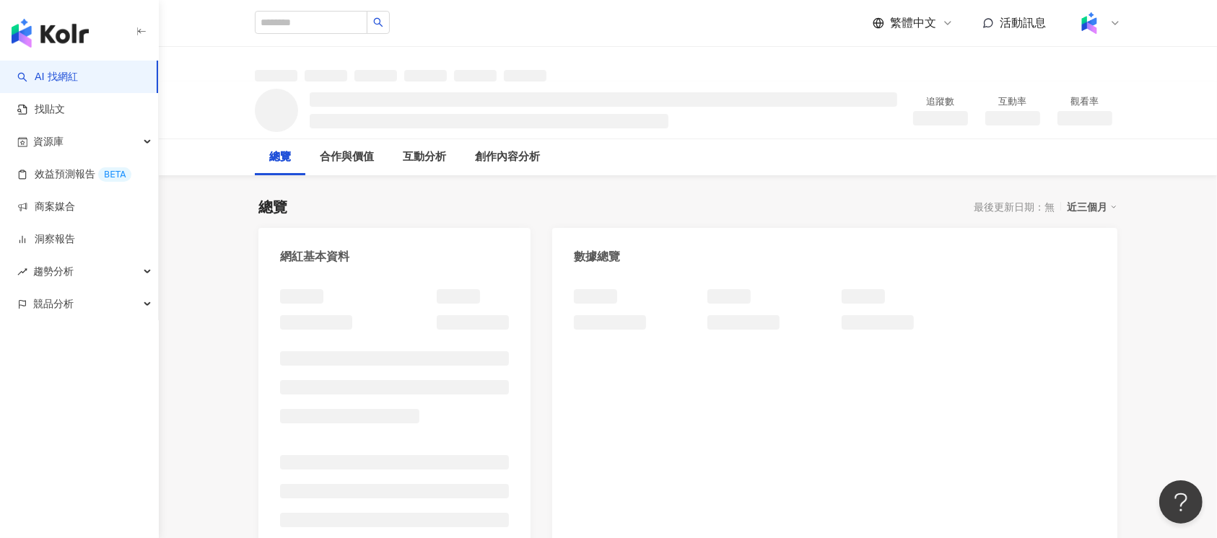
scroll to position [192, 0]
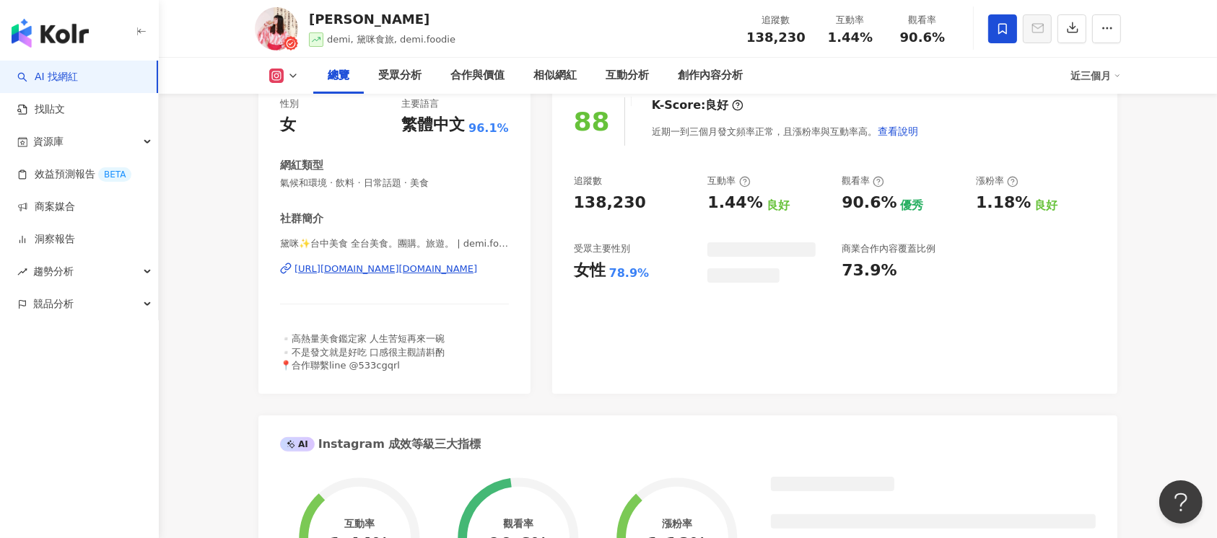
scroll to position [96, 0]
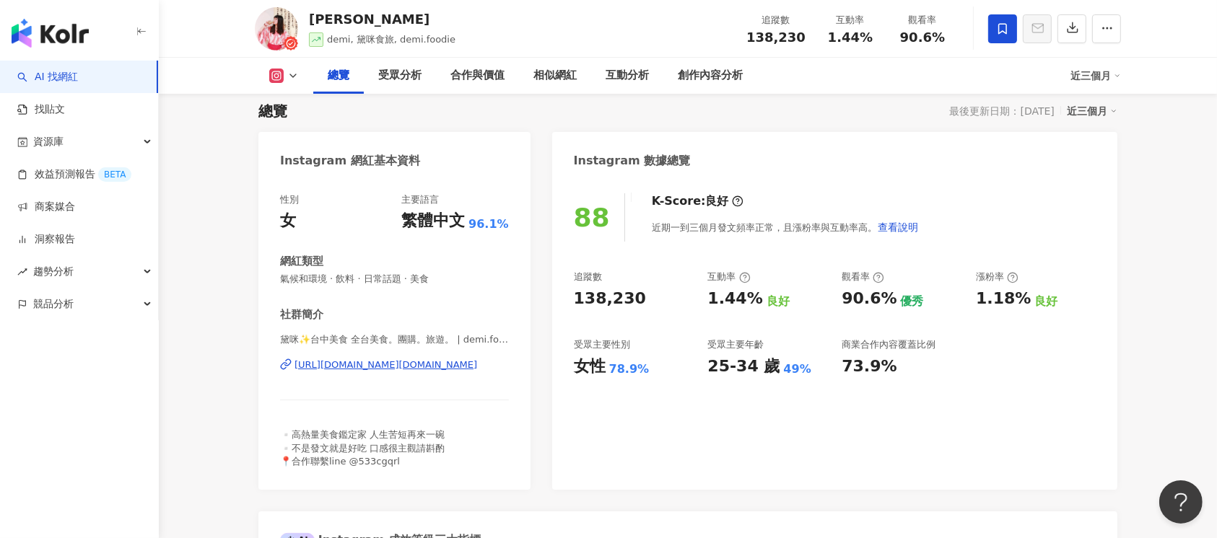
click at [439, 362] on div "https://www.instagram.com/demi.foodie/" at bounding box center [385, 365] width 183 height 13
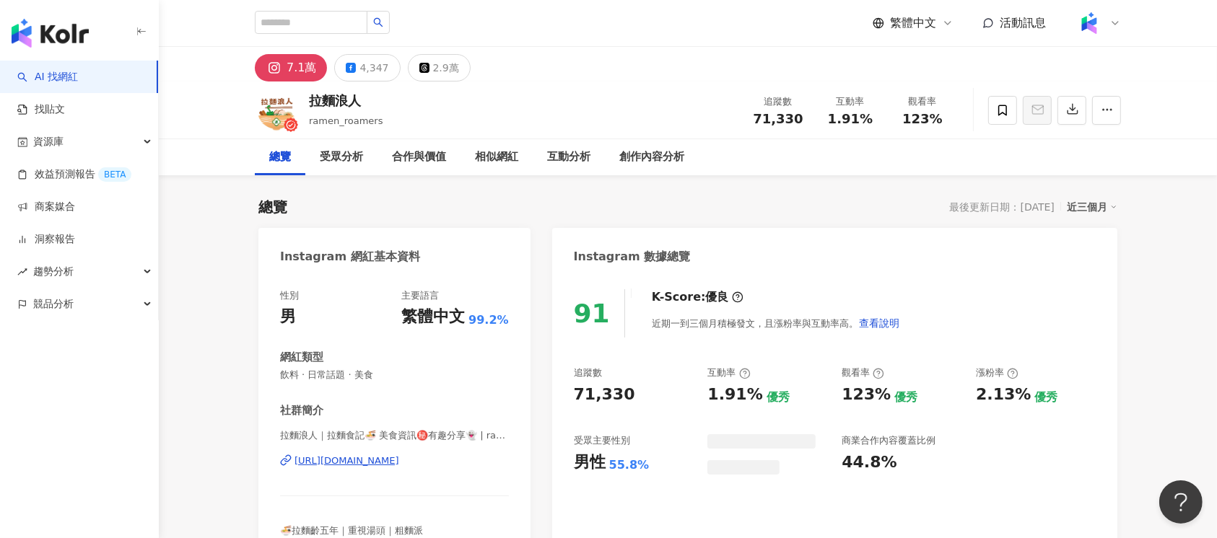
click at [399, 403] on div "https://www.instagram.com/ramen_roamers/" at bounding box center [346, 461] width 105 height 13
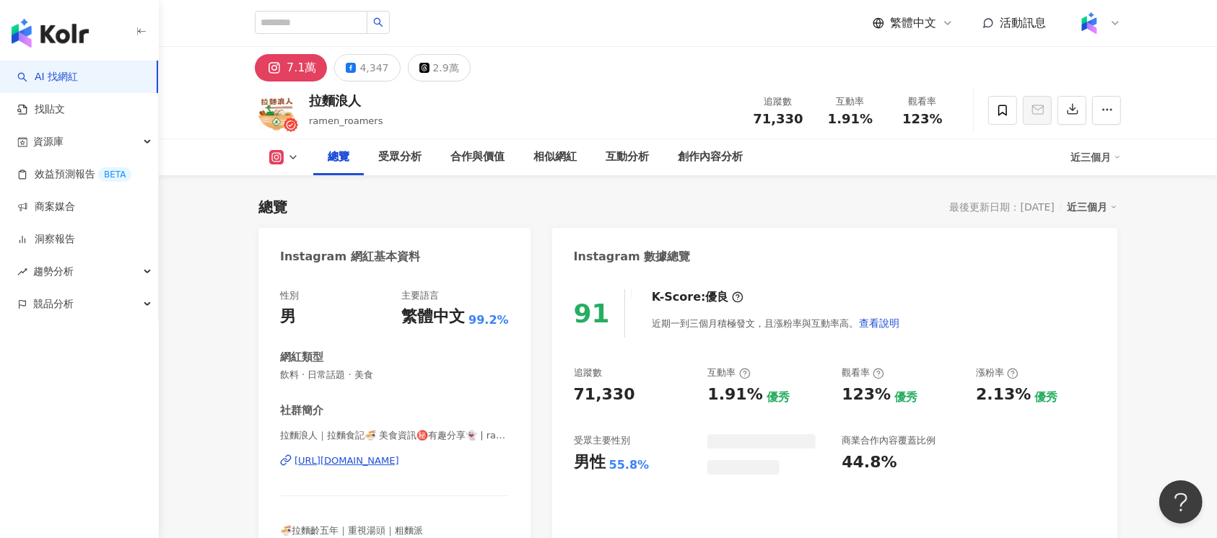
scroll to position [192, 0]
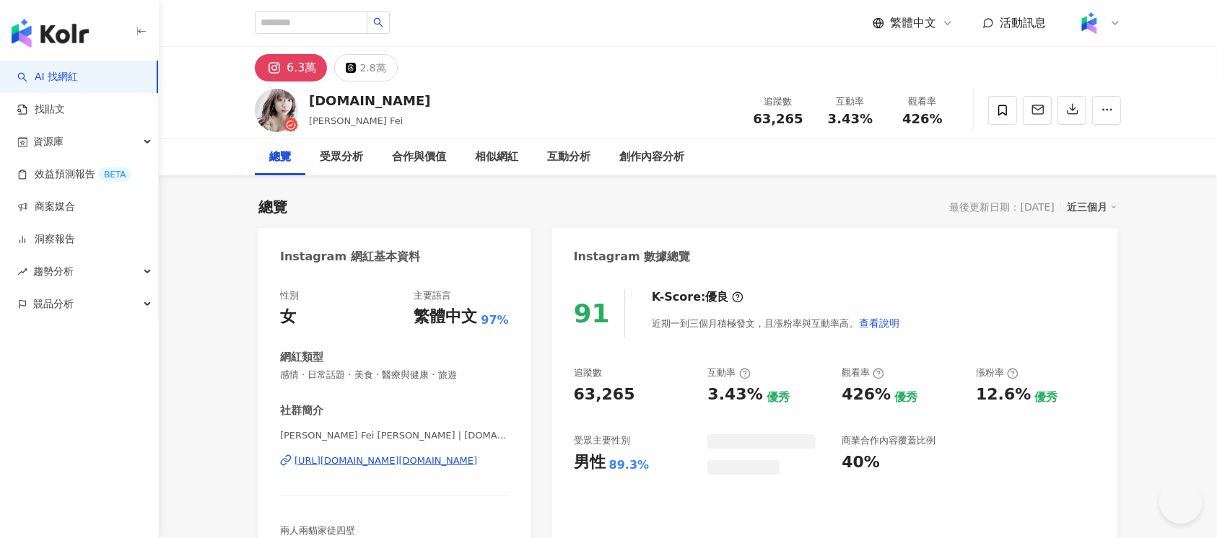
click at [413, 403] on div "[URL][DOMAIN_NAME][DOMAIN_NAME]" at bounding box center [385, 461] width 183 height 13
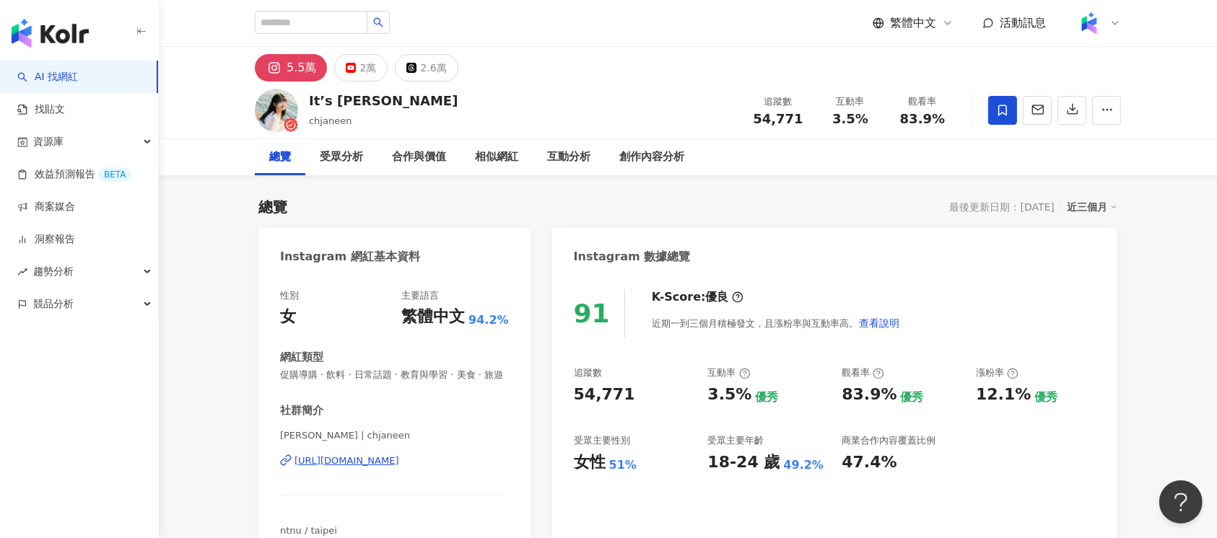
click at [399, 403] on div "[URL][DOMAIN_NAME]" at bounding box center [346, 461] width 105 height 13
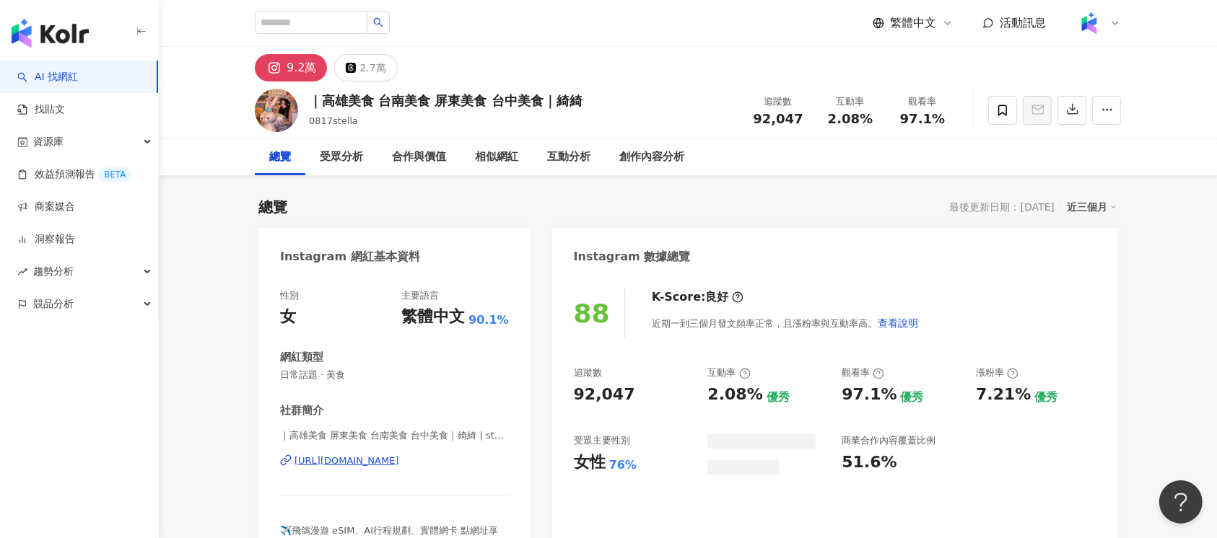
scroll to position [289, 0]
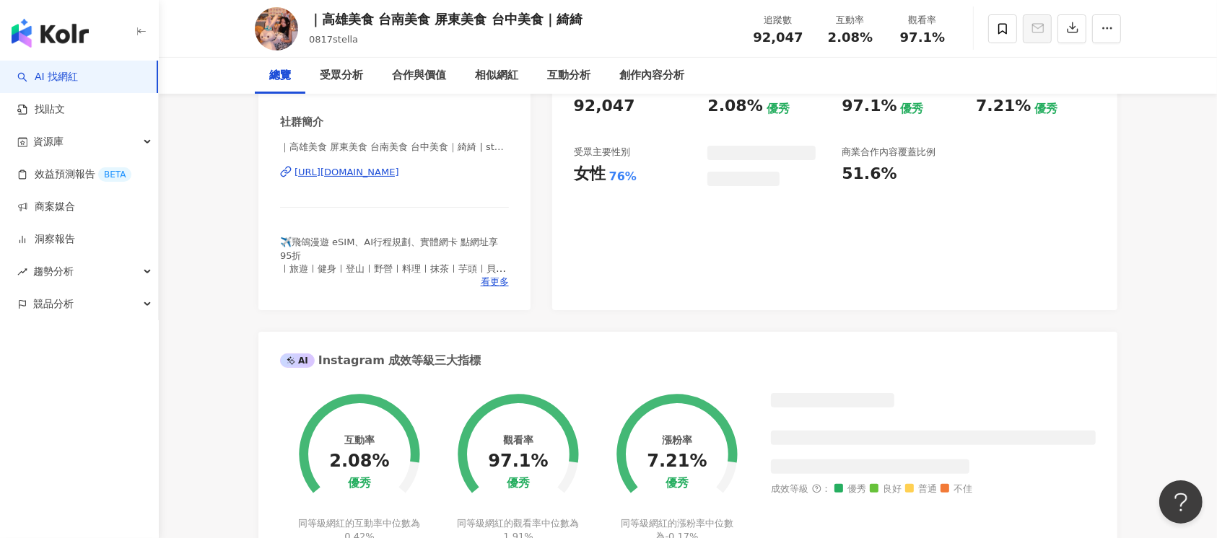
click at [399, 170] on div "https://www.instagram.com/stella4134_/" at bounding box center [346, 172] width 105 height 13
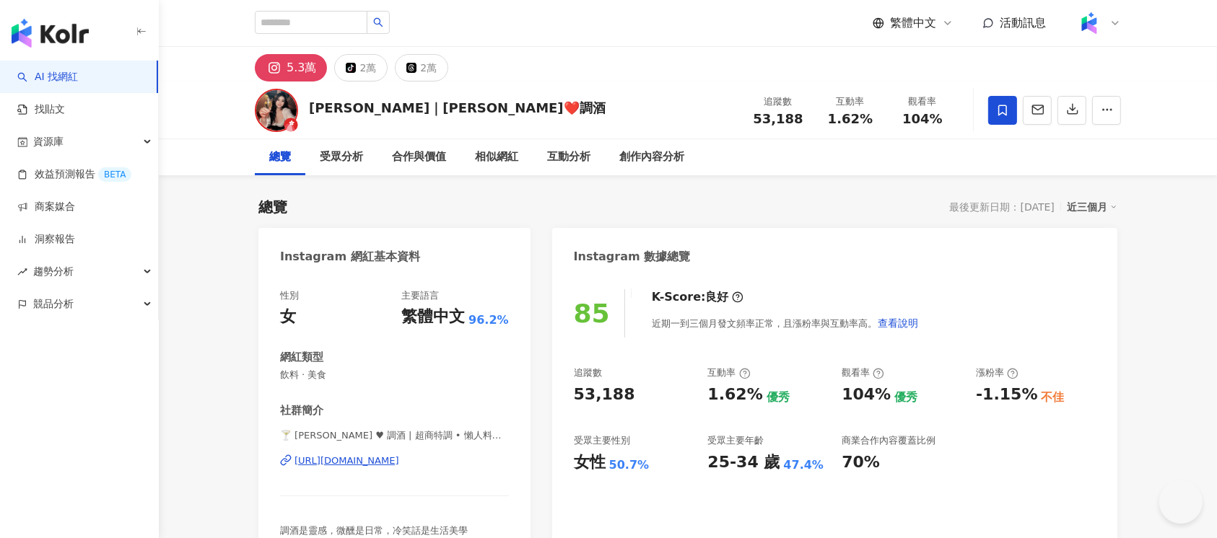
click at [399, 459] on div "https://www.instagram.com/sandra.0701/" at bounding box center [346, 461] width 105 height 13
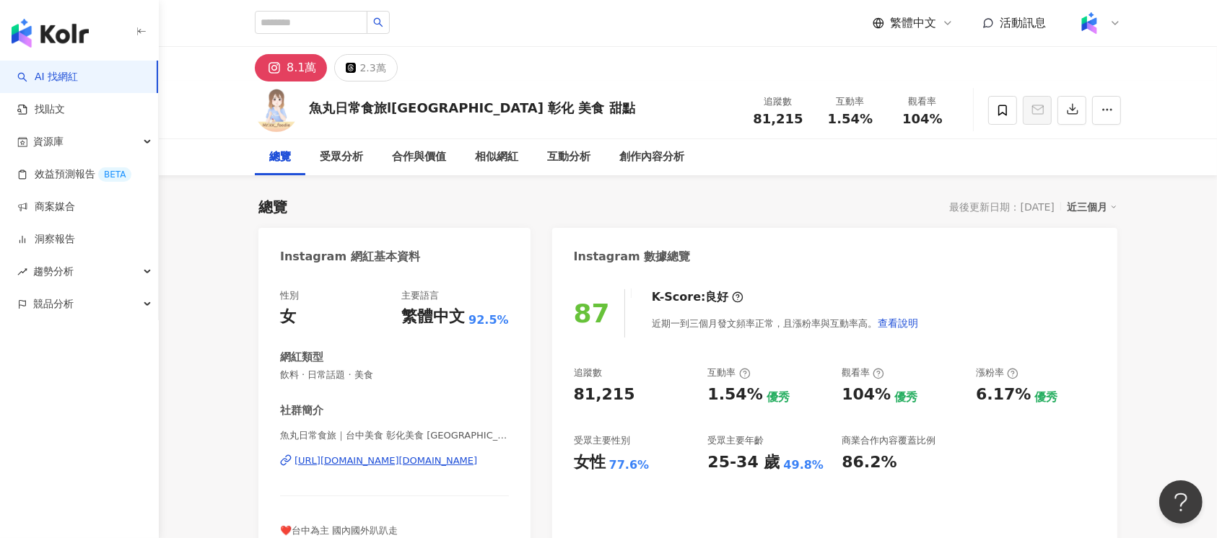
click at [431, 463] on div "[URL][DOMAIN_NAME][DOMAIN_NAME]" at bounding box center [385, 461] width 183 height 13
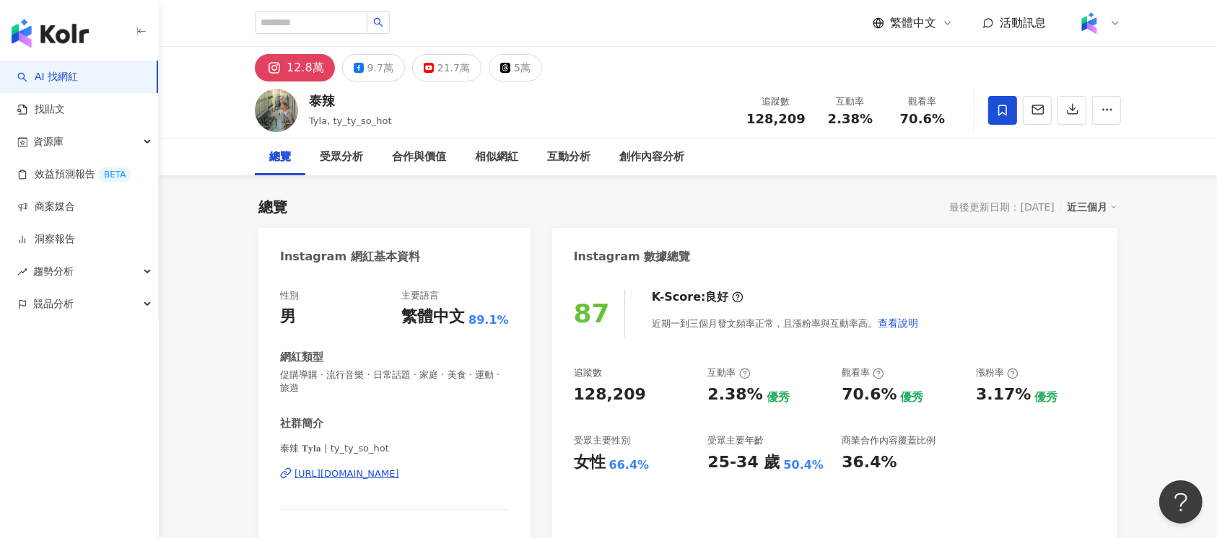
click at [398, 474] on div "https://www.instagram.com/ty_ty_so_hot/" at bounding box center [346, 474] width 105 height 13
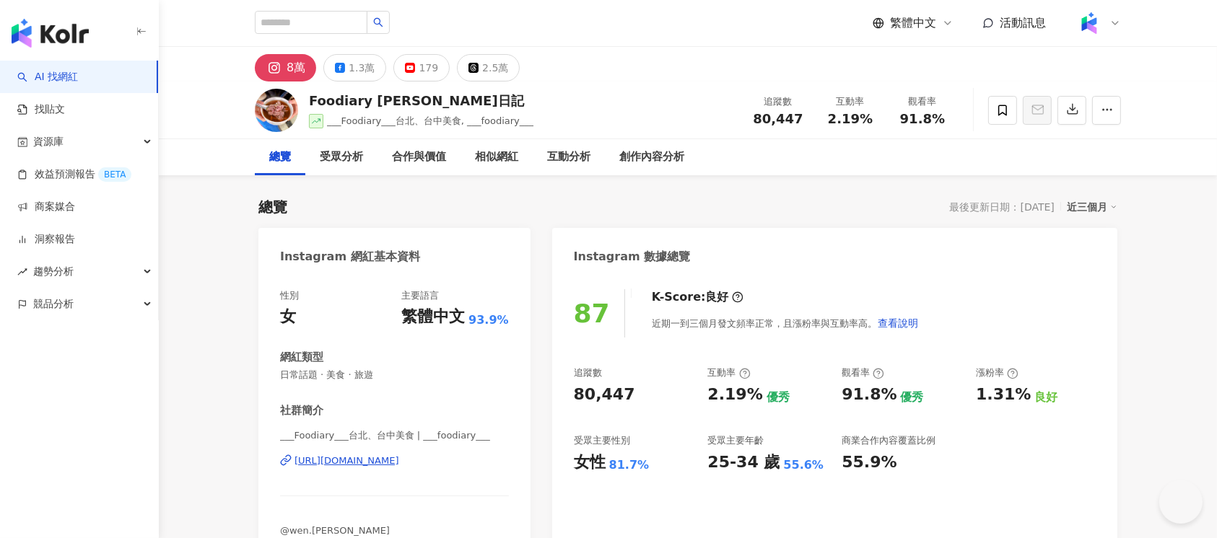
click at [399, 403] on div "[URL][DOMAIN_NAME]" at bounding box center [346, 461] width 105 height 13
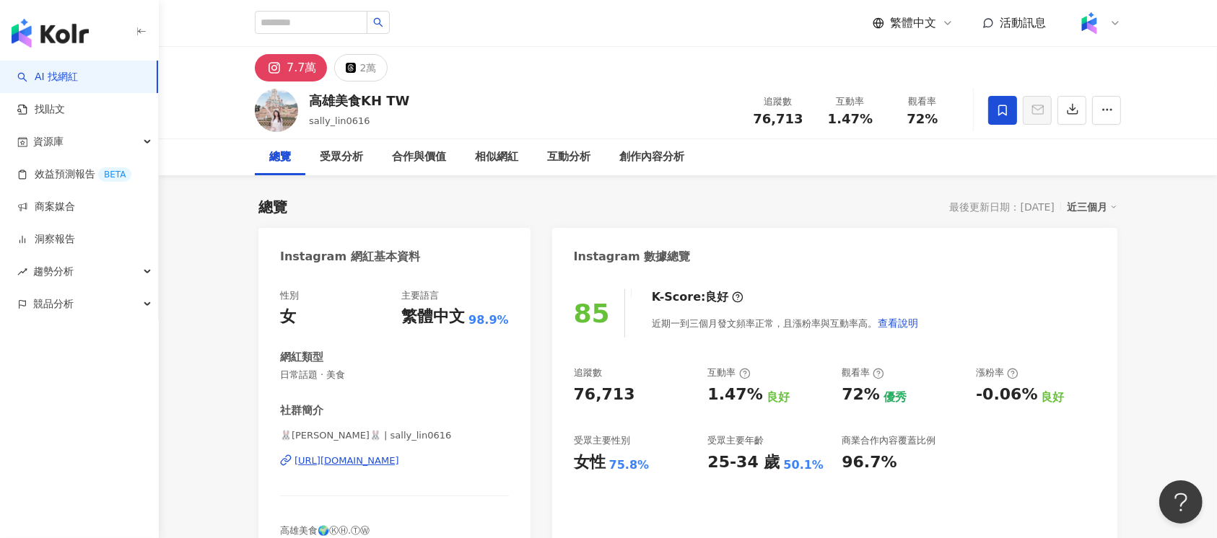
click at [421, 403] on div "🐰Sally莎莉🐰 | sally_lin0616 https://www.instagram.com/sally_lin0616/" at bounding box center [394, 471] width 229 height 84
click at [399, 403] on div "https://www.instagram.com/sally_lin0616/" at bounding box center [346, 461] width 105 height 13
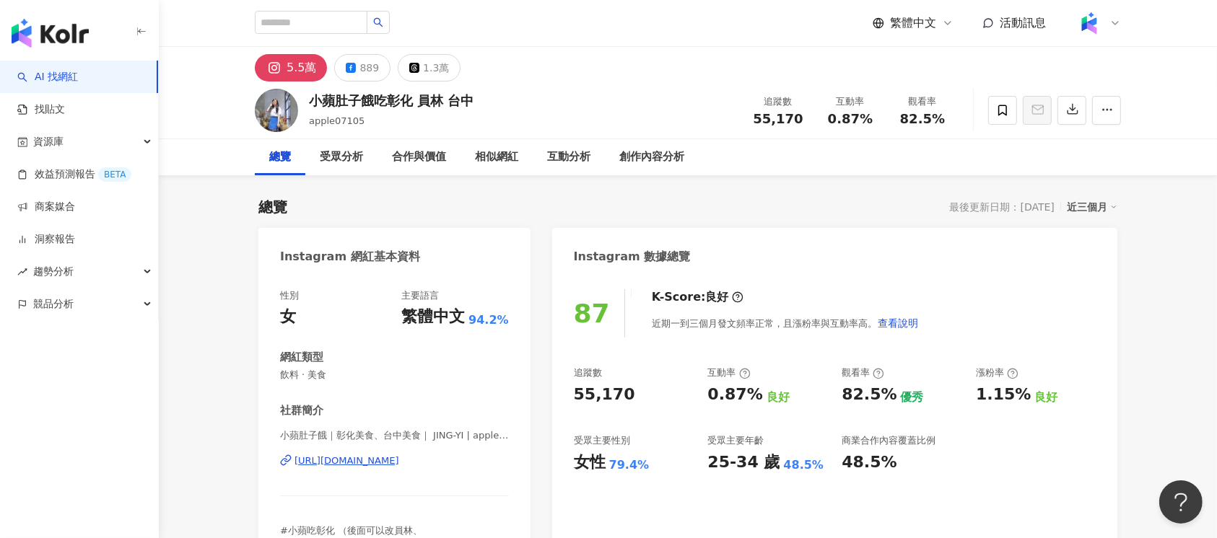
click at [399, 403] on div "[URL][DOMAIN_NAME]" at bounding box center [346, 461] width 105 height 13
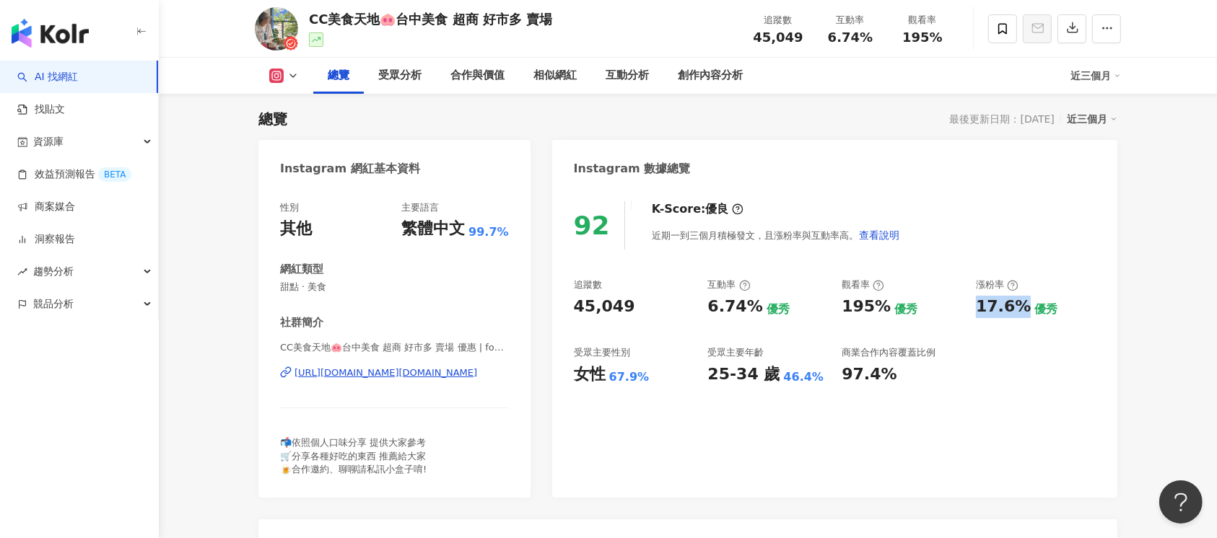
drag, startPoint x: 976, startPoint y: 303, endPoint x: 1022, endPoint y: 305, distance: 46.2
click at [1022, 305] on div "17.6%" at bounding box center [1003, 307] width 55 height 22
copy div "17.6%"
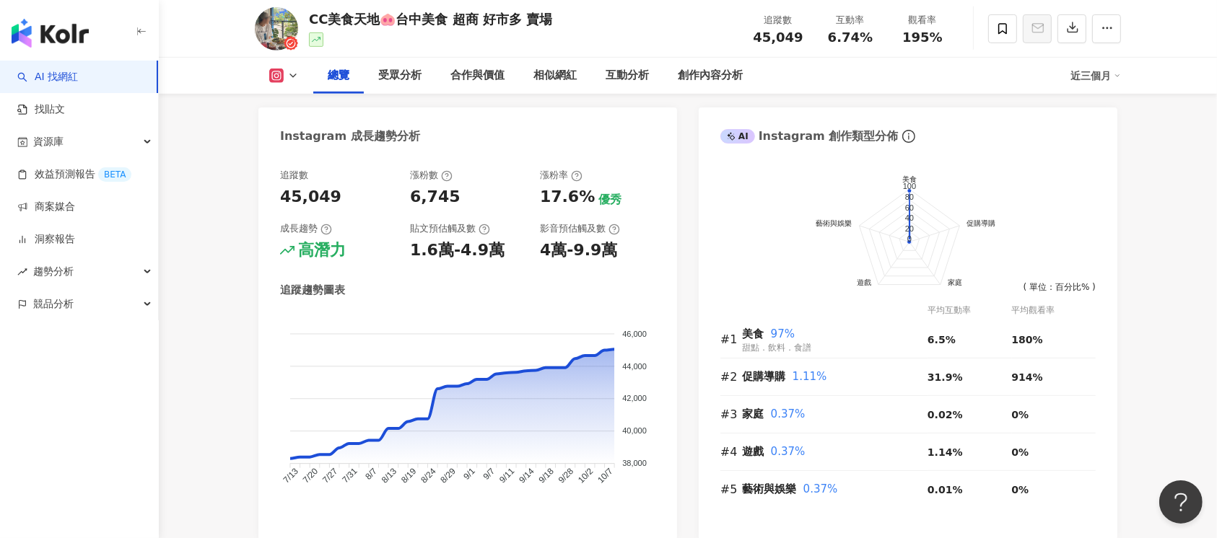
scroll to position [569, 0]
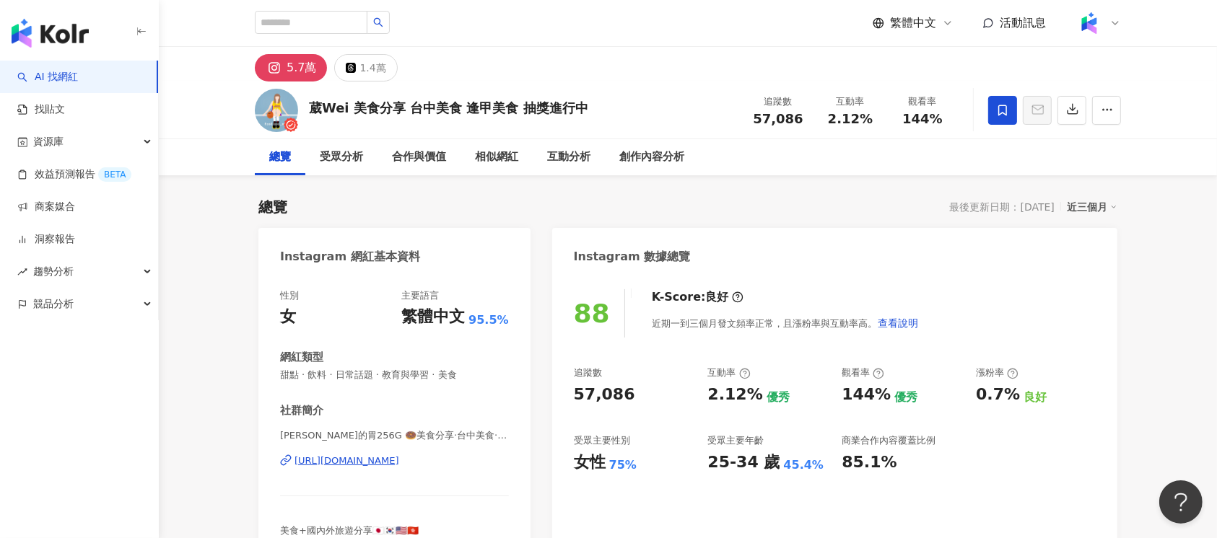
click at [399, 458] on div "https://www.instagram.com/foodfood_wei/" at bounding box center [346, 461] width 105 height 13
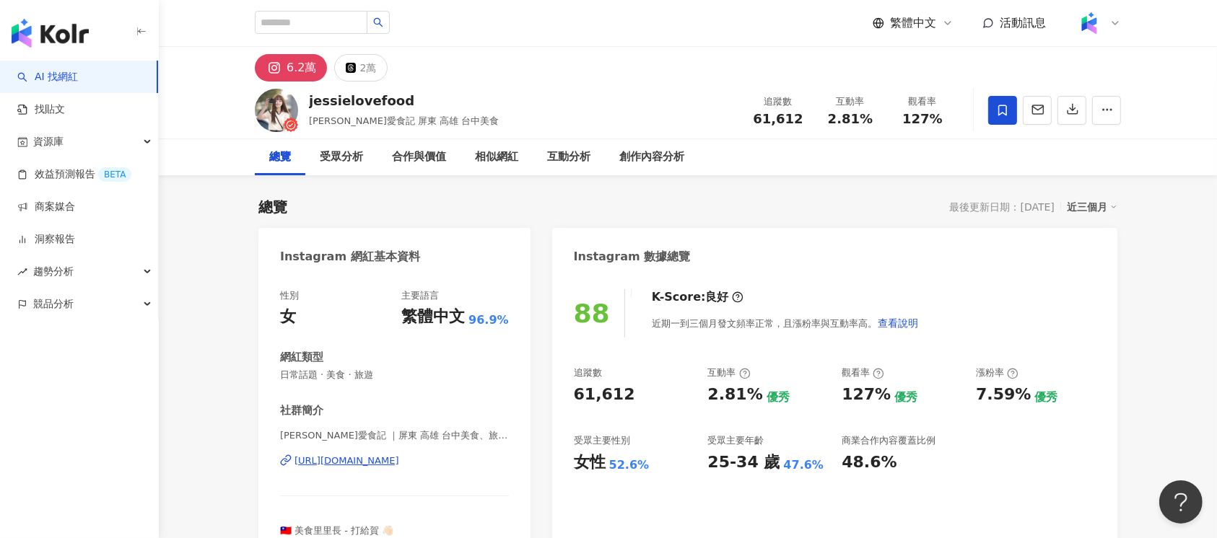
click at [399, 456] on div "[URL][DOMAIN_NAME]" at bounding box center [346, 461] width 105 height 13
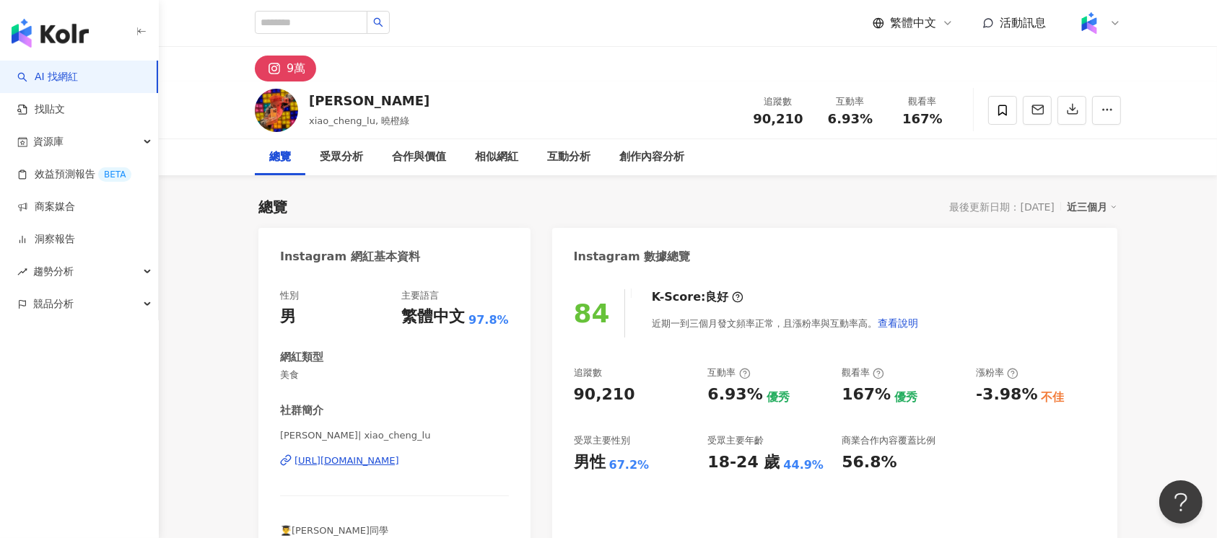
click at [399, 460] on div "https://www.instagram.com/xiao_cheng_lu/" at bounding box center [346, 461] width 105 height 13
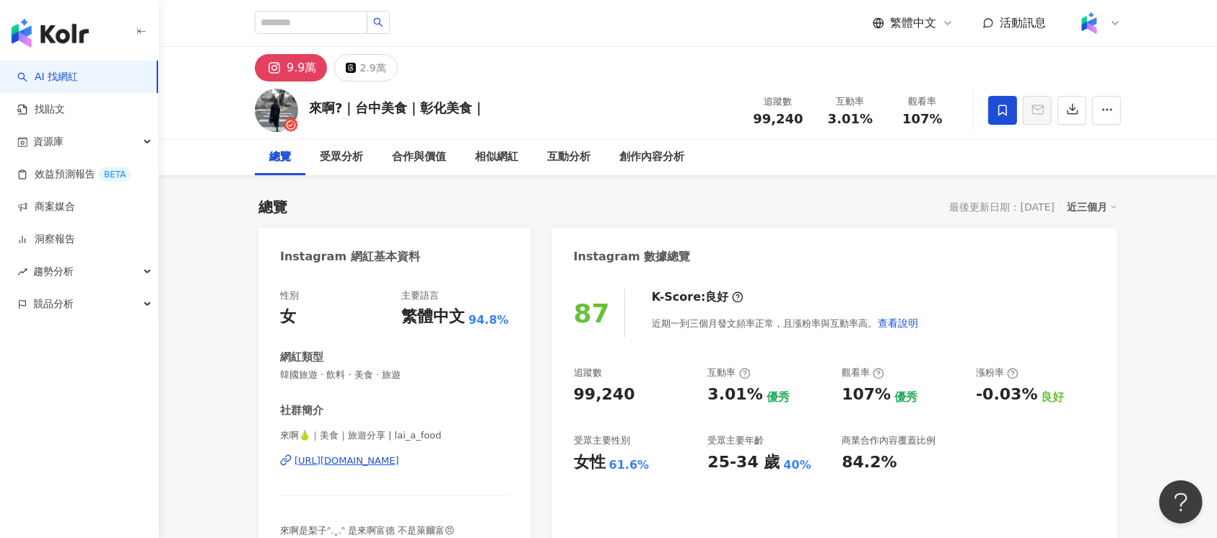
drag, startPoint x: 450, startPoint y: 458, endPoint x: 449, endPoint y: 447, distance: 10.9
click at [399, 403] on div "https://www.instagram.com/lai_a_food/" at bounding box center [346, 461] width 105 height 13
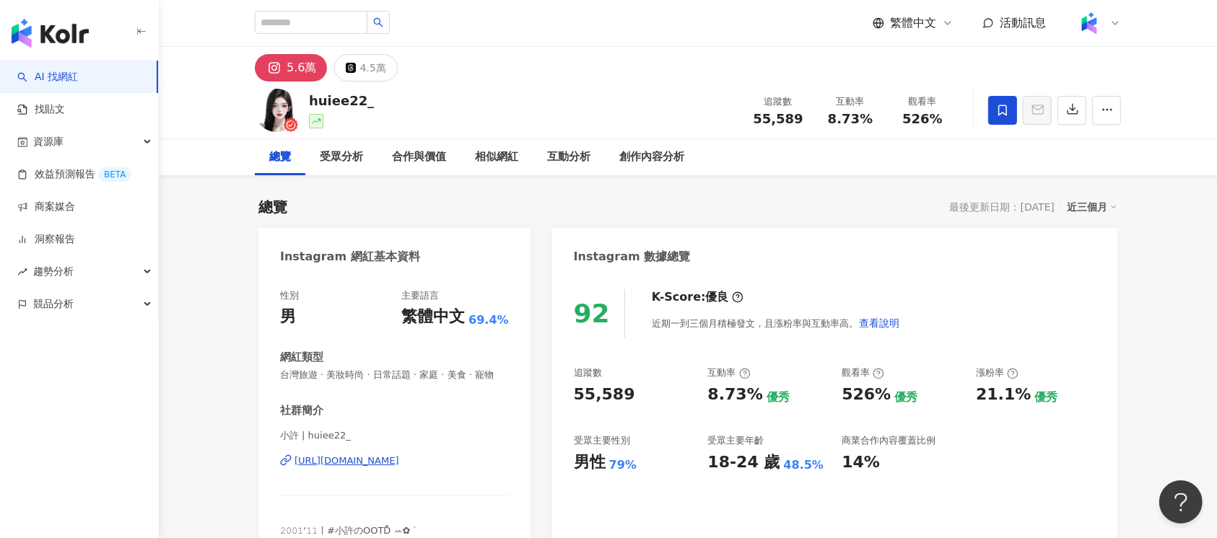
click at [399, 403] on div "https://www.instagram.com/huiee22_/" at bounding box center [346, 461] width 105 height 13
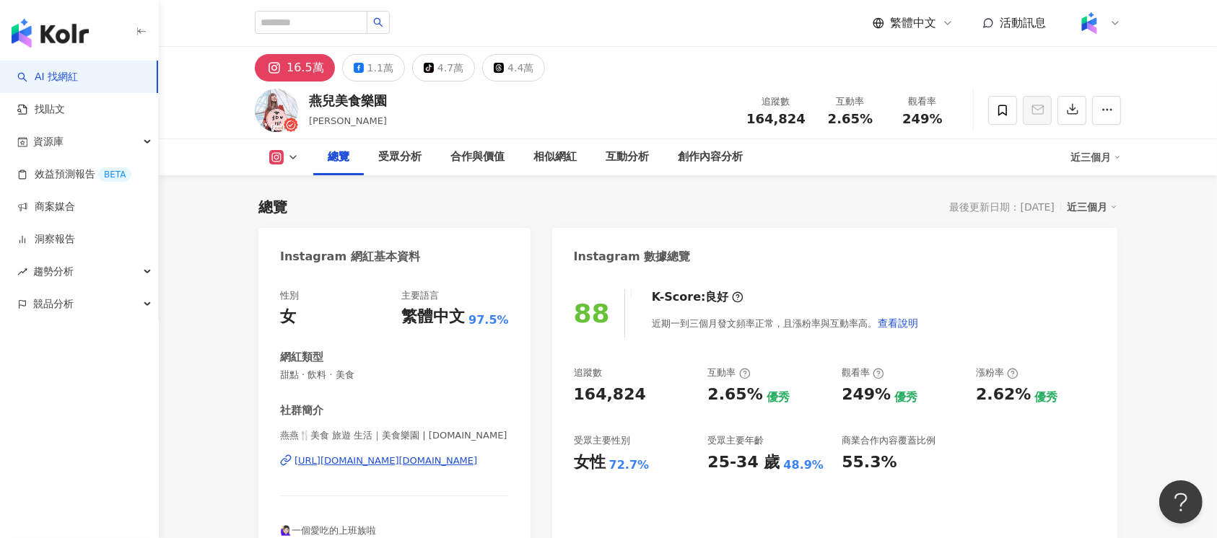
scroll to position [88, 0]
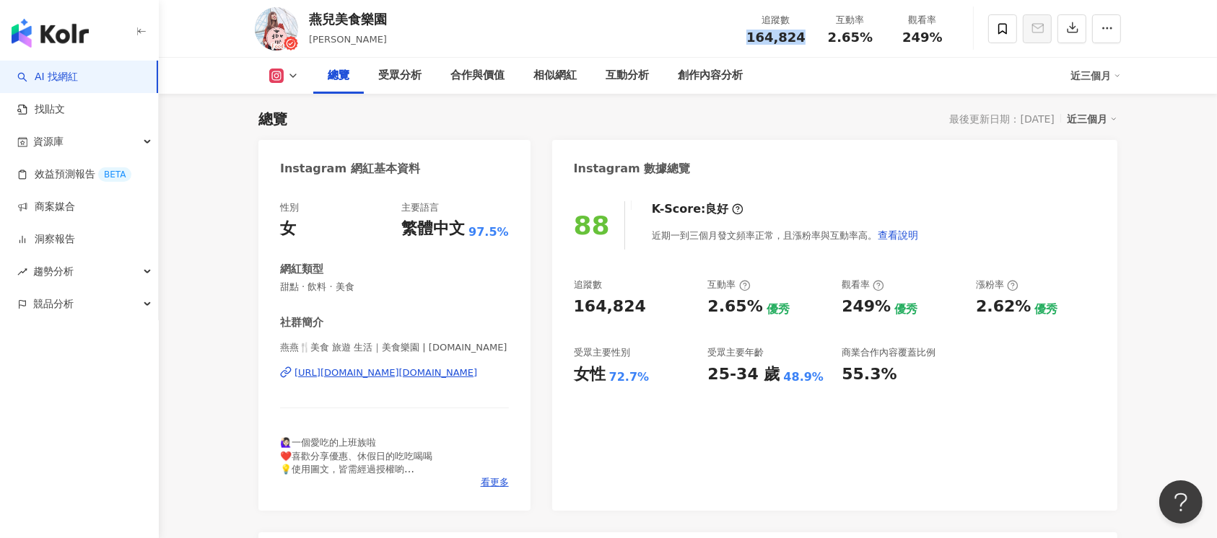
drag, startPoint x: 756, startPoint y: 33, endPoint x: 805, endPoint y: 30, distance: 49.2
click at [805, 30] on div "追蹤數 164,824" at bounding box center [776, 28] width 77 height 31
click at [774, 179] on div "Instagram 數據總覽" at bounding box center [834, 163] width 565 height 47
drag, startPoint x: 981, startPoint y: 307, endPoint x: 1021, endPoint y: 305, distance: 40.5
click at [1021, 305] on div "2.62%" at bounding box center [1003, 307] width 55 height 22
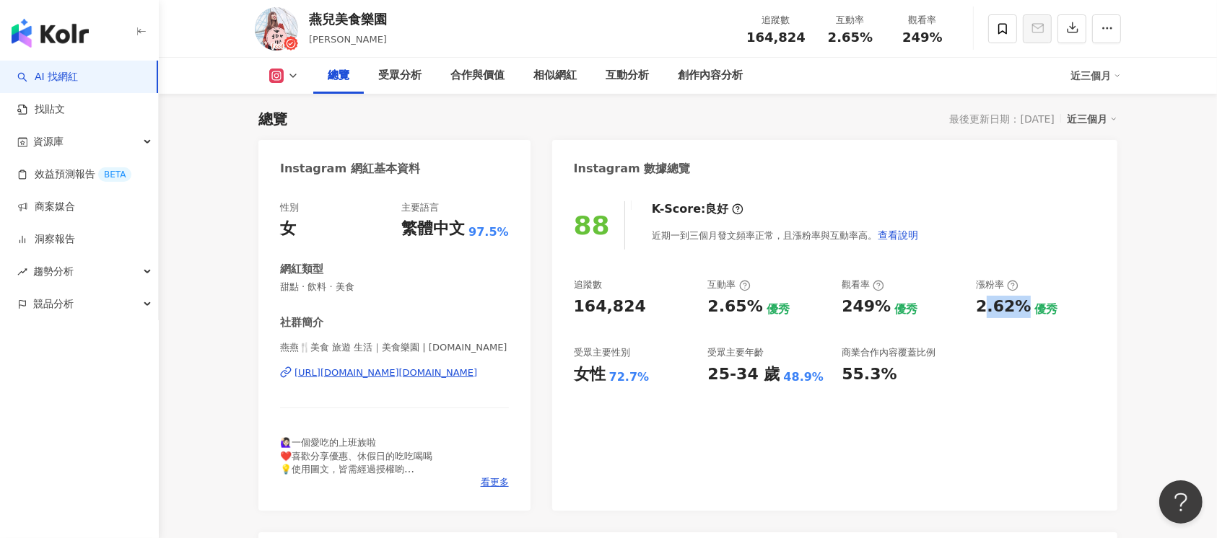
click at [1000, 309] on div "2.62%" at bounding box center [1003, 307] width 55 height 22
drag, startPoint x: 970, startPoint y: 313, endPoint x: 1019, endPoint y: 308, distance: 49.3
click at [1019, 308] on div "追蹤數 164,824 互動率 2.65% 優秀 觀看率 249% 優秀 漲粉率 2.62% 優秀 受眾主要性別 女性 72.7% 受眾主要年齡 25-34 …" at bounding box center [835, 332] width 522 height 107
copy div "2.62%"
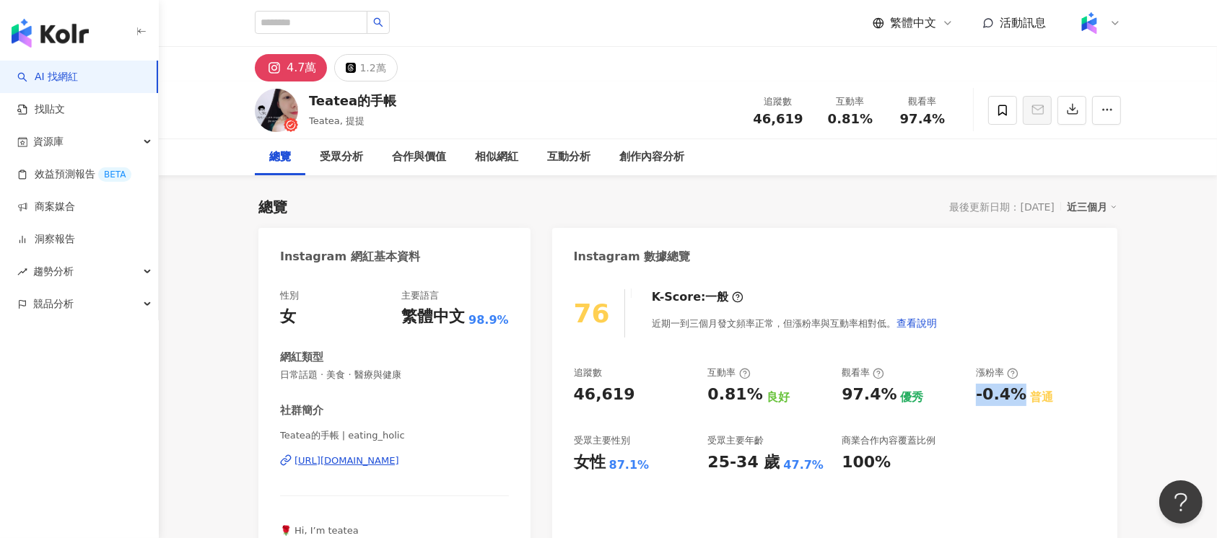
drag, startPoint x: 972, startPoint y: 401, endPoint x: 1016, endPoint y: 395, distance: 44.4
click at [1016, 395] on div "追蹤數 46,619 互動率 0.81% 良好 觀看率 97.4% 優秀 漲粉率 -0.4% 普通 受眾主要性別 女性 87.1% 受眾主要年齡 25-34 …" at bounding box center [835, 420] width 522 height 107
copy div "-0.4%"
click at [358, 21] on input "search" at bounding box center [311, 22] width 113 height 23
paste input "*********"
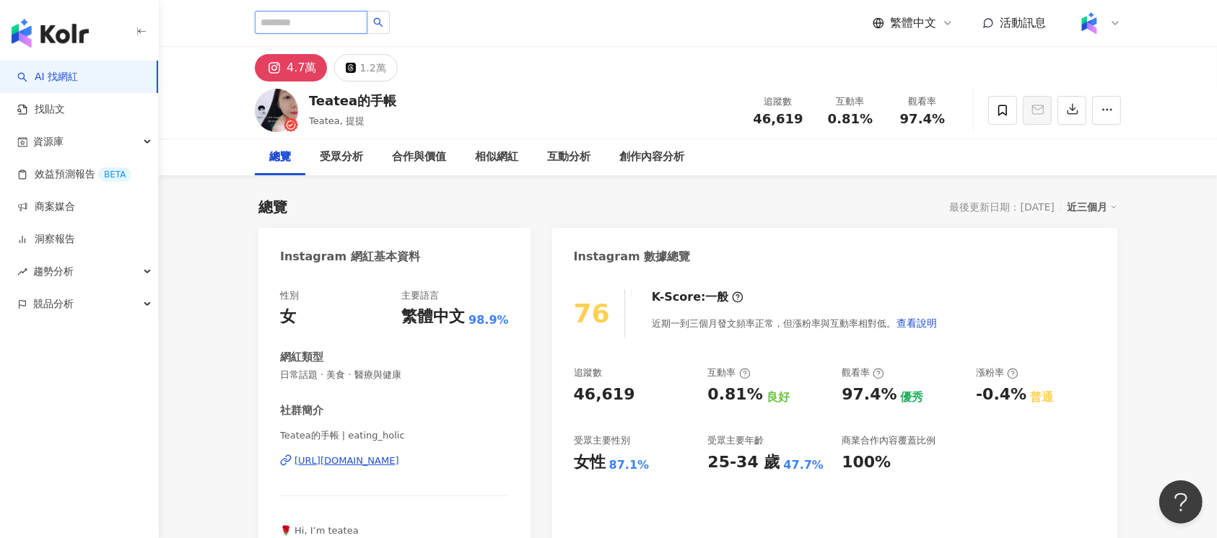
type input "*********"
click at [390, 31] on button "button" at bounding box center [378, 22] width 23 height 23
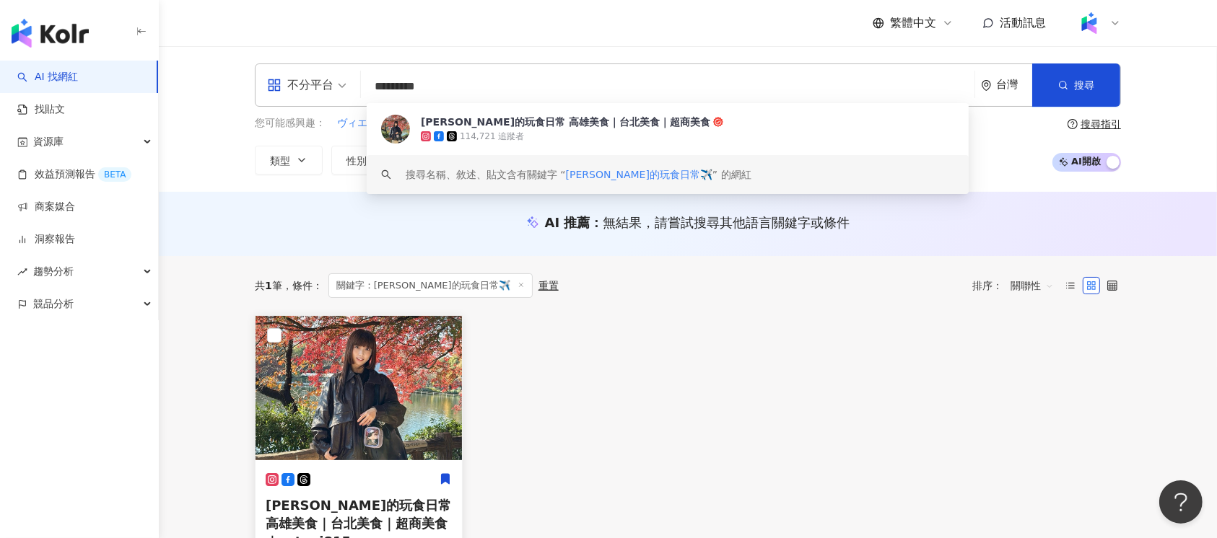
click at [359, 385] on img at bounding box center [358, 388] width 206 height 144
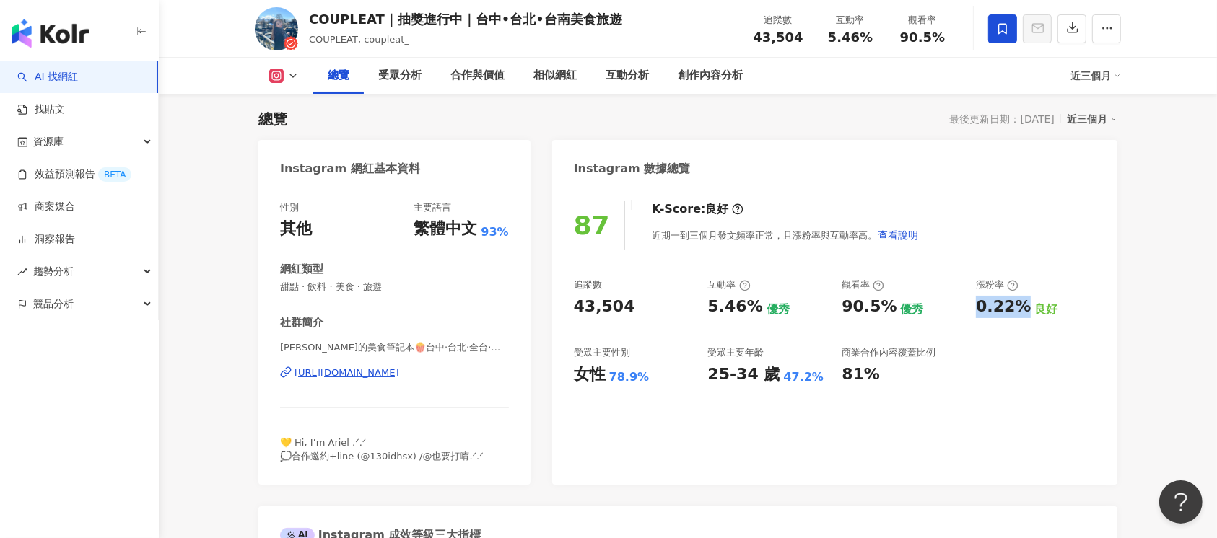
drag, startPoint x: 971, startPoint y: 302, endPoint x: 1021, endPoint y: 308, distance: 50.1
click at [1021, 308] on div "追蹤數 43,504 互動率 5.46% 優秀 觀看率 90.5% 優秀 漲粉率 0.22% 良好 受眾主要性別 女性 78.9% 受眾主要年齡 25-34 …" at bounding box center [835, 332] width 522 height 107
copy div "0.22%"
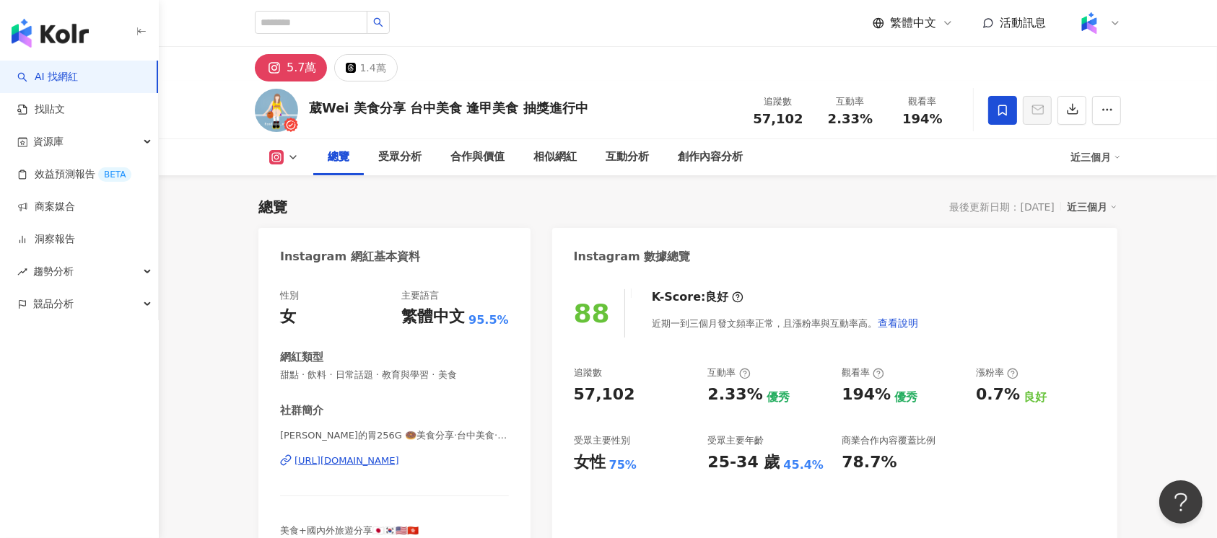
click at [399, 460] on div "[URL][DOMAIN_NAME]" at bounding box center [346, 461] width 105 height 13
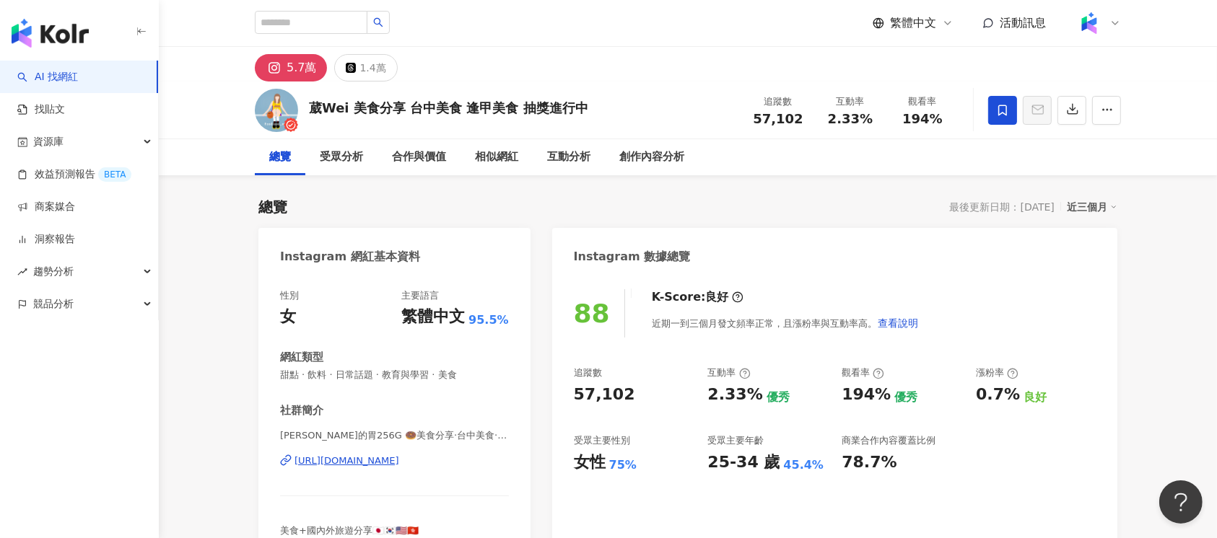
scroll to position [88, 0]
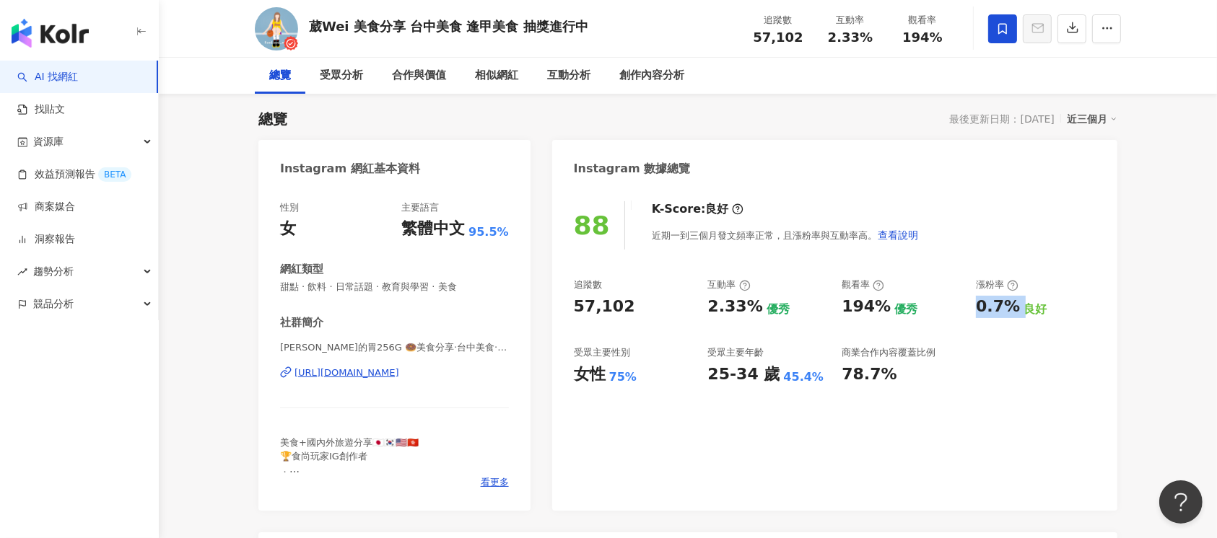
drag, startPoint x: 972, startPoint y: 309, endPoint x: 1018, endPoint y: 306, distance: 46.3
click at [1018, 306] on div "追蹤數 57,102 互動率 2.33% 優秀 觀看率 194% 優秀 漲粉率 0.7% 良好 受眾主要性別 女性 75% 受眾主要年齡 25-34 歲 45…" at bounding box center [835, 332] width 522 height 107
copy div "0.7%"
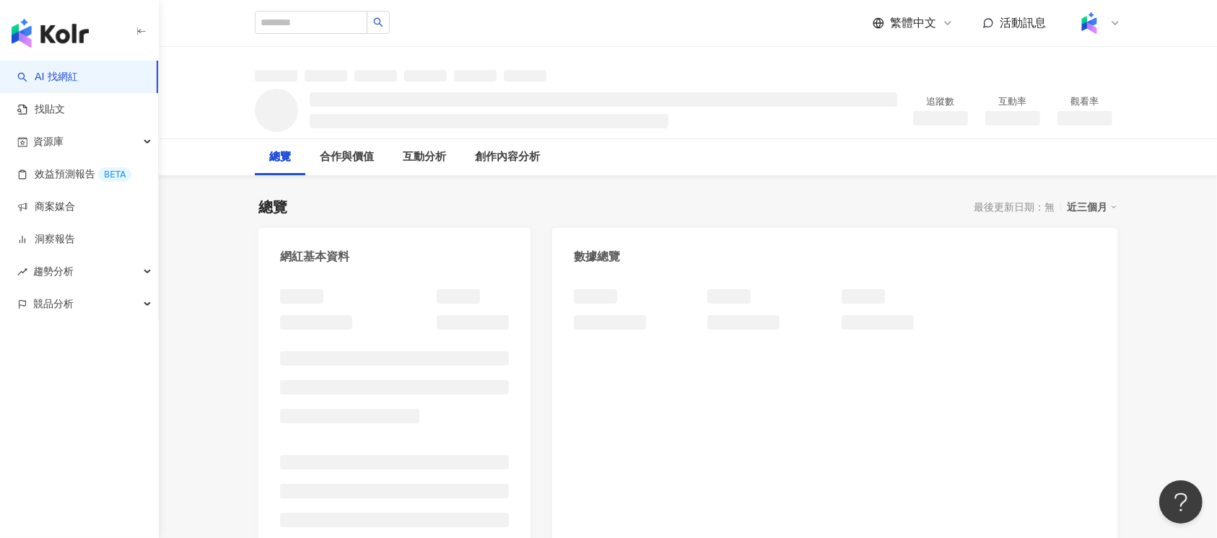
scroll to position [289, 0]
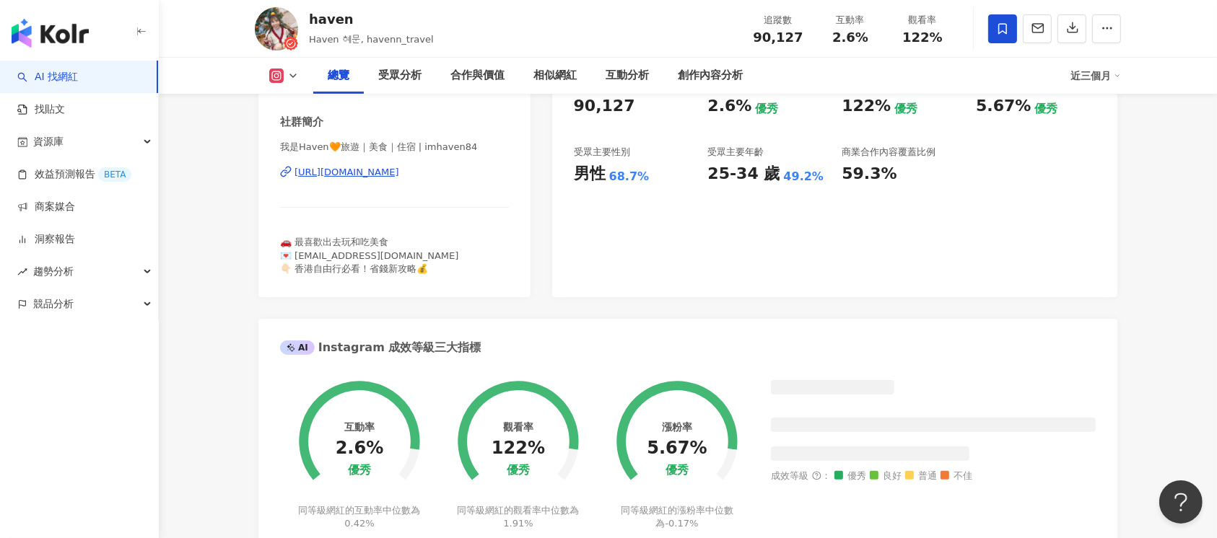
drag, startPoint x: 966, startPoint y: 303, endPoint x: 989, endPoint y: 315, distance: 26.2
click at [1008, 185] on div "追蹤數 90,127 互動率 2.6% 優秀 觀看率 122% 優秀 漲粉率 5.67% 優秀 受眾主要性別 男性 68.7% 受眾主要年齡 25-34 歲 …" at bounding box center [835, 131] width 522 height 107
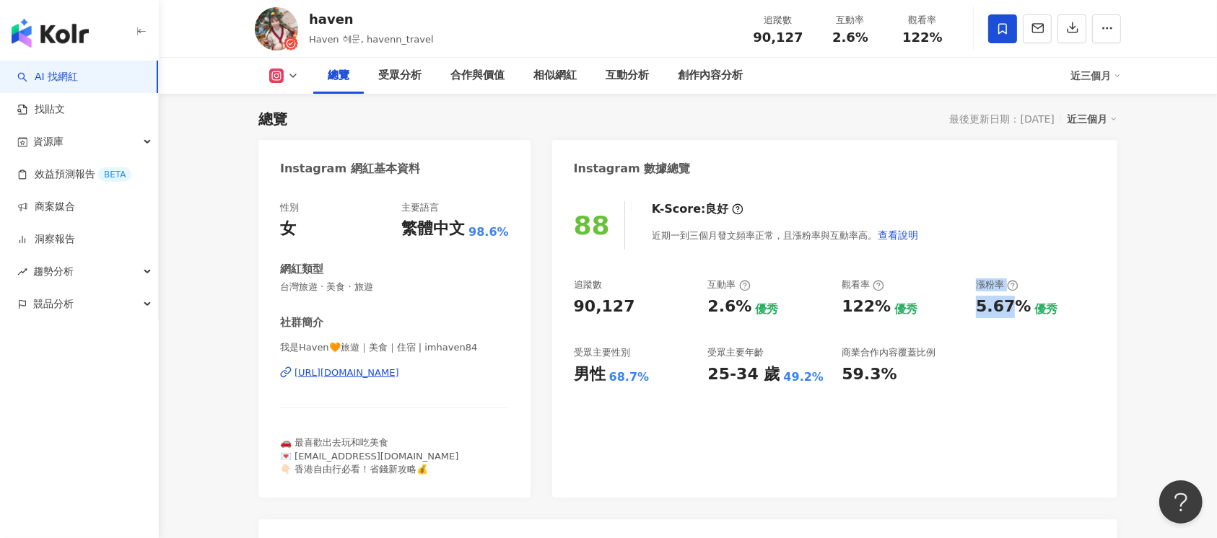
click at [978, 312] on div "5.67%" at bounding box center [1003, 307] width 55 height 22
drag, startPoint x: 1018, startPoint y: 309, endPoint x: 1037, endPoint y: 515, distance: 207.3
click at [1024, 309] on div "5.67% 優秀" at bounding box center [1036, 307] width 120 height 22
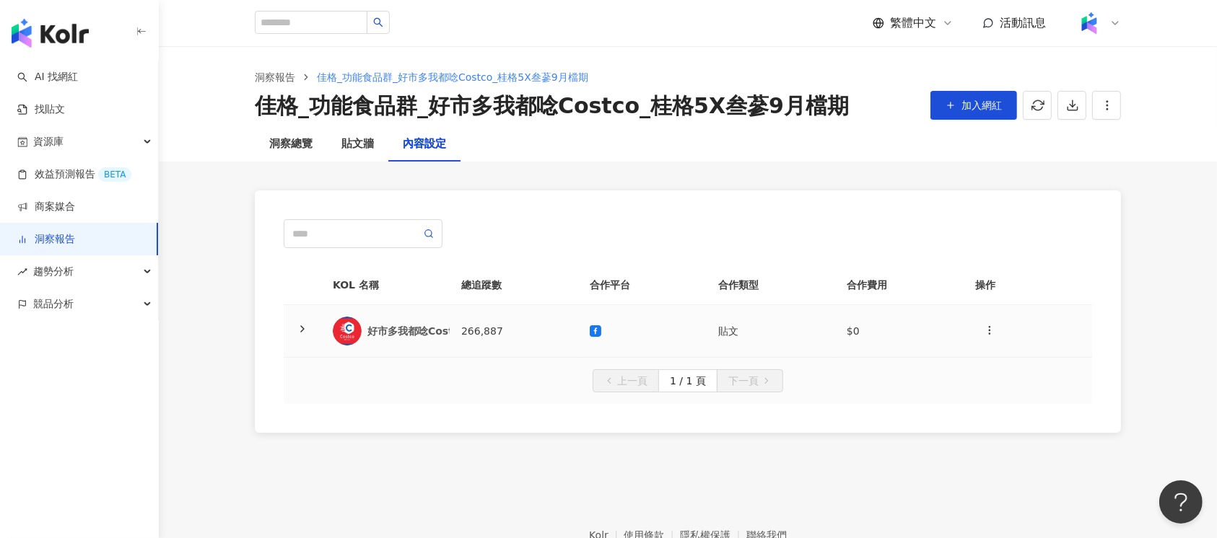
click at [648, 320] on td at bounding box center [642, 331] width 128 height 53
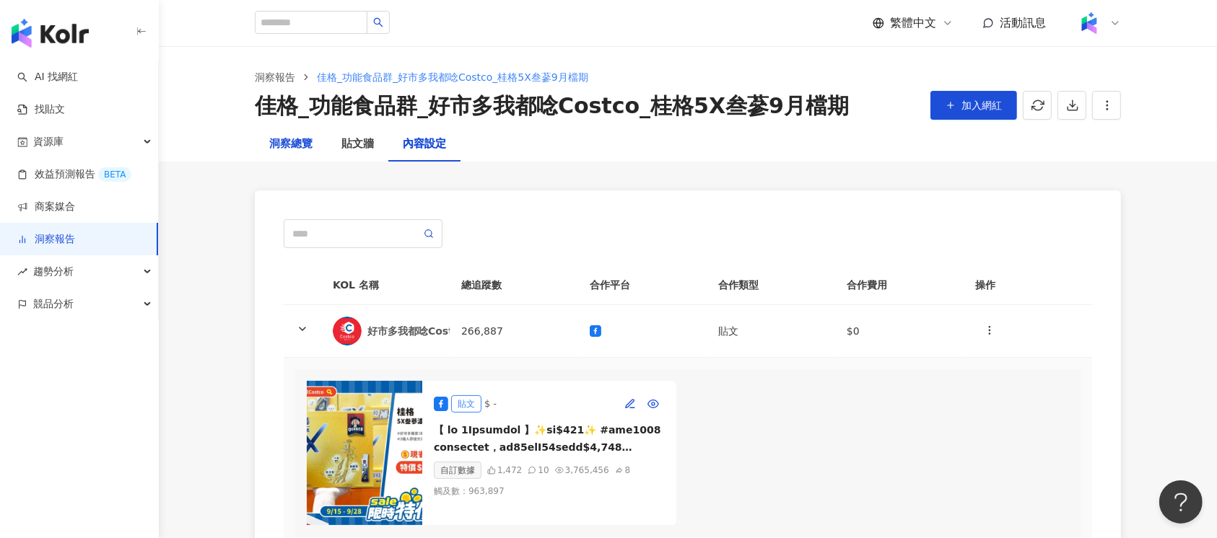
click at [270, 136] on div "洞察總覽" at bounding box center [290, 144] width 43 height 17
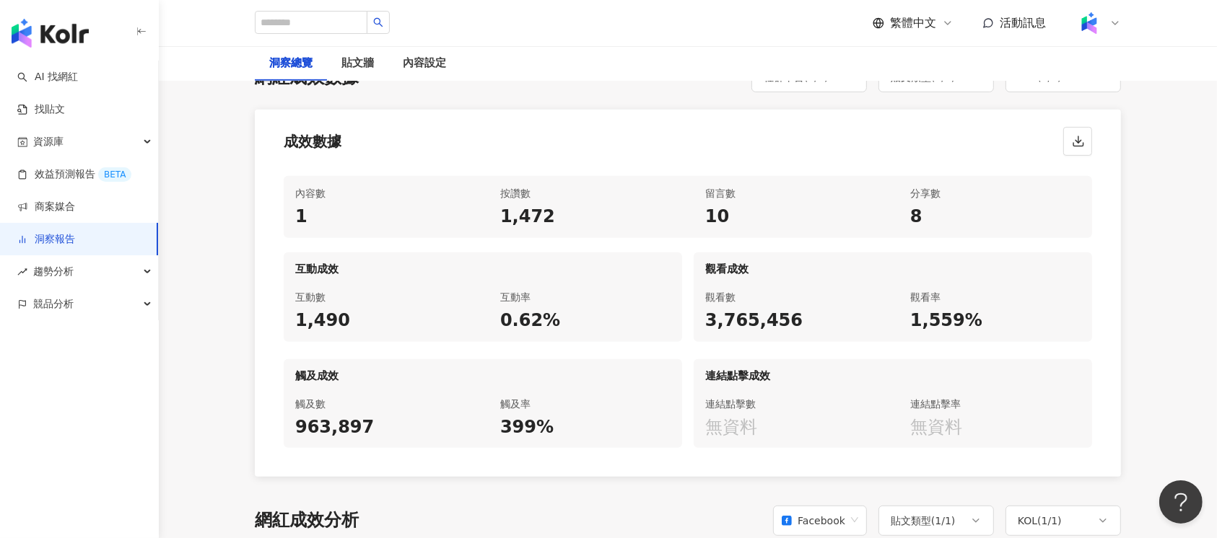
scroll to position [385, 0]
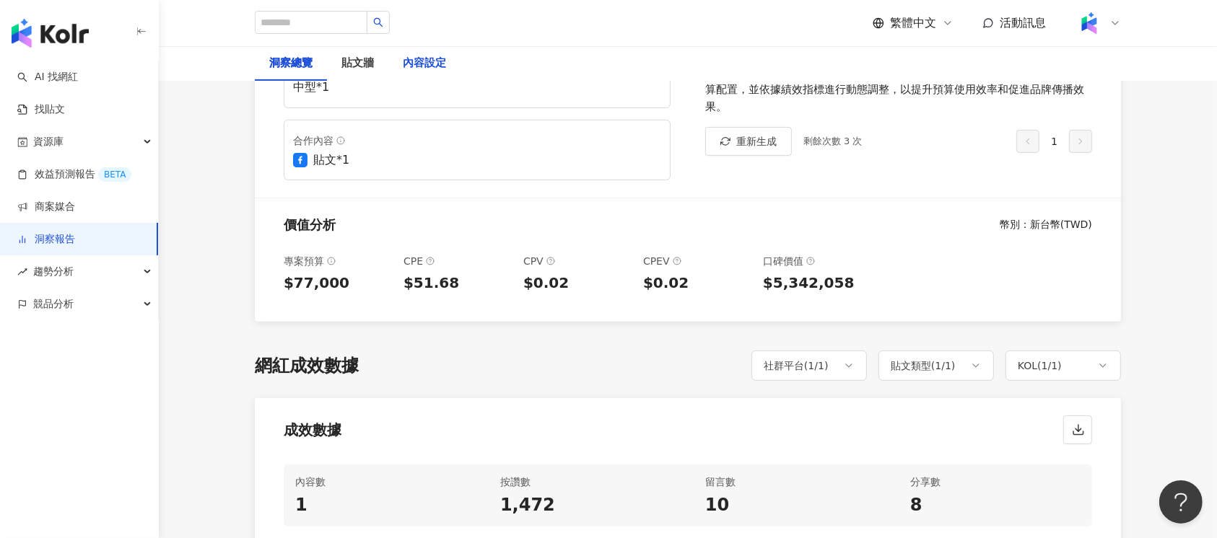
click at [433, 61] on div "內容設定" at bounding box center [424, 63] width 43 height 17
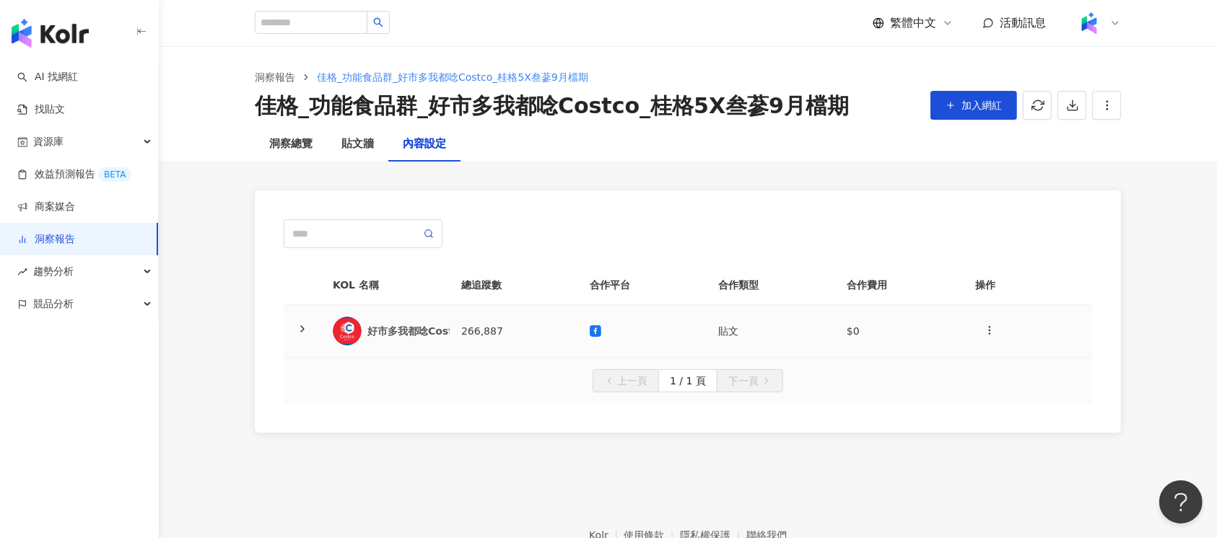
click at [668, 312] on td at bounding box center [642, 331] width 128 height 53
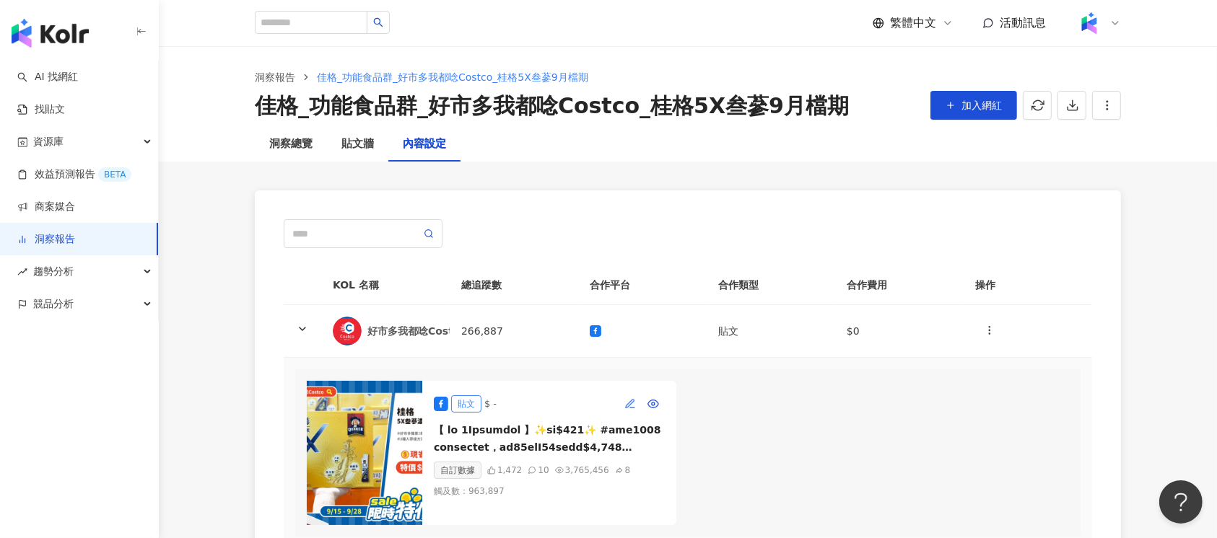
click at [629, 402] on icon "button" at bounding box center [630, 403] width 8 height 8
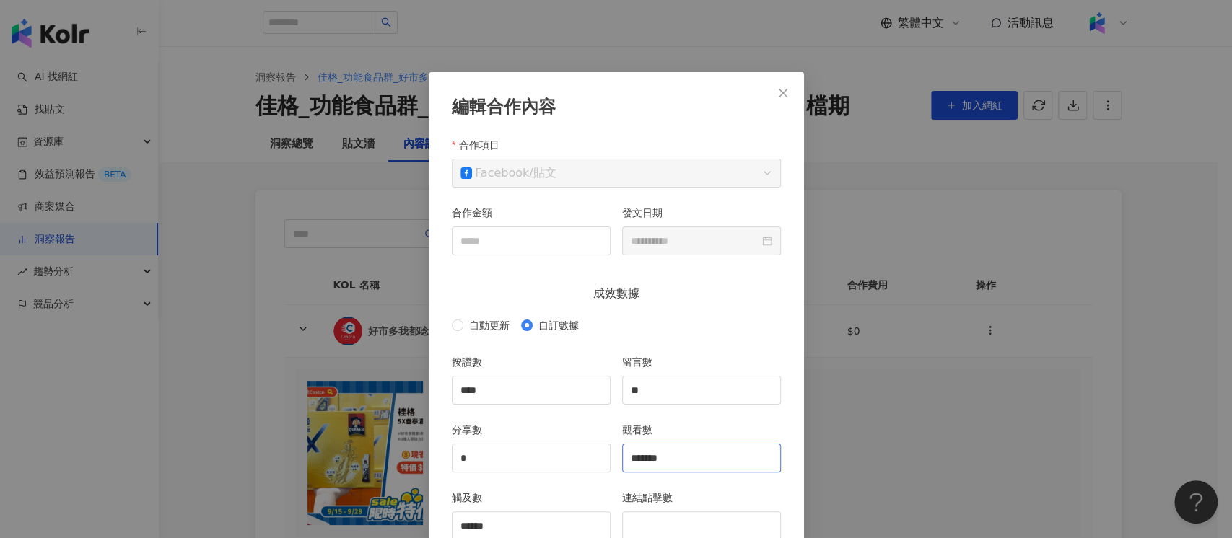
scroll to position [72, 0]
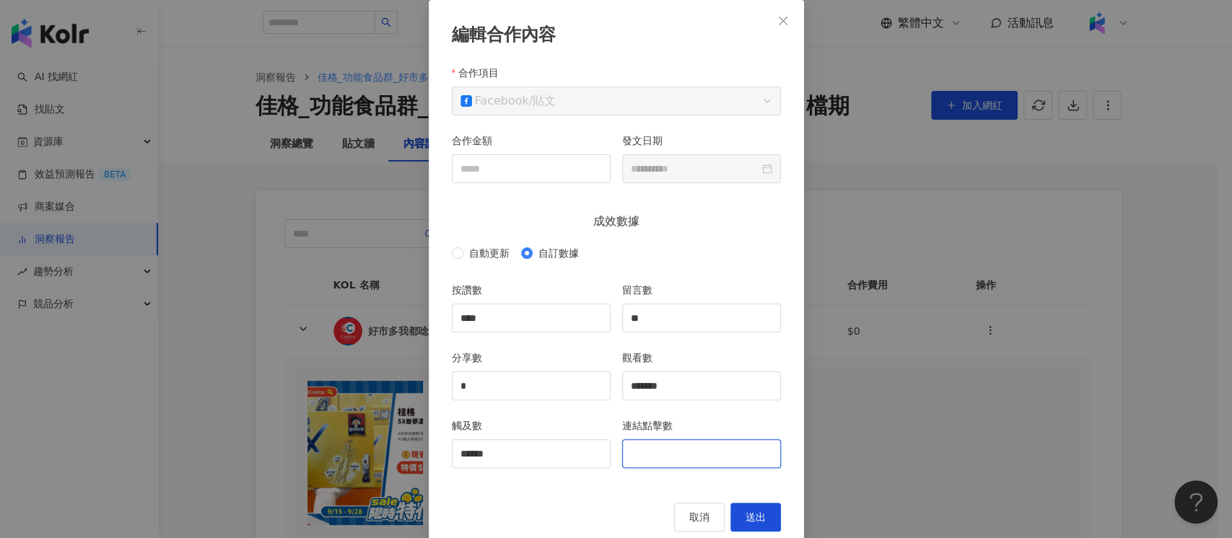
click at [667, 445] on input "連結點擊數" at bounding box center [701, 453] width 157 height 27
type input "***"
click at [748, 512] on span "送出" at bounding box center [756, 518] width 20 height 12
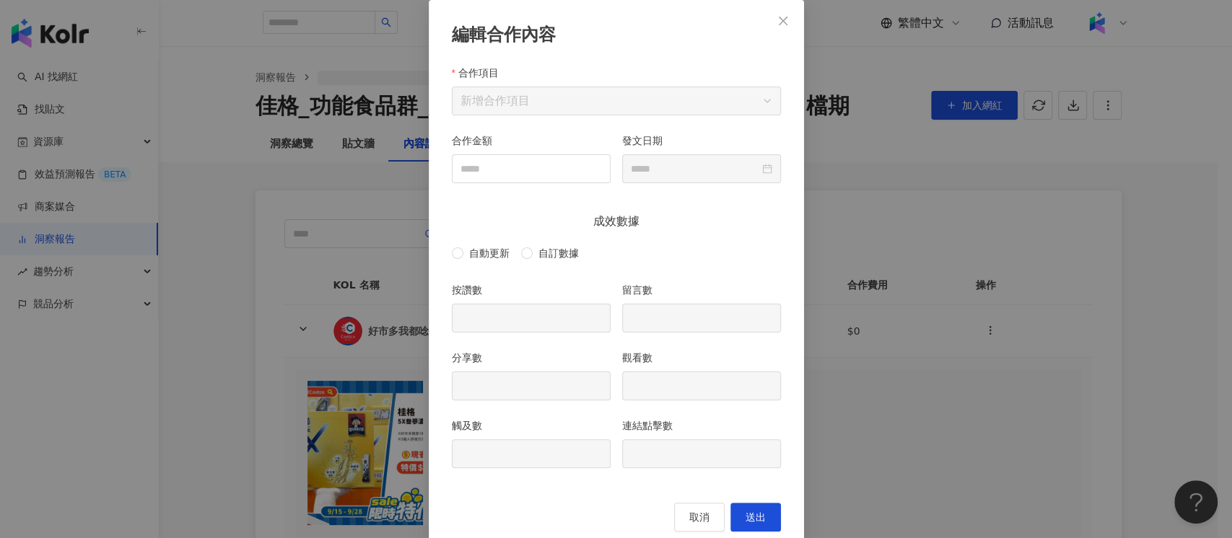
type input "****"
type input "**"
type input "*"
type input "*******"
type input "******"
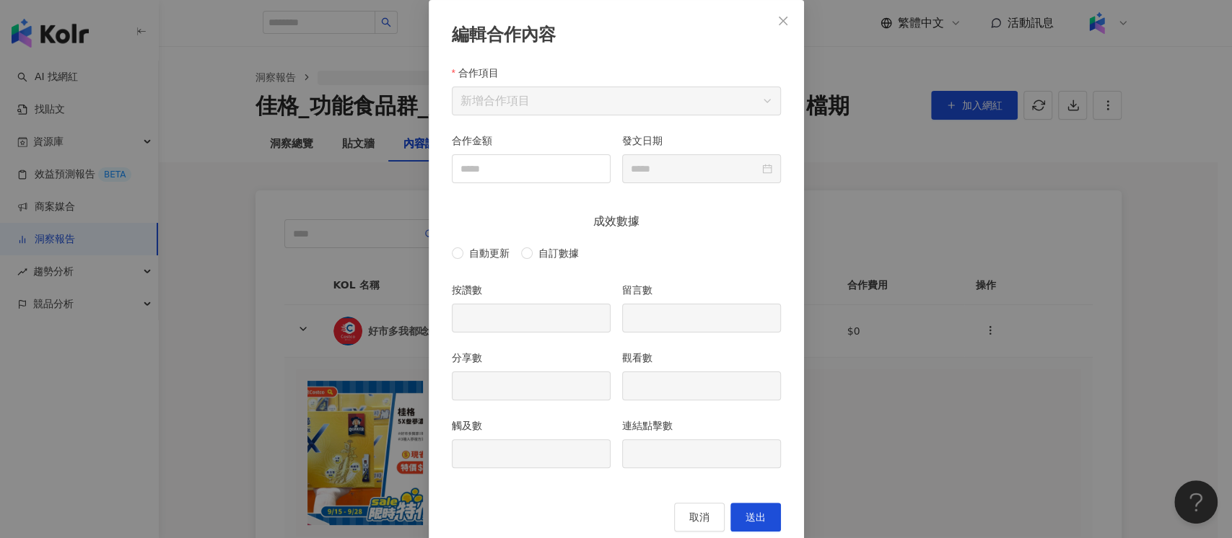
type input "***"
type input "**********"
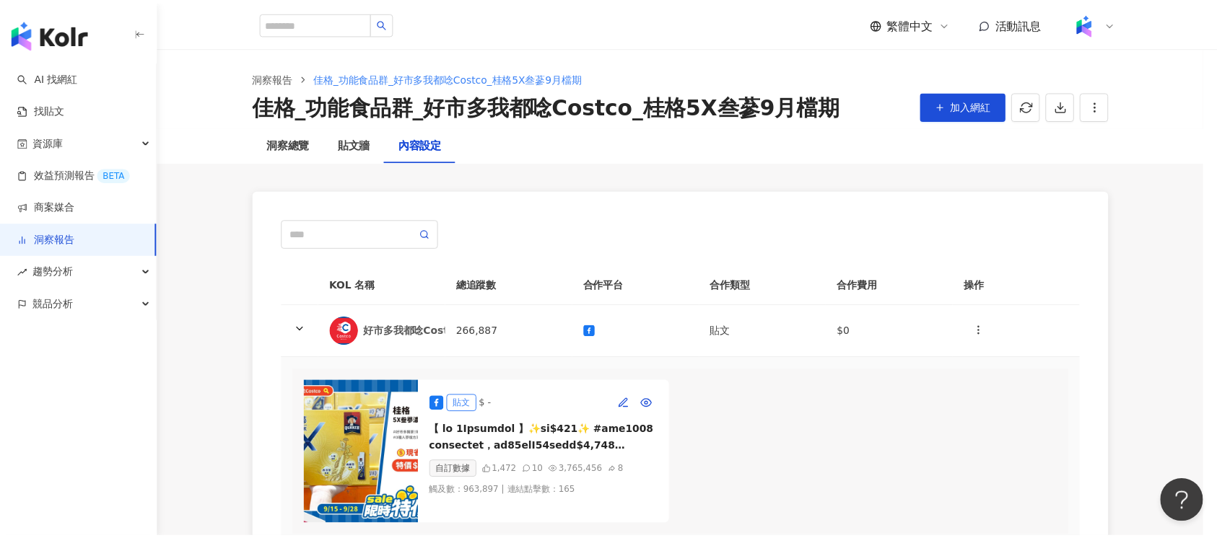
scroll to position [27, 0]
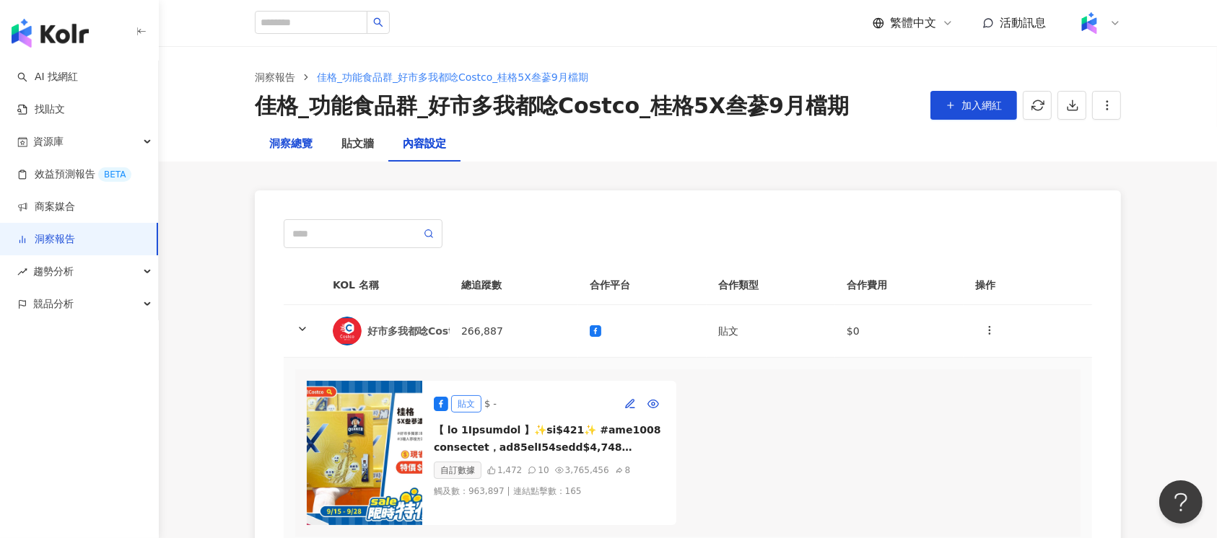
click at [307, 146] on div "洞察總覽" at bounding box center [290, 144] width 43 height 17
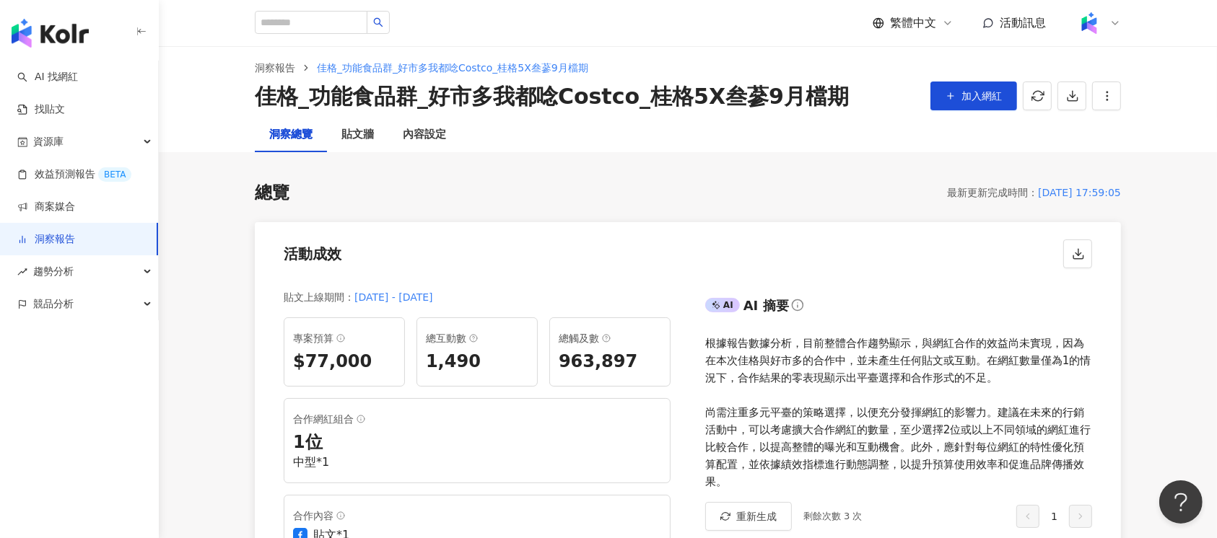
scroll to position [673, 0]
